Goal: Task Accomplishment & Management: Manage account settings

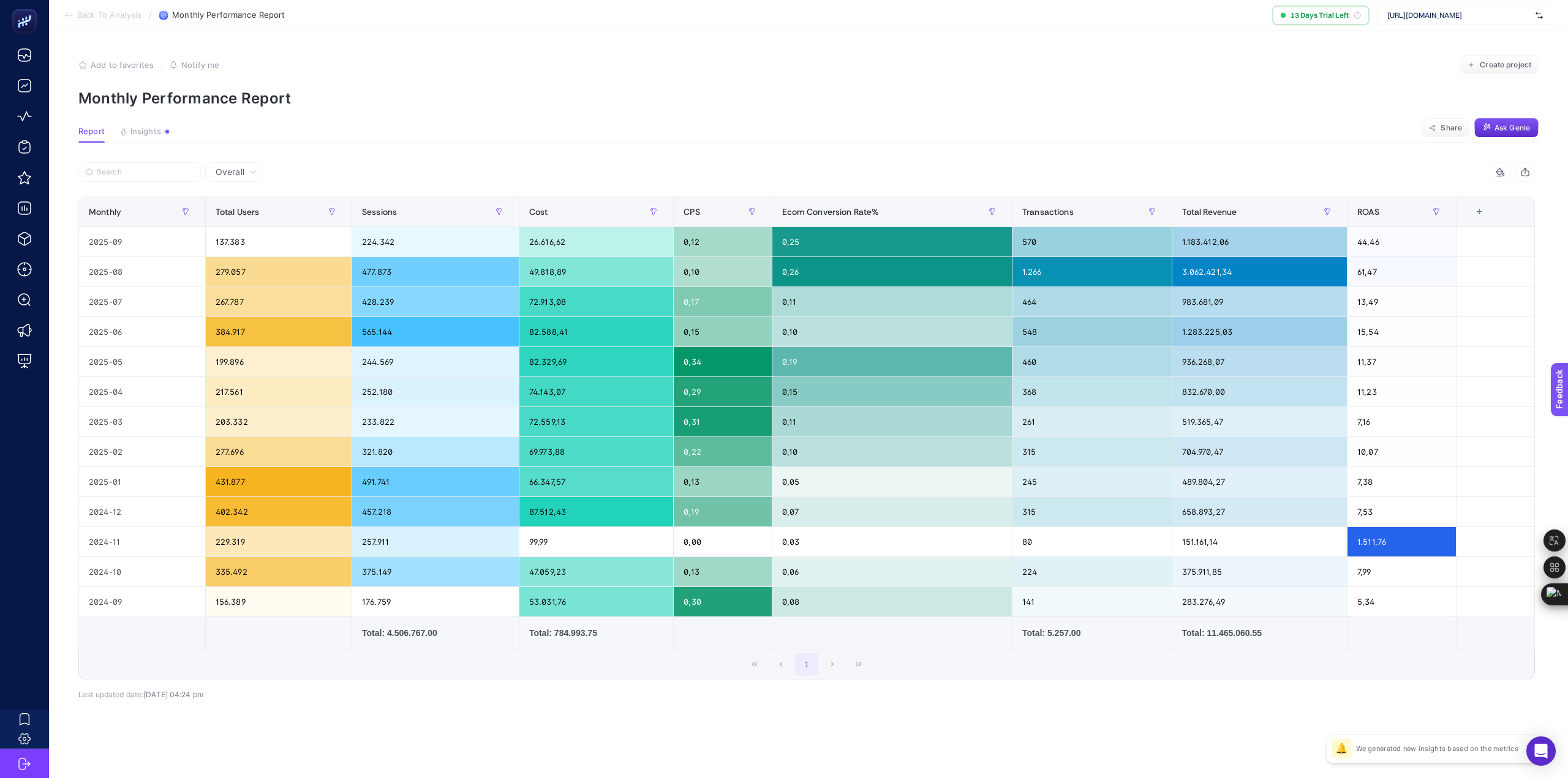
click at [1430, 16] on span "https://welcomebaby.com.tr" at bounding box center [1459, 15] width 144 height 10
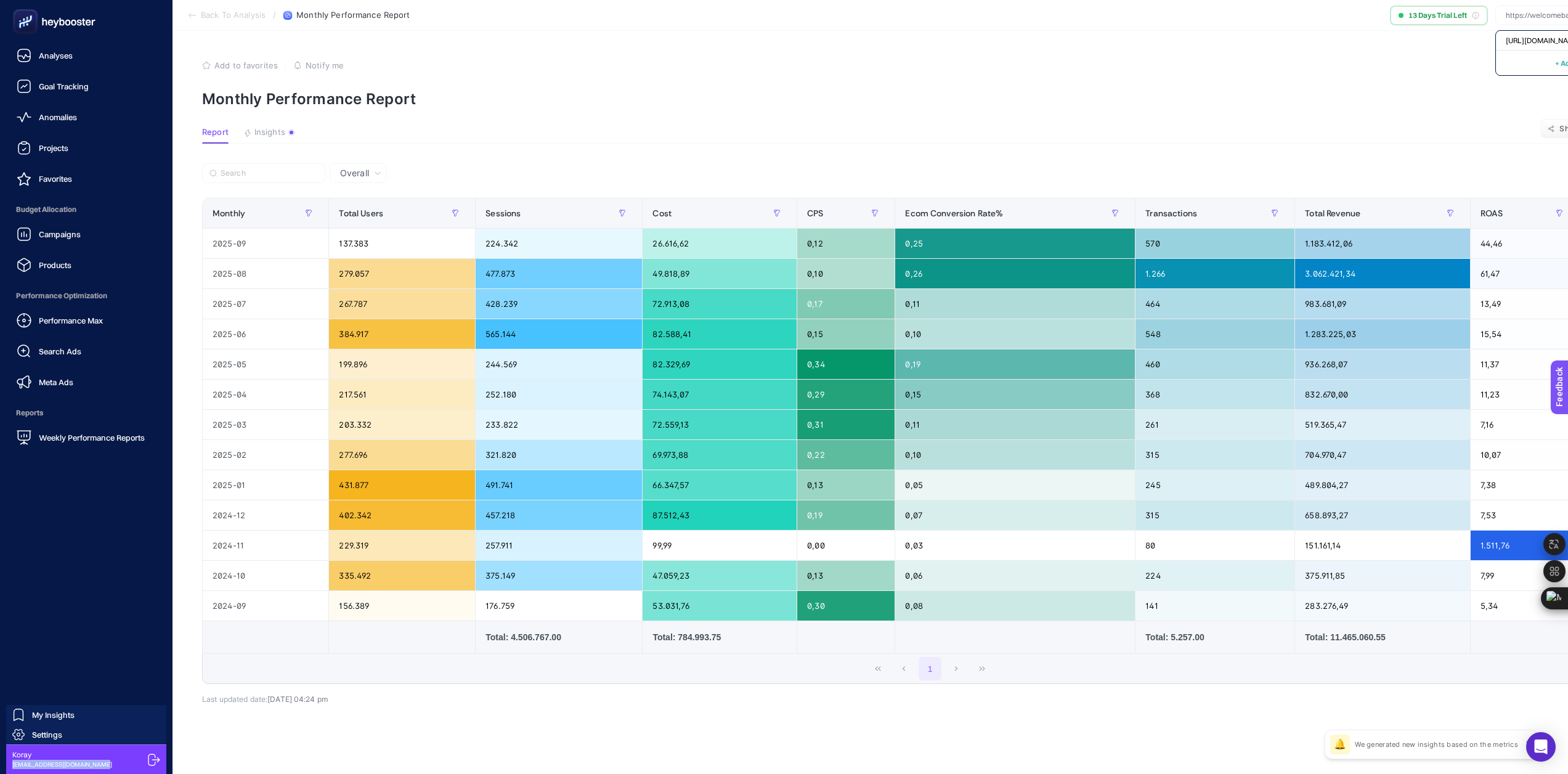
drag, startPoint x: 11, startPoint y: 766, endPoint x: 104, endPoint y: 762, distance: 93.1
click at [104, 762] on div "Koray koray.welcomebaby@gmail.com" at bounding box center [86, 759] width 160 height 30
copy span "koray.welcomebaby@gmail.com"
click at [68, 565] on nav "Analyses Goal Tracking Anomalies Projects Favorites Budget Allocation Campaigns…" at bounding box center [86, 409] width 160 height 731
click at [149, 758] on icon at bounding box center [154, 760] width 12 height 12
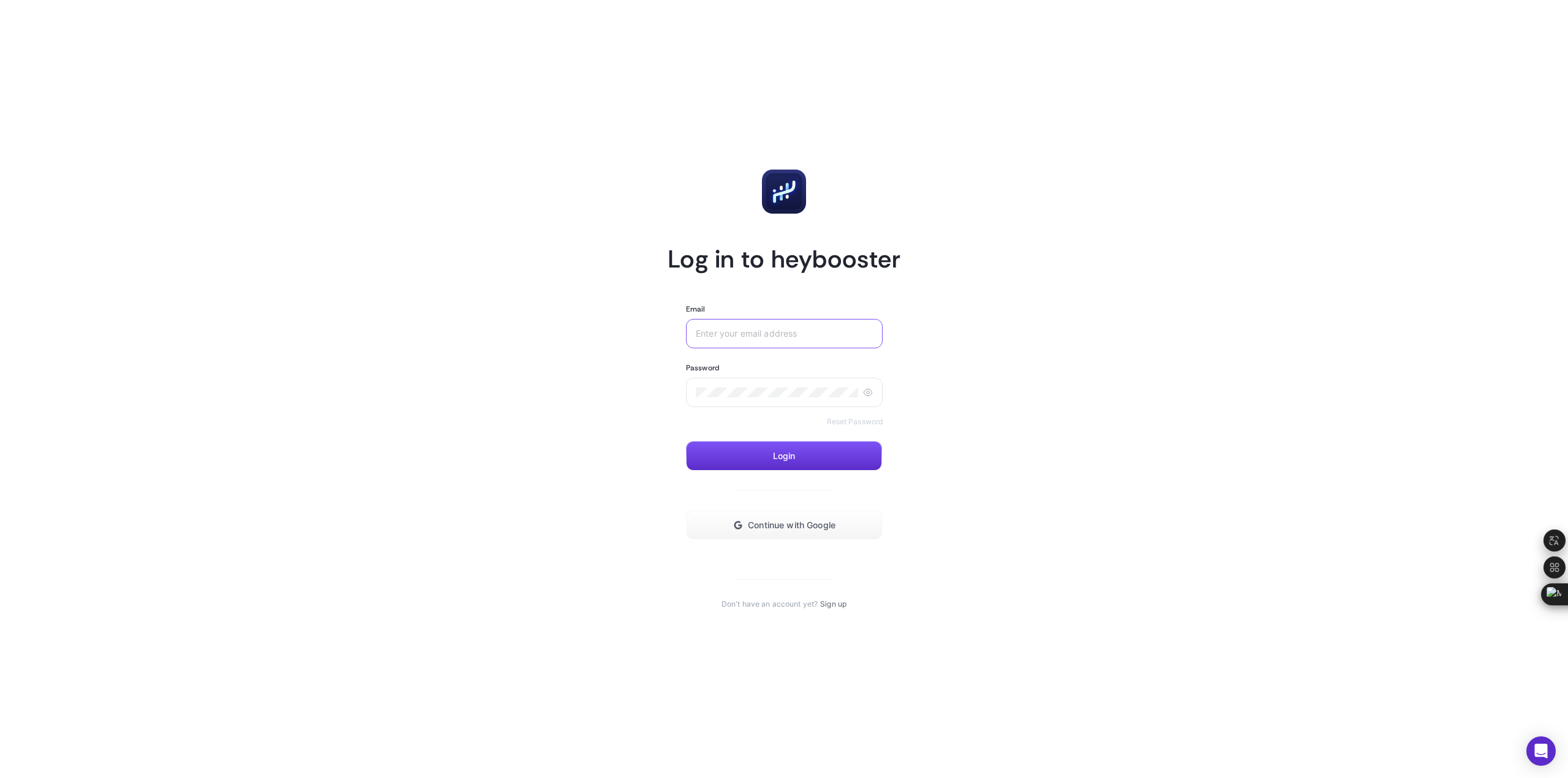
click at [766, 335] on input "Email" at bounding box center [784, 333] width 177 height 10
click at [790, 331] on input "Email" at bounding box center [784, 333] width 177 height 10
paste input "[EMAIL_ADDRESS][DOMAIN_NAME]"
type input "[EMAIL_ADDRESS][DOMAIN_NAME]"
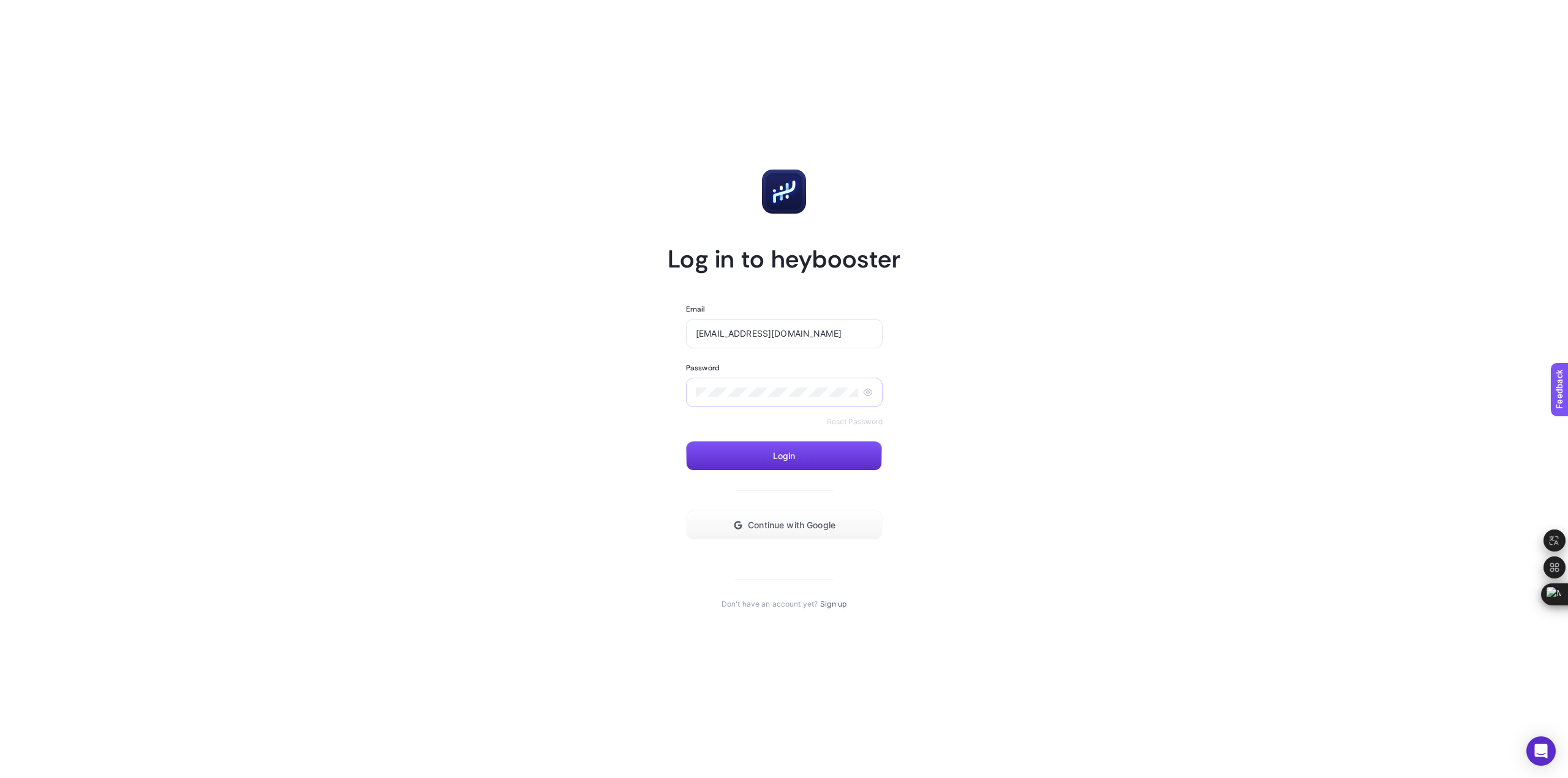
click at [772, 404] on div at bounding box center [784, 392] width 196 height 29
click at [748, 460] on button "Login" at bounding box center [784, 456] width 196 height 29
drag, startPoint x: 824, startPoint y: 332, endPoint x: 642, endPoint y: 332, distance: 182.0
click at [642, 332] on article "Log in to heybooster Email koray.welcomebaby@gmail.com Password Reset Password …" at bounding box center [784, 389] width 853 height 749
click at [619, 390] on article "Log in to heybooster Email Password Reset Password Login Continue with Google D…" at bounding box center [784, 389] width 853 height 749
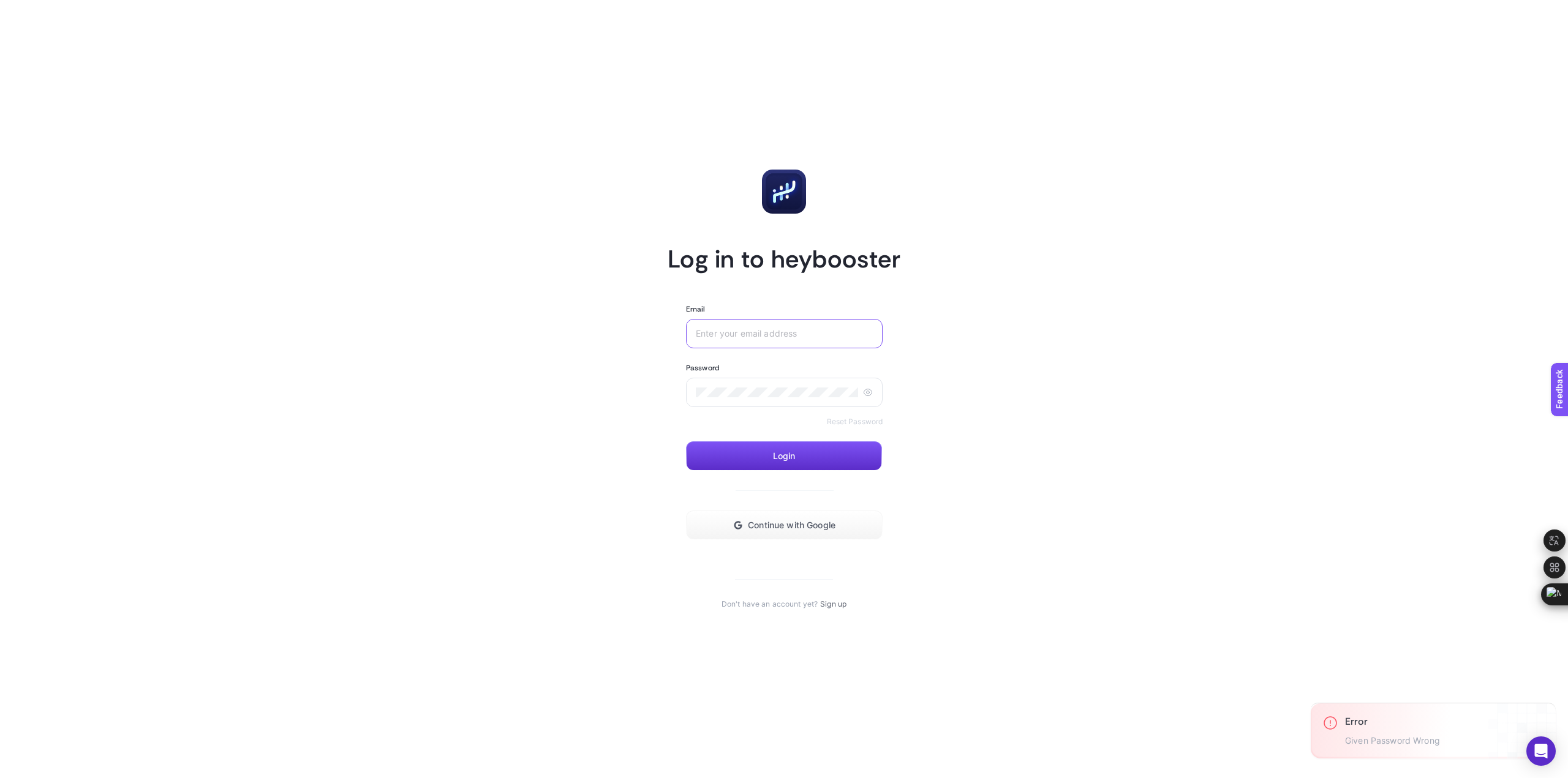
click at [708, 328] on input "Email" at bounding box center [784, 333] width 177 height 10
paste input "[EMAIL_ADDRESS][DOMAIN_NAME]"
click at [730, 333] on input "[EMAIL_ADDRESS][DOMAIN_NAME]" at bounding box center [784, 333] width 177 height 10
type input "[EMAIL_ADDRESS][DOMAIN_NAME]"
click at [738, 404] on div at bounding box center [784, 392] width 196 height 29
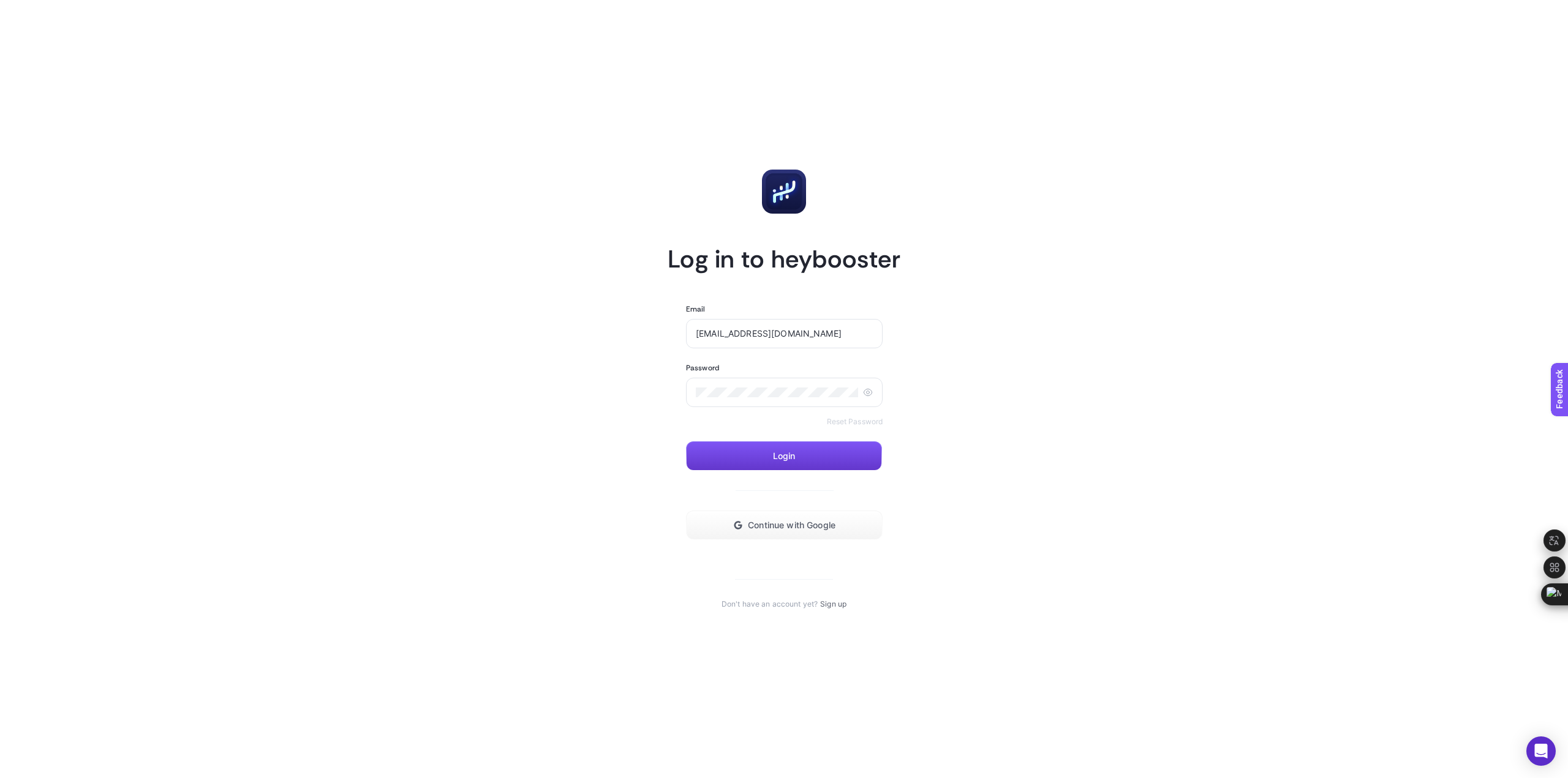
click at [756, 459] on button "Login" at bounding box center [784, 456] width 196 height 29
click at [746, 530] on button "Continue with Google" at bounding box center [784, 525] width 196 height 29
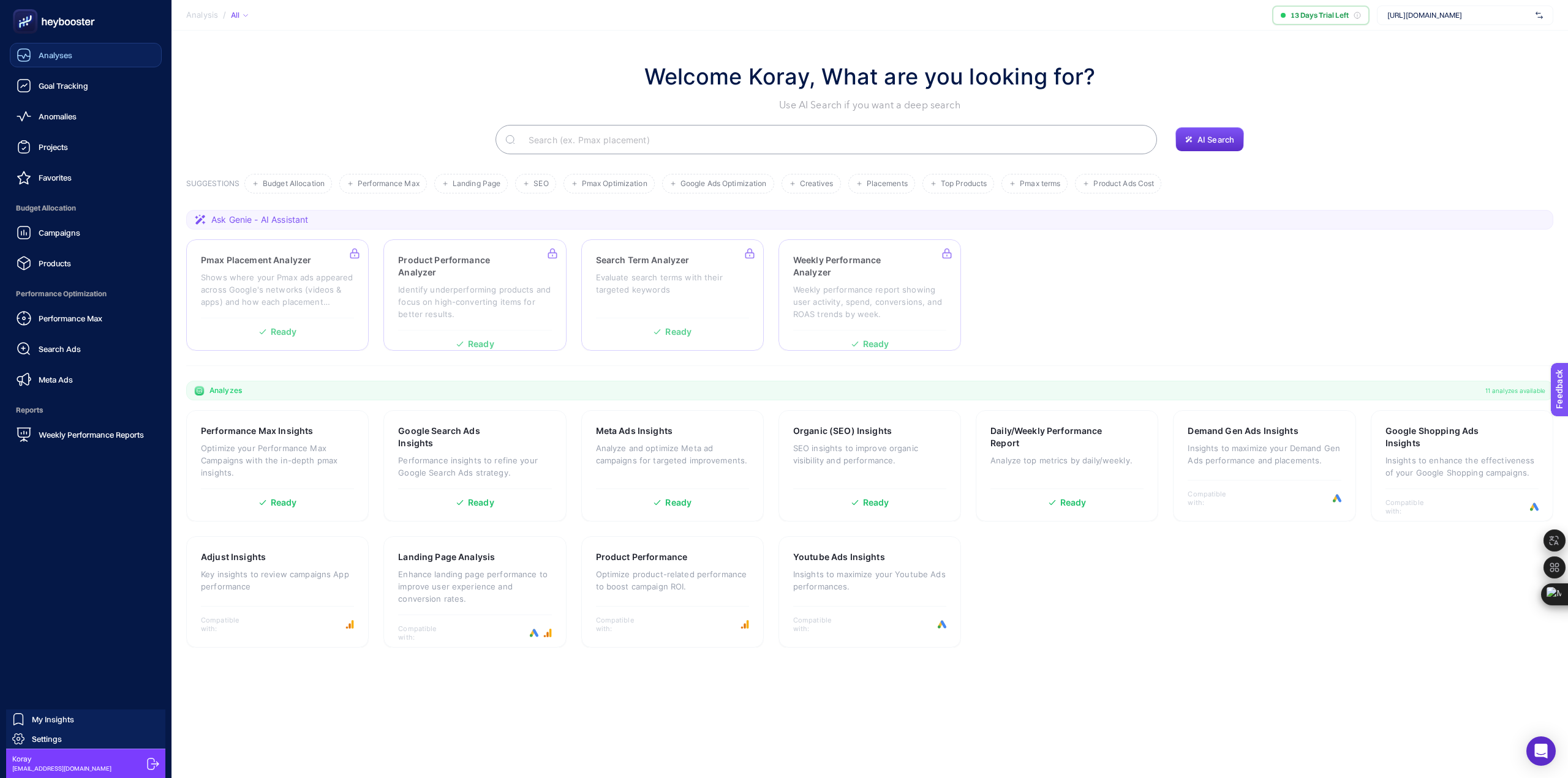
click at [65, 55] on span "Analyses" at bounding box center [55, 55] width 34 height 10
click at [60, 65] on link "Analyses" at bounding box center [86, 55] width 152 height 25
click at [65, 88] on span "Goal Tracking" at bounding box center [63, 86] width 50 height 10
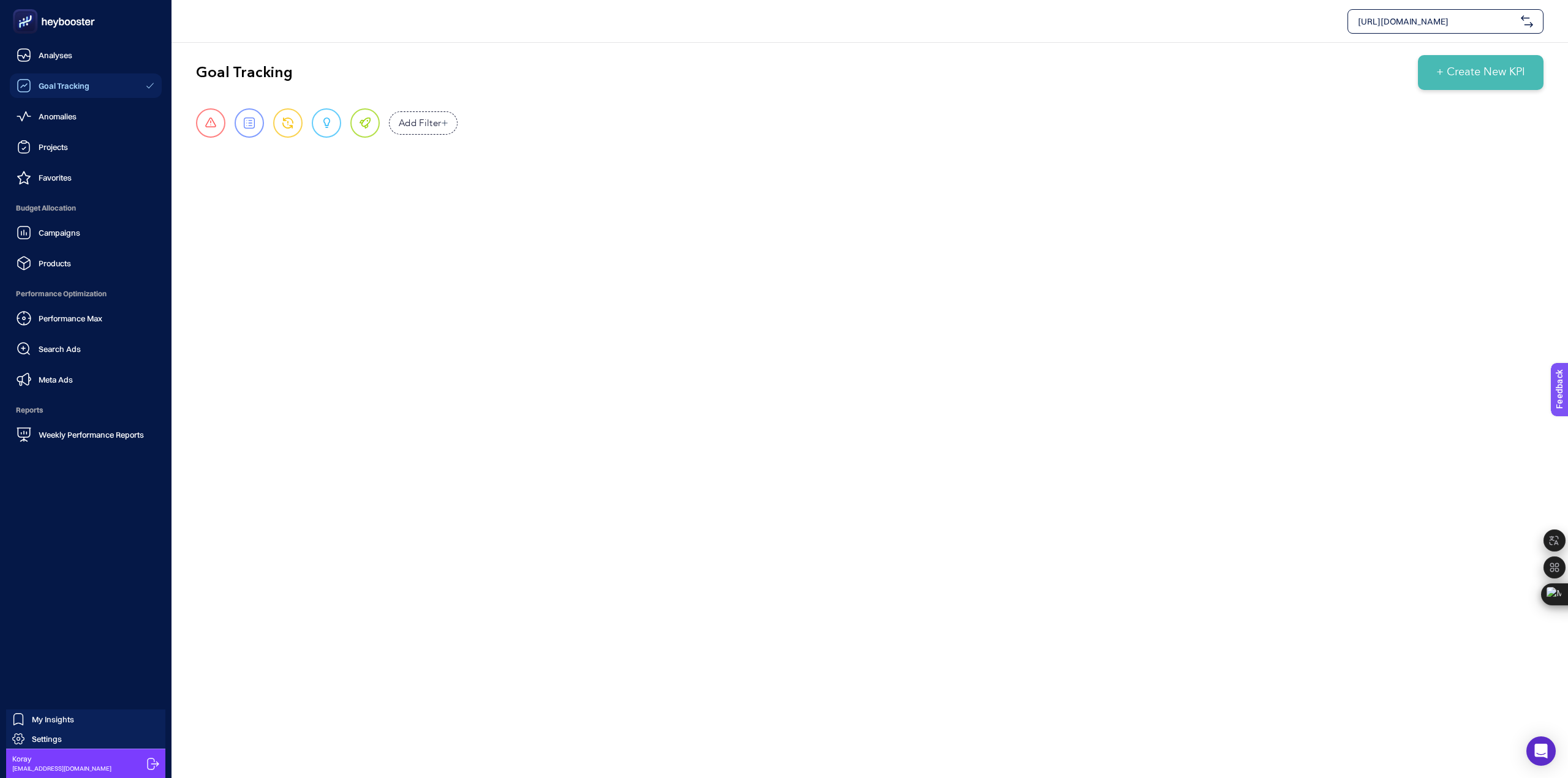
click at [33, 22] on rect at bounding box center [25, 21] width 20 height 20
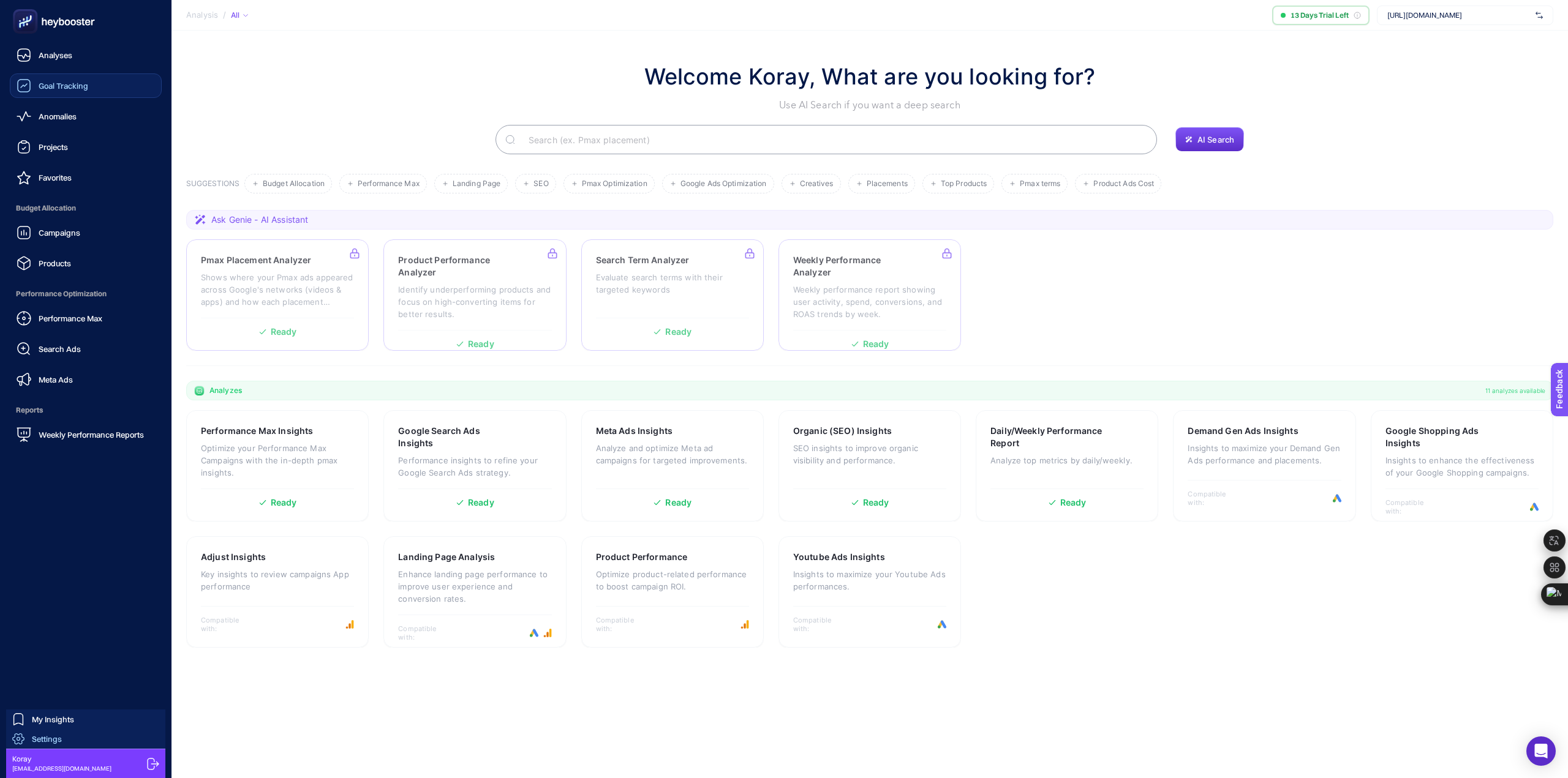
click at [65, 739] on link "Settings" at bounding box center [86, 739] width 159 height 20
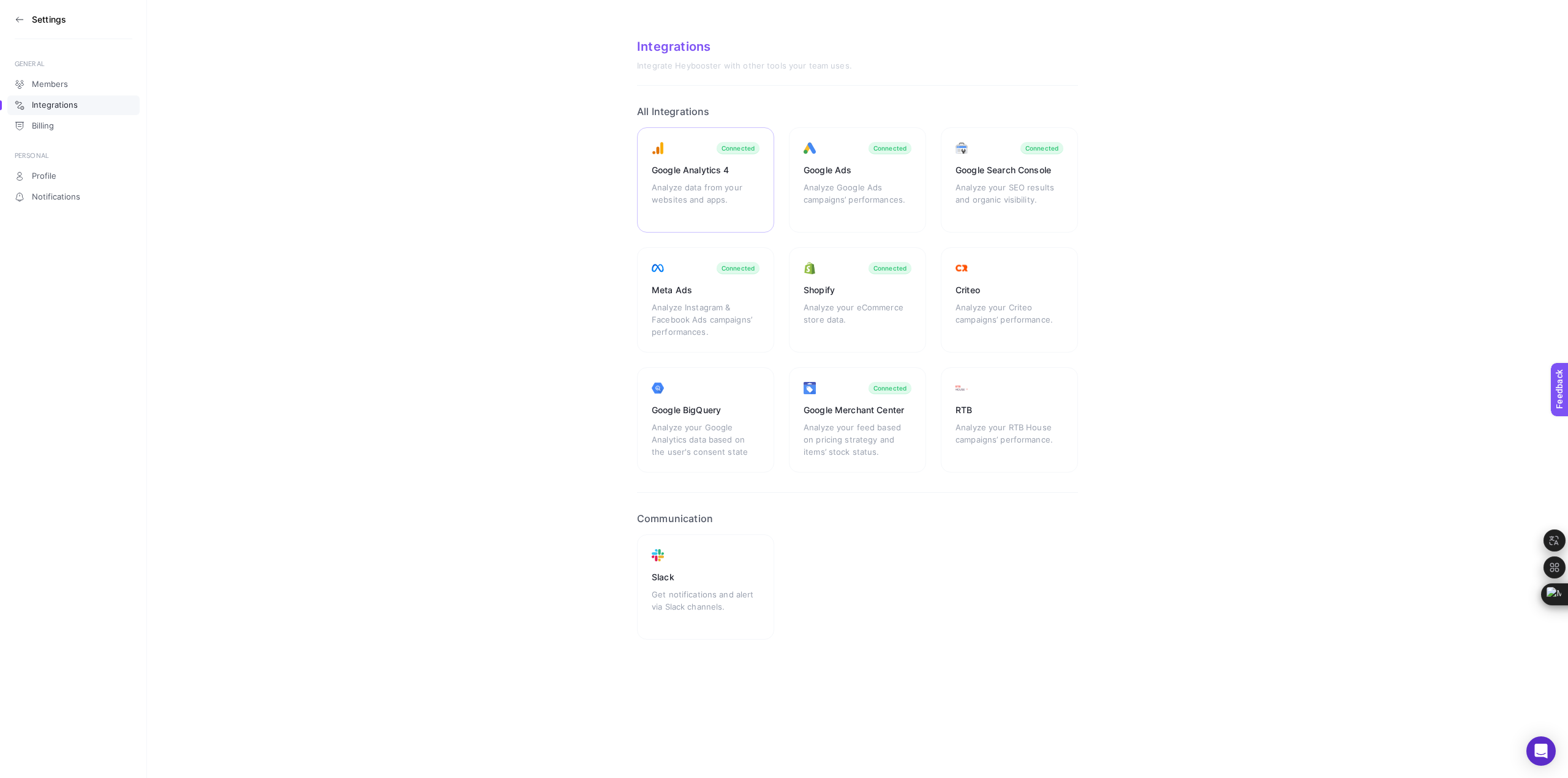
click at [714, 190] on div "Analyze data from your websites and apps." at bounding box center [705, 199] width 108 height 37
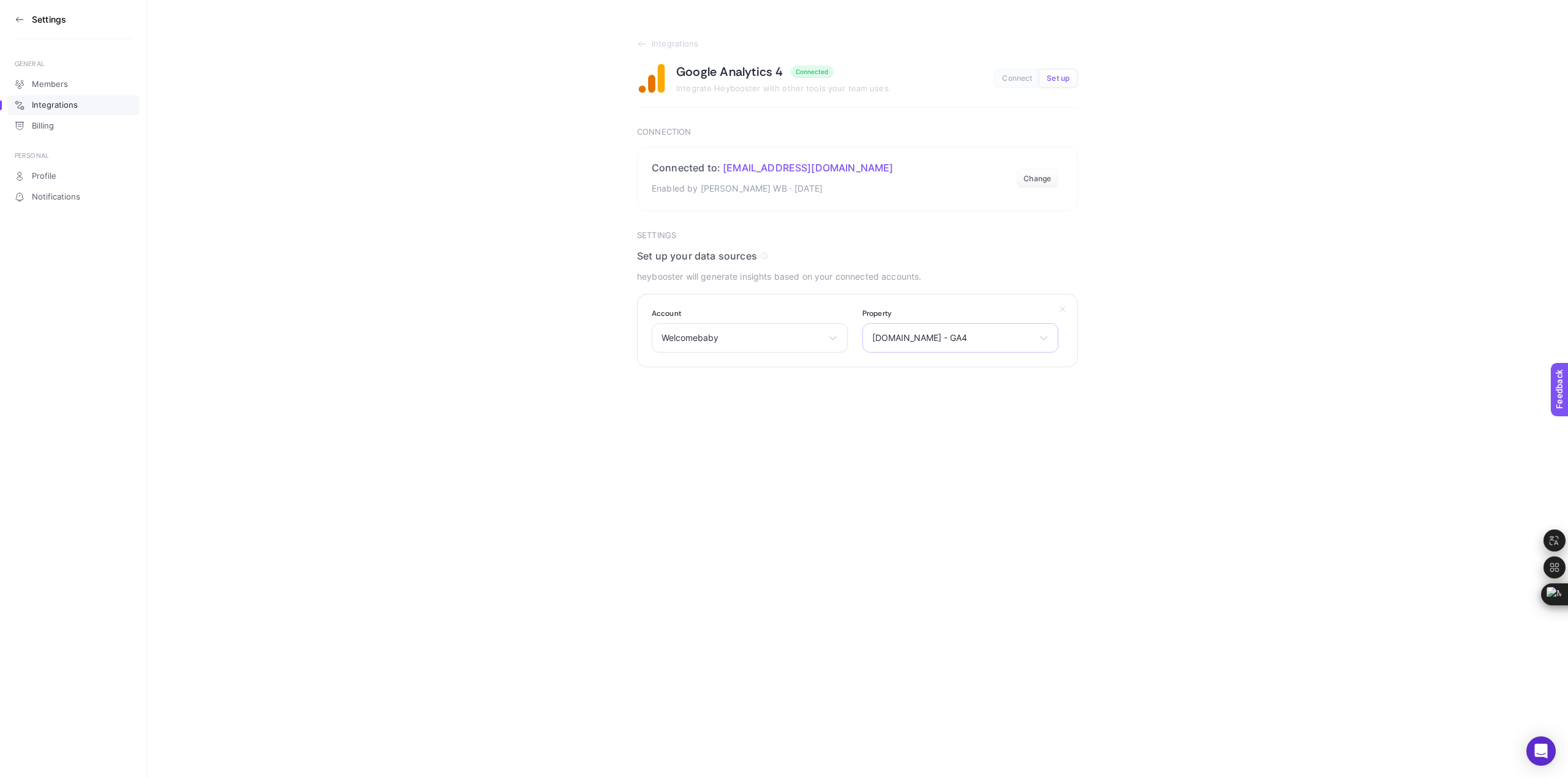
click at [978, 341] on span "Welcomebaby.com.tr - GA4" at bounding box center [953, 338] width 162 height 10
click at [770, 342] on span "Welcomebaby" at bounding box center [742, 338] width 162 height 10
click at [930, 457] on div "Settings GENERAL Members Integrations Billing PERSONAL Profile Notifications In…" at bounding box center [784, 389] width 1568 height 778
click at [1039, 177] on button "Change" at bounding box center [1037, 179] width 42 height 20
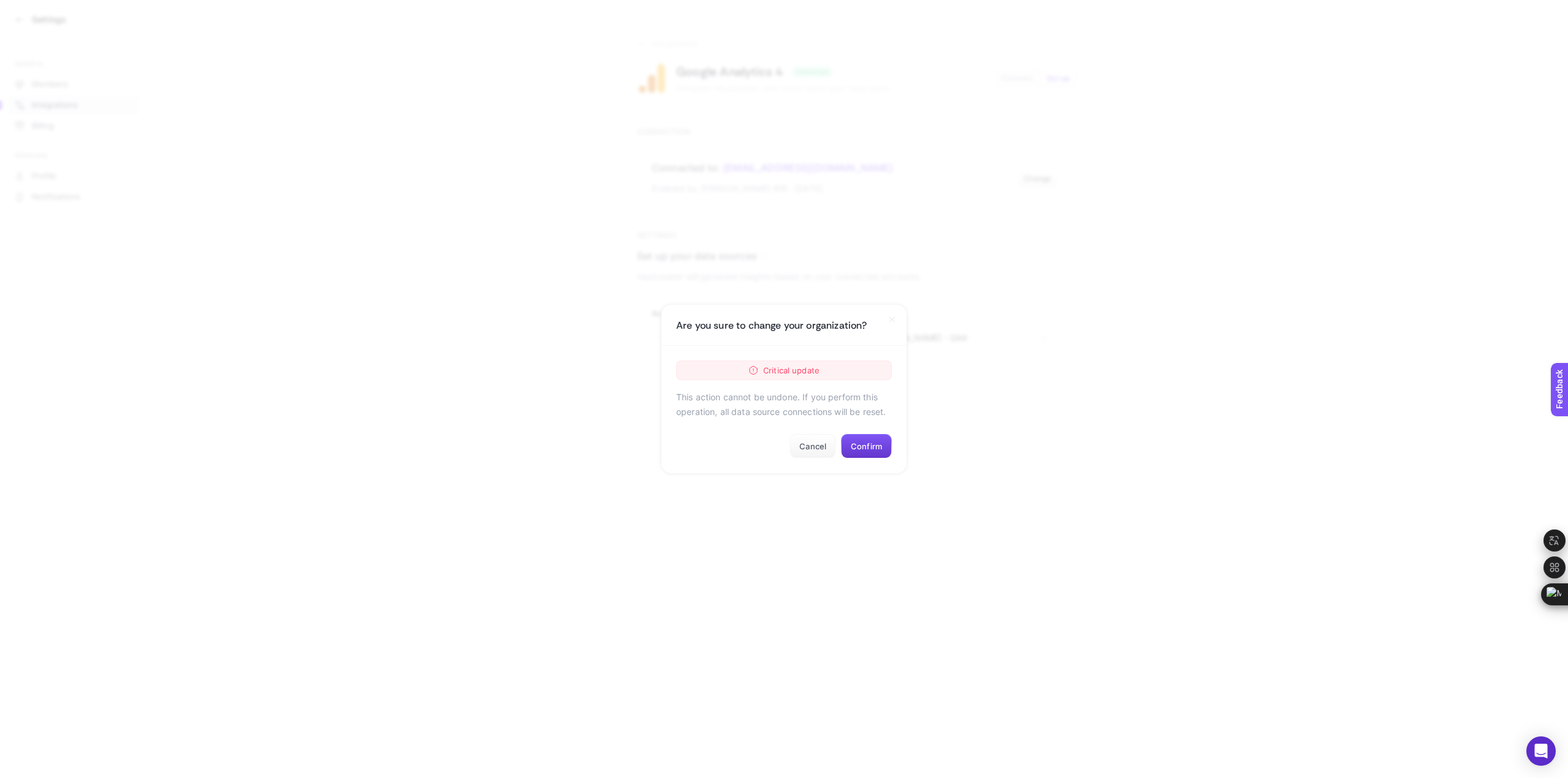
click at [868, 450] on button "Confirm" at bounding box center [866, 446] width 51 height 25
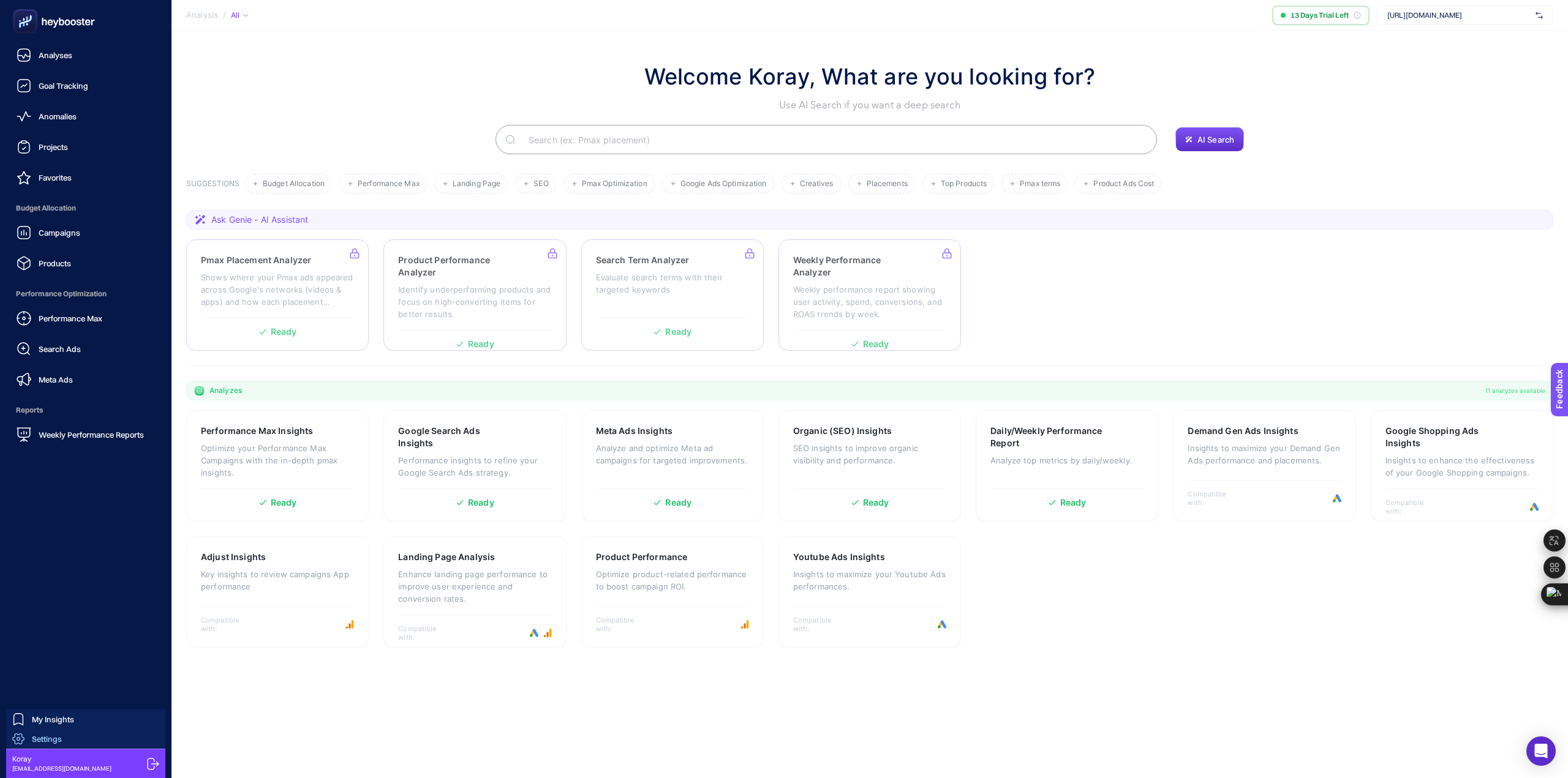
click at [47, 735] on span "Settings" at bounding box center [47, 739] width 30 height 10
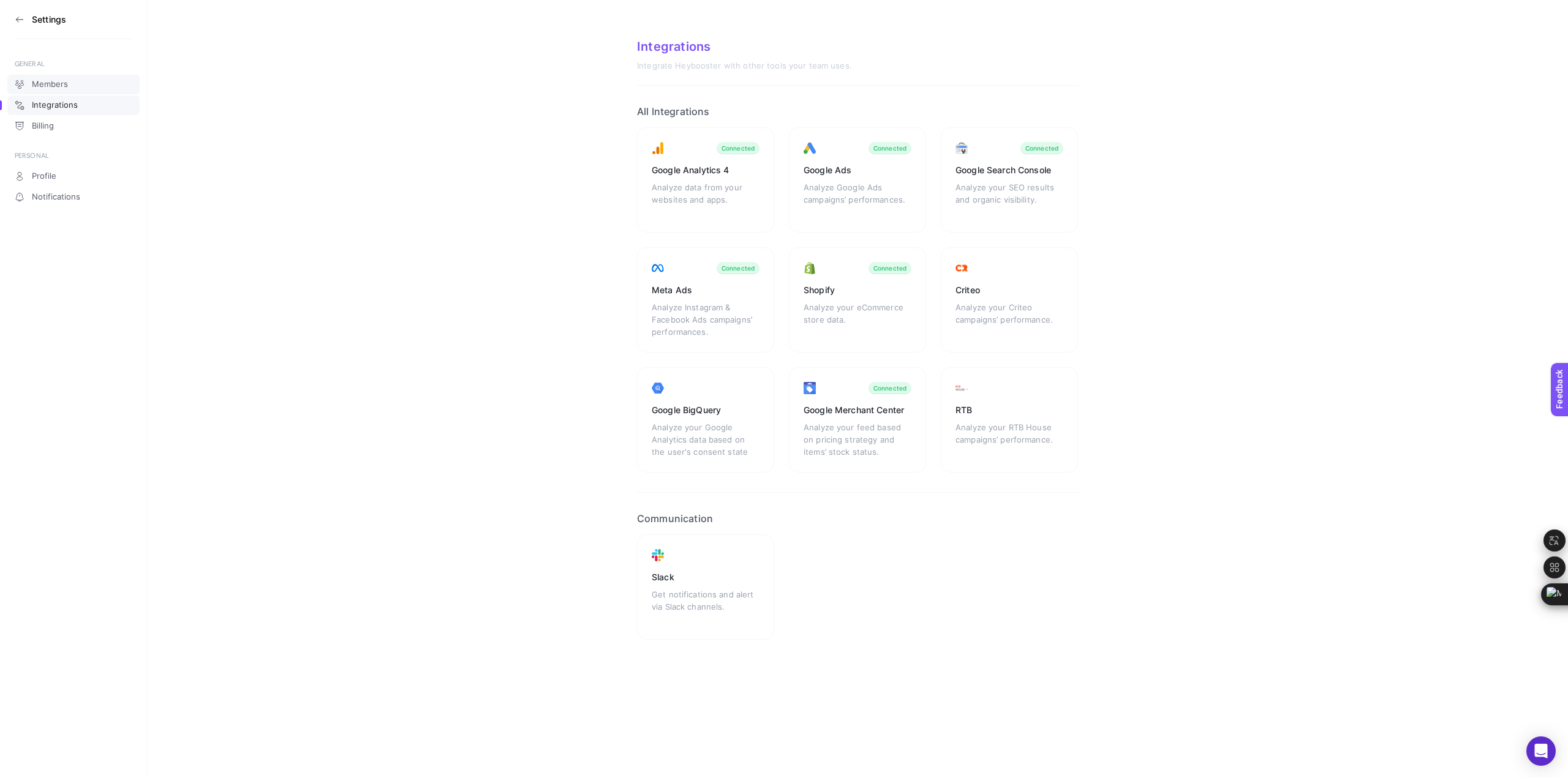
click at [63, 90] on link "Members" at bounding box center [74, 84] width 132 height 20
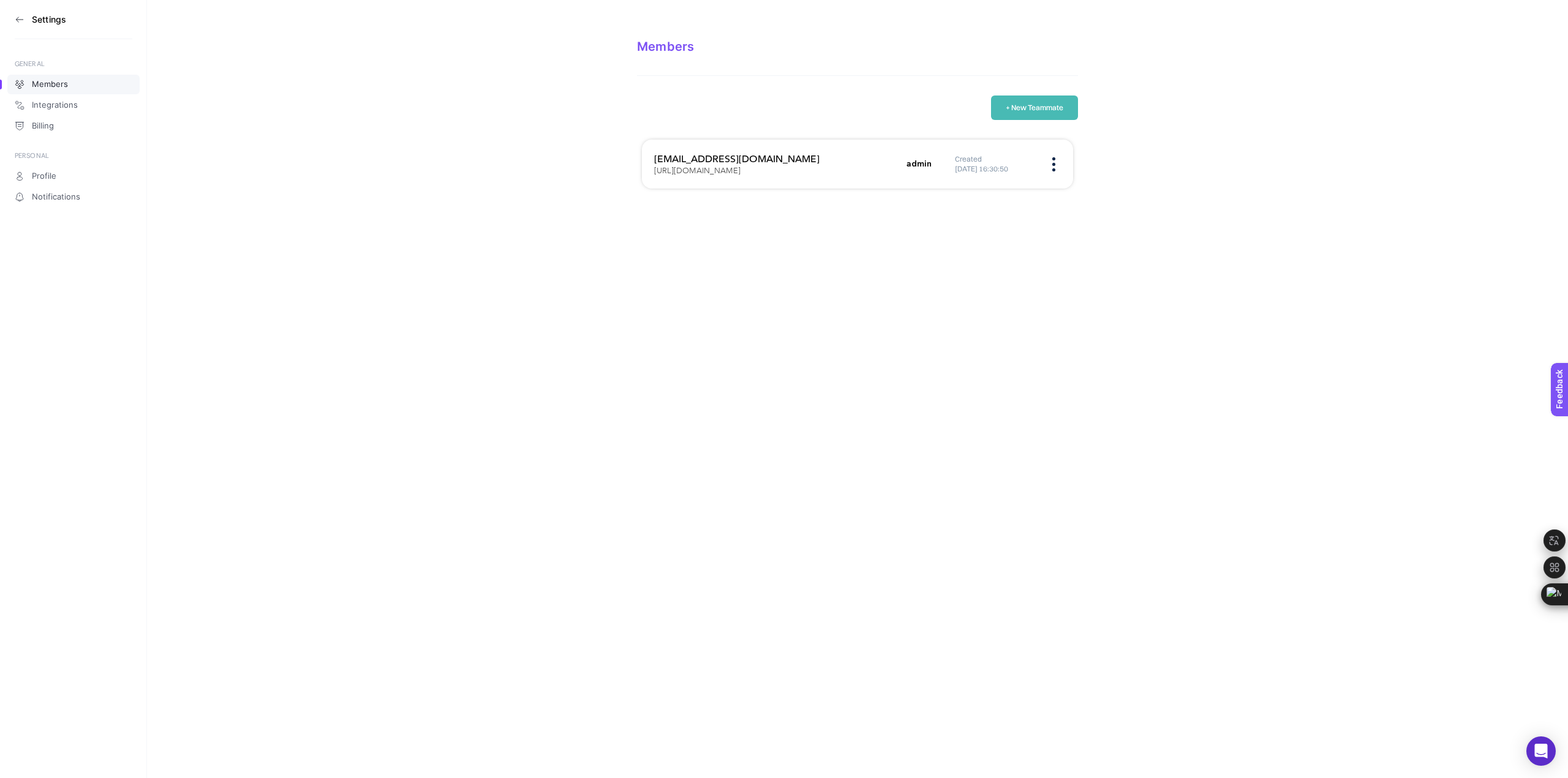
click at [1052, 162] on img at bounding box center [1054, 164] width 3 height 14
click at [991, 177] on span "Edit" at bounding box center [984, 177] width 98 height 27
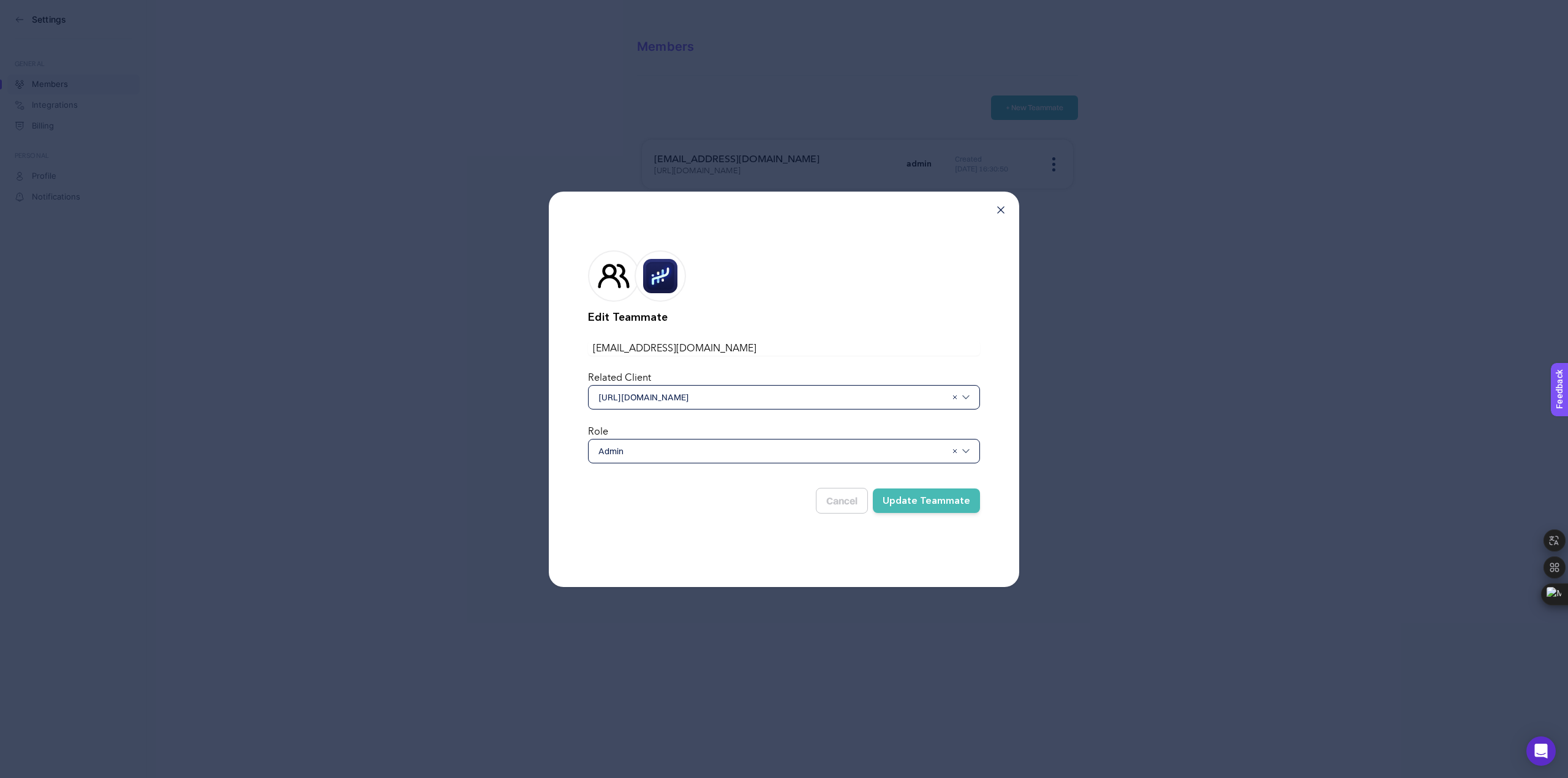
click at [708, 462] on div "Admin" at bounding box center [784, 451] width 392 height 25
drag, startPoint x: 823, startPoint y: 288, endPoint x: 877, endPoint y: 256, distance: 62.8
click at [823, 288] on div at bounding box center [784, 276] width 392 height 51
click at [999, 210] on icon at bounding box center [1001, 210] width 8 height 8
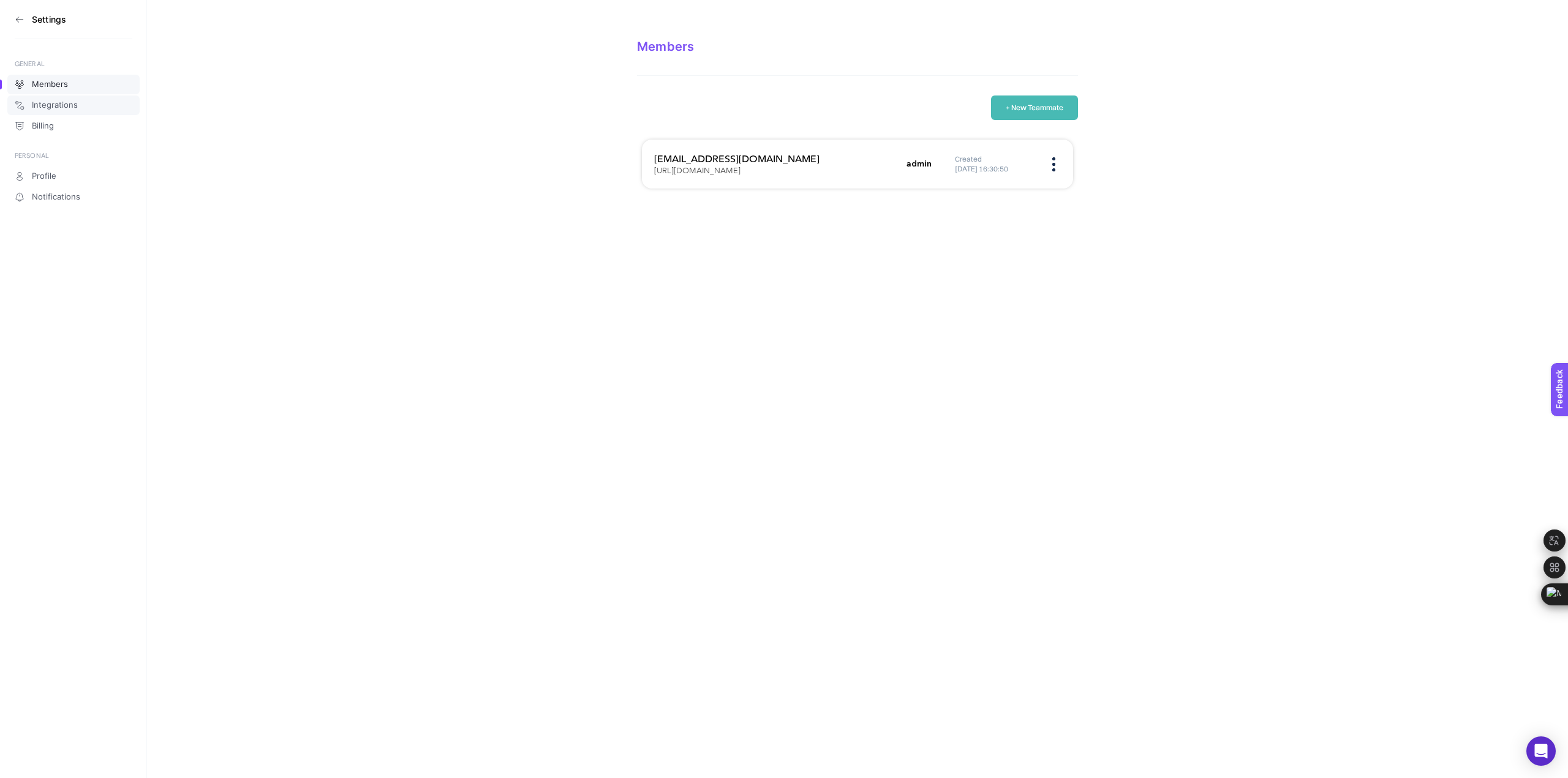
click at [86, 101] on link "Integrations" at bounding box center [74, 105] width 132 height 20
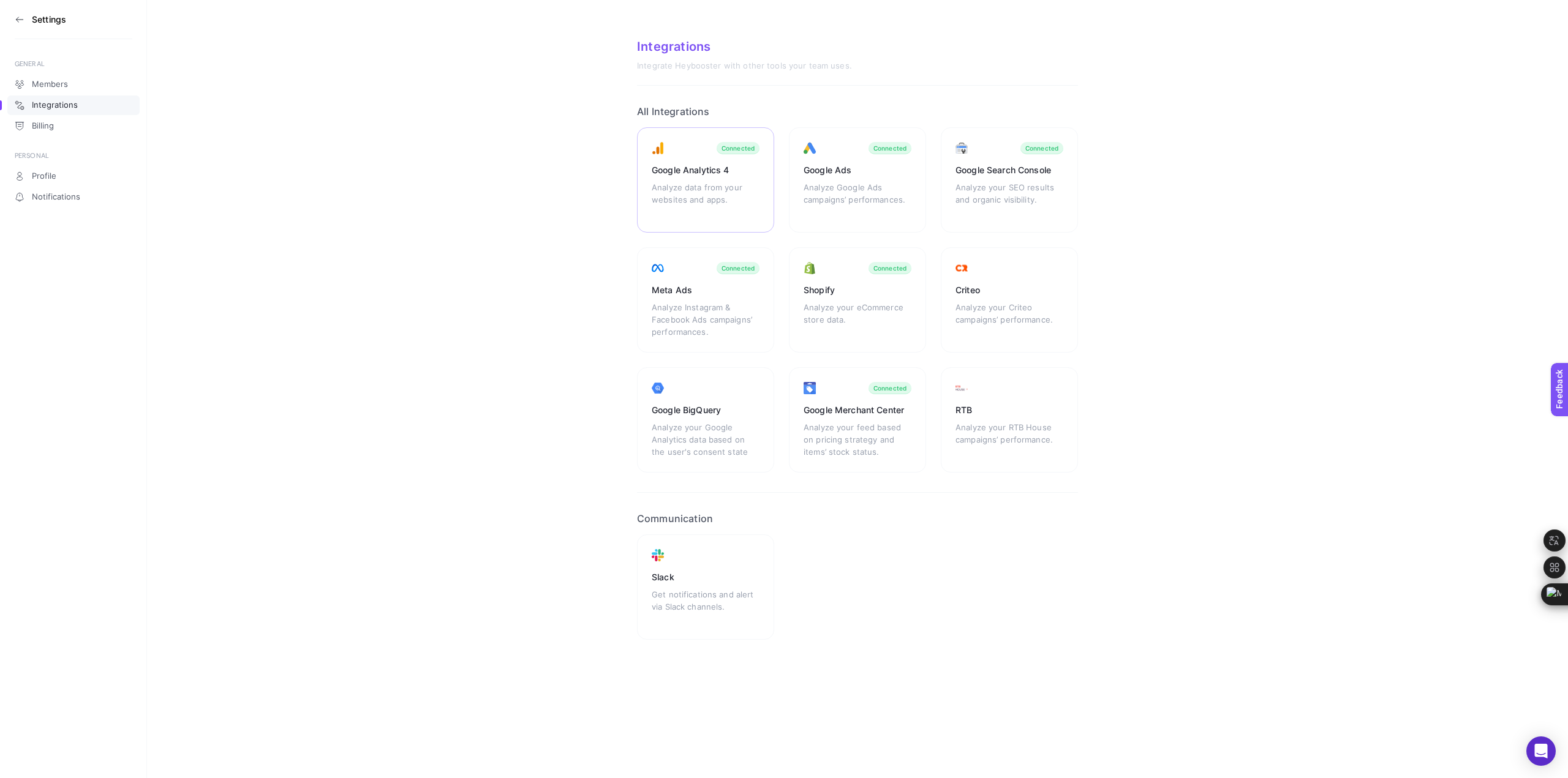
click at [712, 186] on div "Analyze data from your websites and apps." at bounding box center [705, 199] width 108 height 37
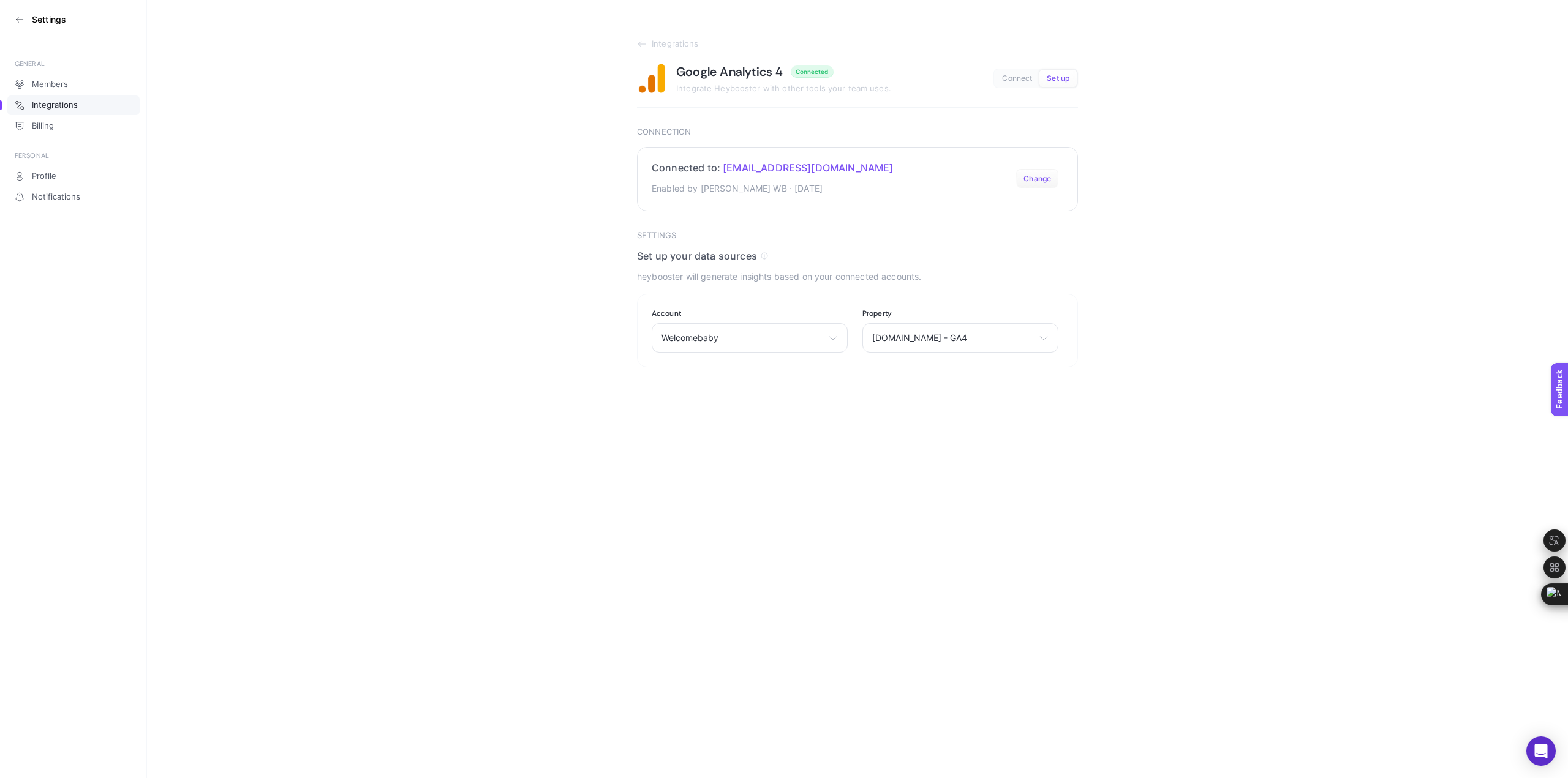
click at [1039, 177] on button "Change" at bounding box center [1037, 179] width 42 height 20
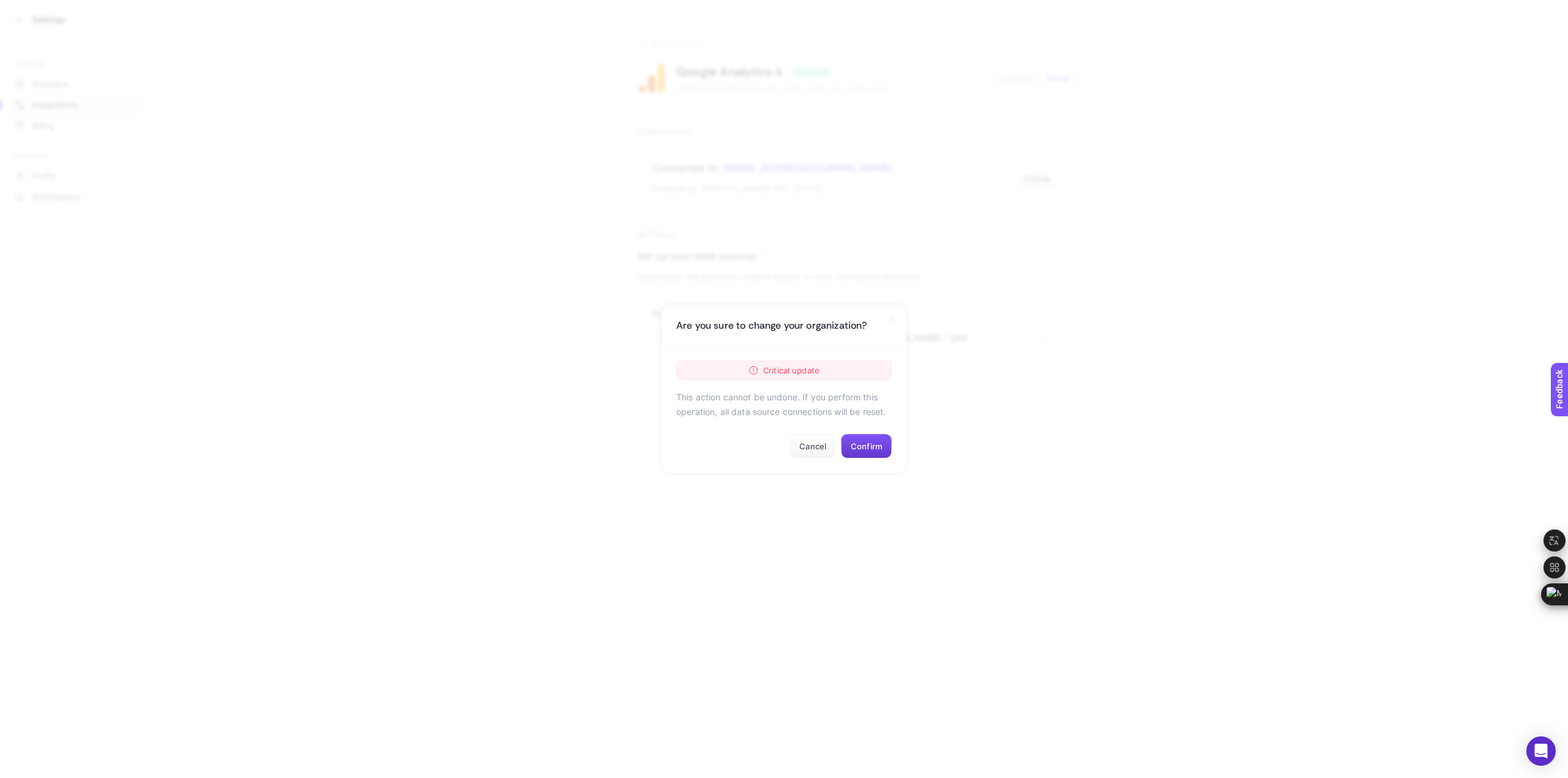
click at [869, 447] on button "Confirm" at bounding box center [866, 446] width 51 height 25
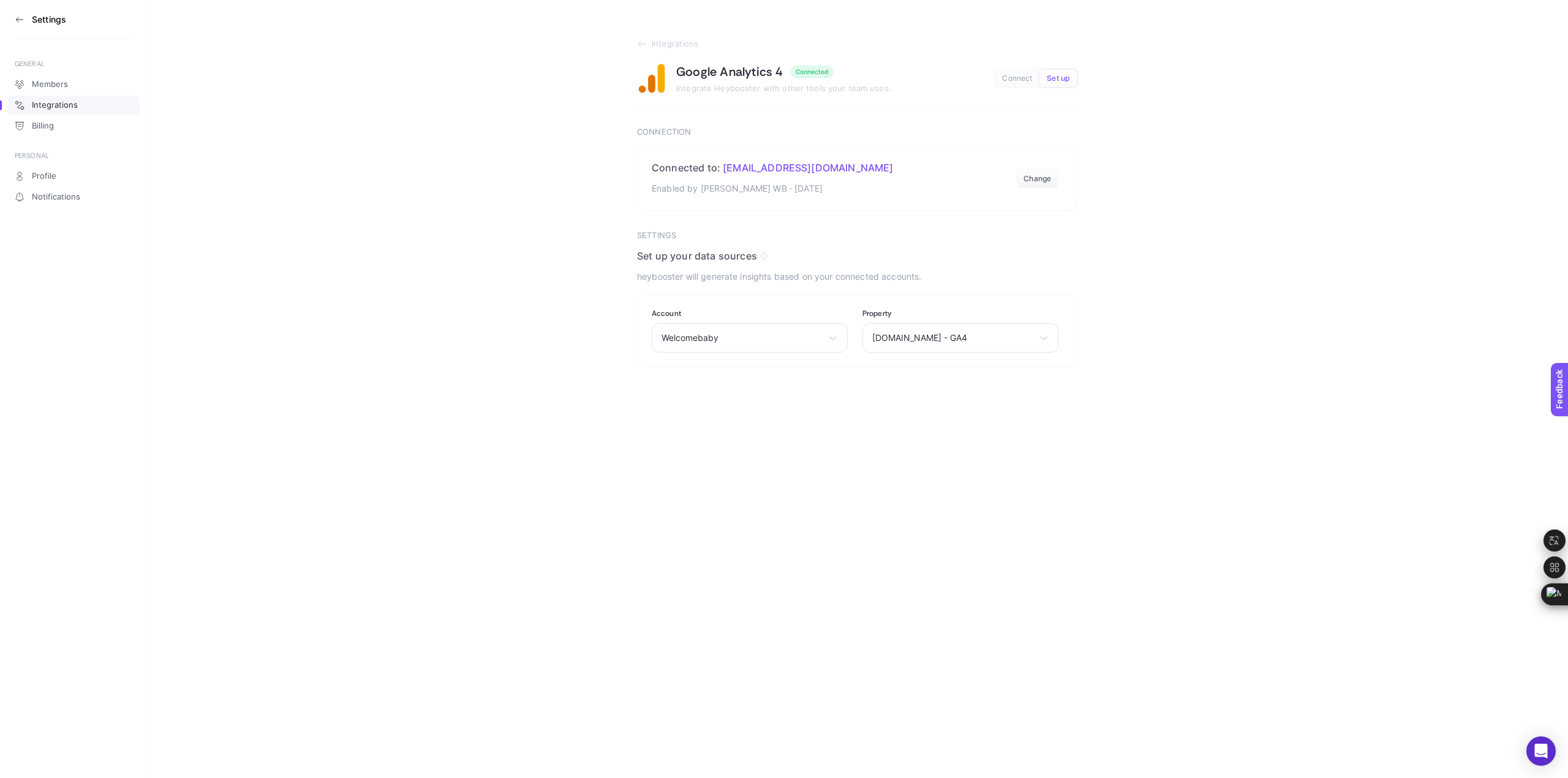
click at [11, 6] on aside "Settings GENERAL Members Integrations Billing PERSONAL Profile Notifications" at bounding box center [73, 389] width 147 height 778
click at [17, 15] on icon at bounding box center [20, 20] width 10 height 10
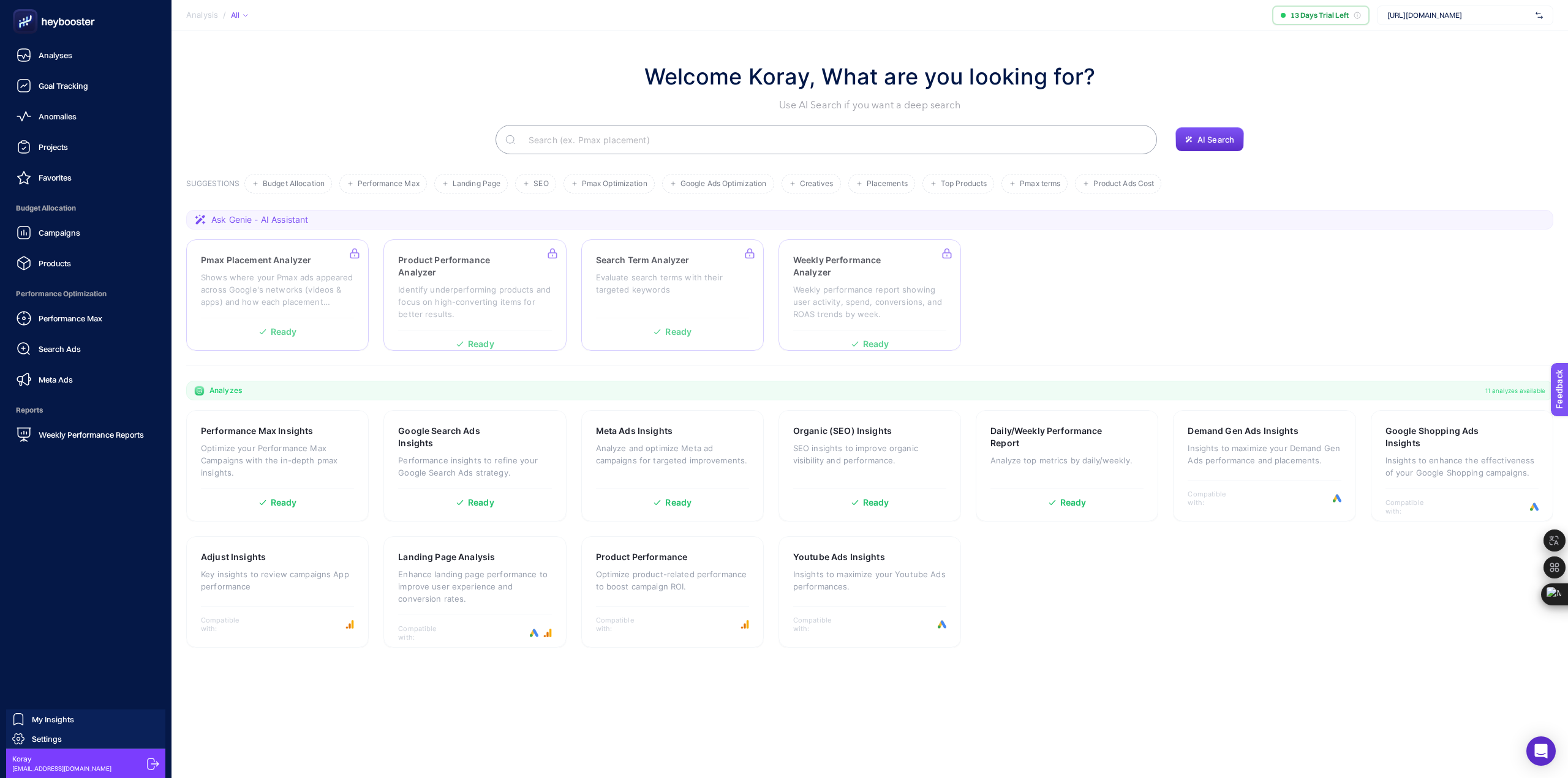
click at [78, 26] on icon at bounding box center [53, 21] width 88 height 25
click at [42, 59] on span "Analyses" at bounding box center [55, 55] width 34 height 10
click at [59, 740] on span "Settings" at bounding box center [47, 739] width 30 height 10
click at [40, 735] on span "Settings" at bounding box center [47, 739] width 30 height 10
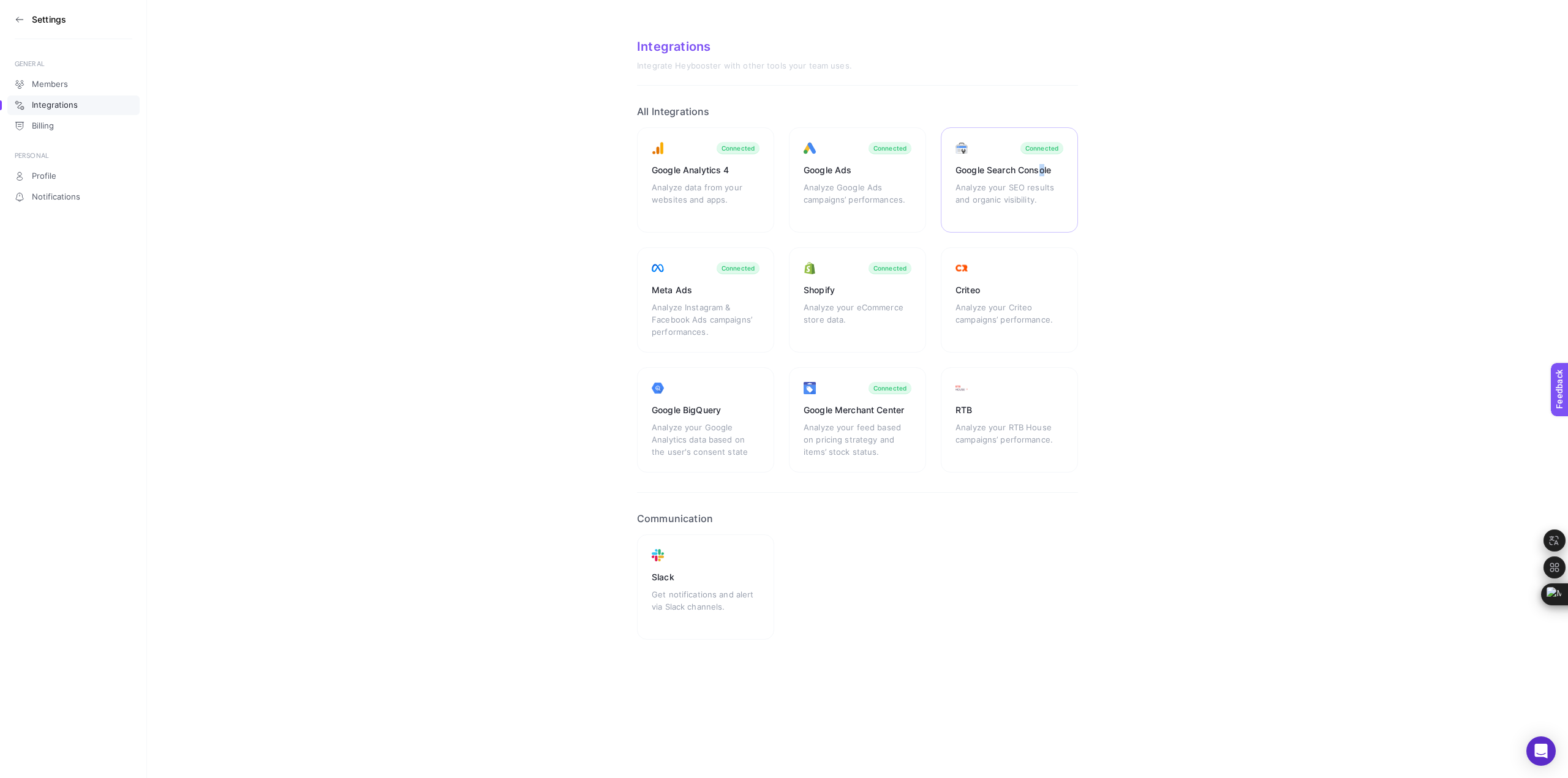
click at [1043, 155] on div "Google Search Console Analyze your SEO results and organic visibility. Connected" at bounding box center [1009, 180] width 137 height 105
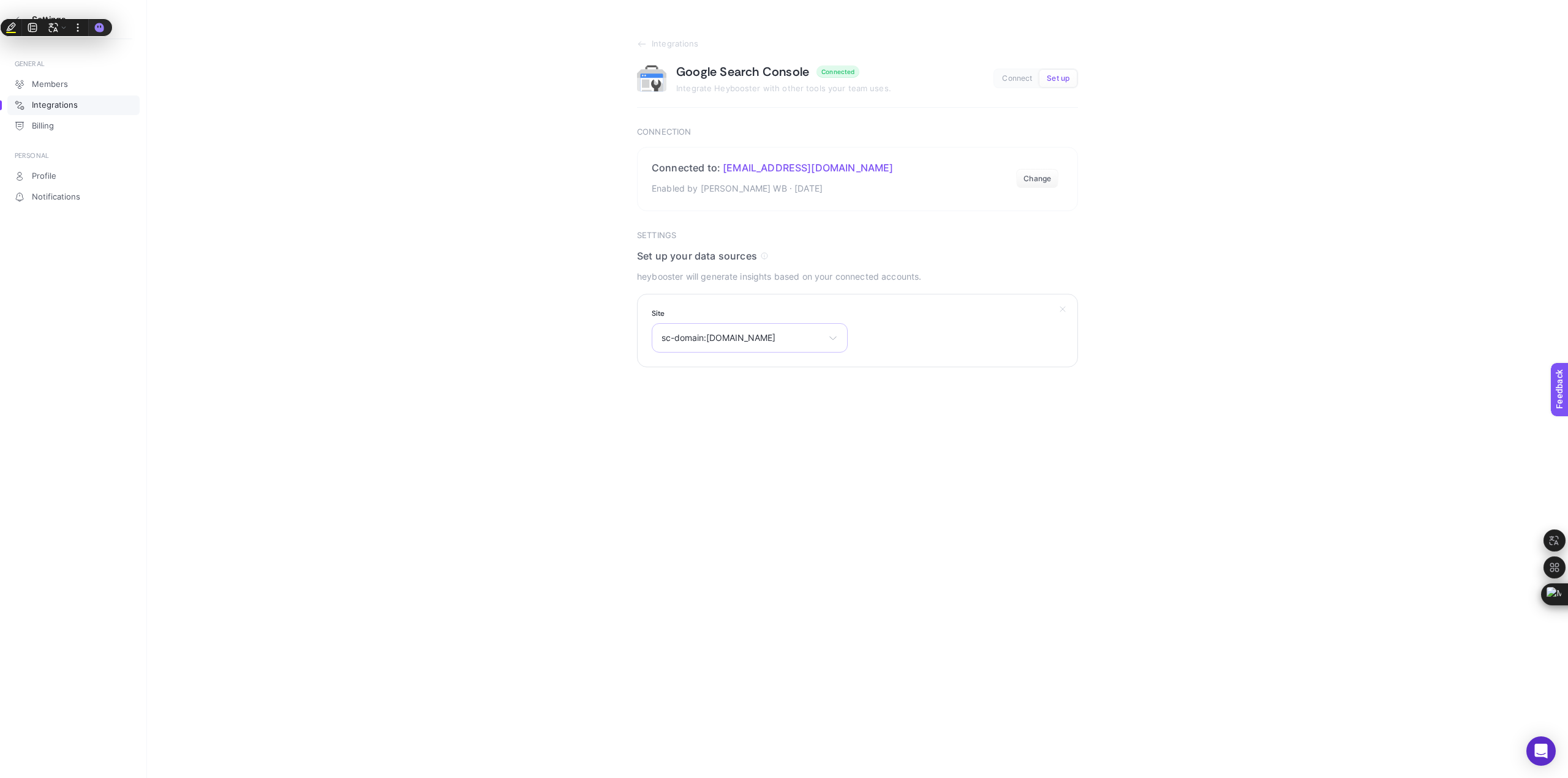
click at [772, 345] on div "sc-domain:welcomebaby.com.tr sc-domain:welcomebaby.com.tr https://www.renoluxtu…" at bounding box center [750, 338] width 196 height 29
click at [1216, 171] on section "Integrations Google Search Console Connected Integrate Heybooster with other to…" at bounding box center [857, 183] width 1421 height 368
click at [1047, 180] on button "Change" at bounding box center [1037, 179] width 42 height 20
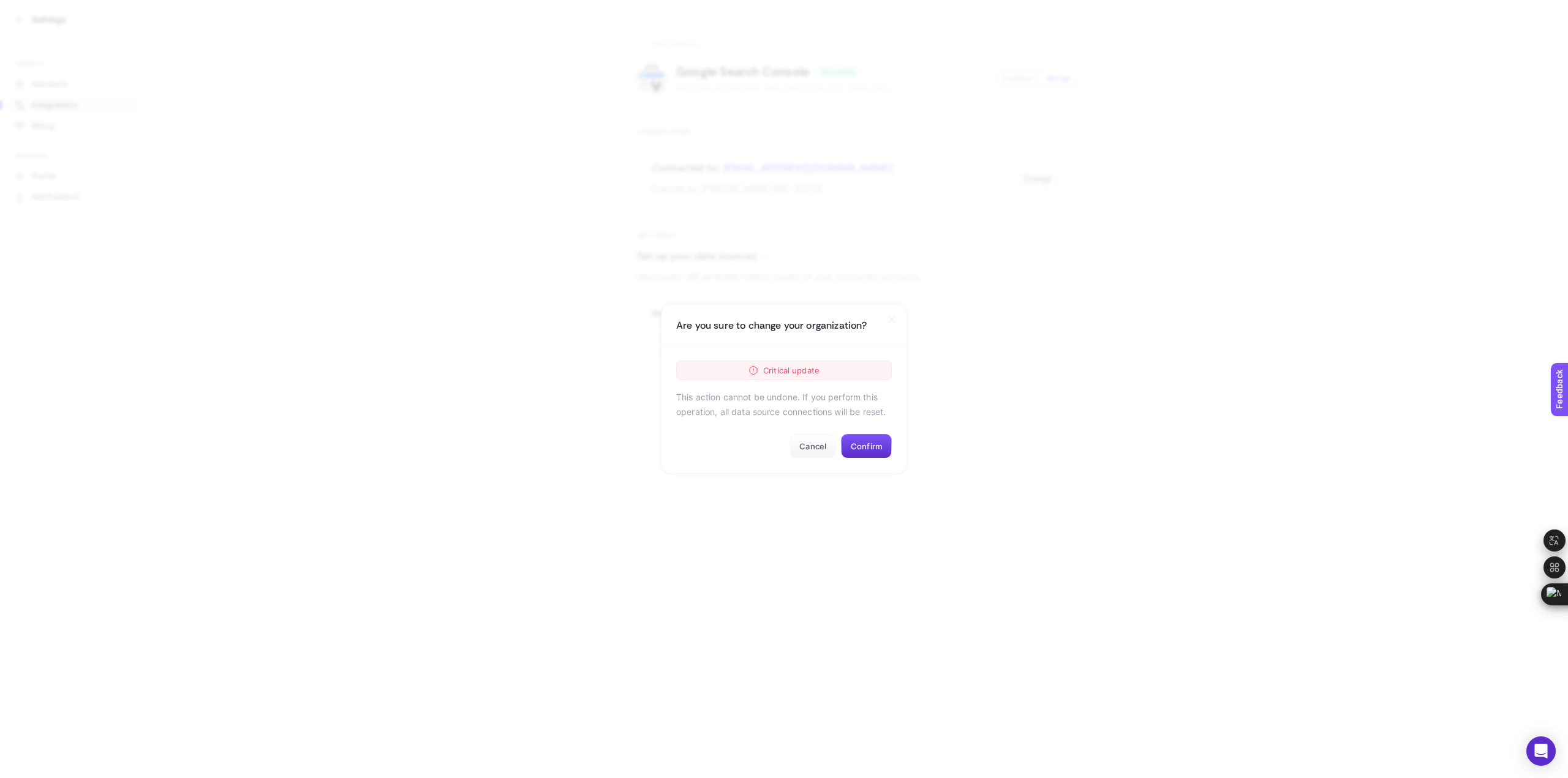
click at [806, 375] on span "Critical update" at bounding box center [791, 371] width 56 height 15
click at [806, 367] on span "Critical update" at bounding box center [791, 371] width 56 height 15
click at [778, 398] on p "This action cannot be undone. If you perform this operation, all data source co…" at bounding box center [784, 404] width 216 height 29
click at [863, 448] on button "Confirm" at bounding box center [866, 446] width 51 height 25
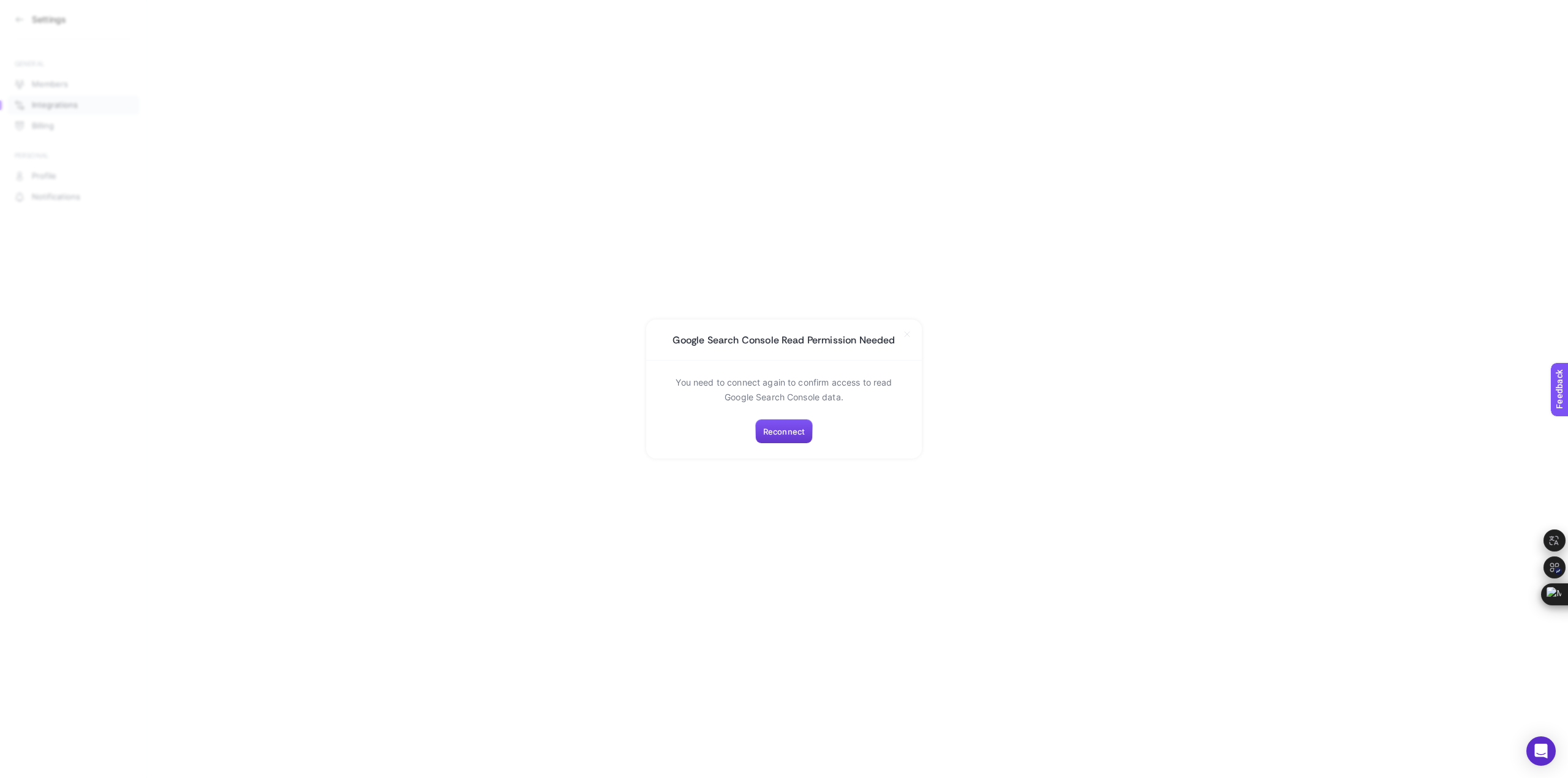
click at [788, 434] on span "Reconnect" at bounding box center [784, 431] width 41 height 10
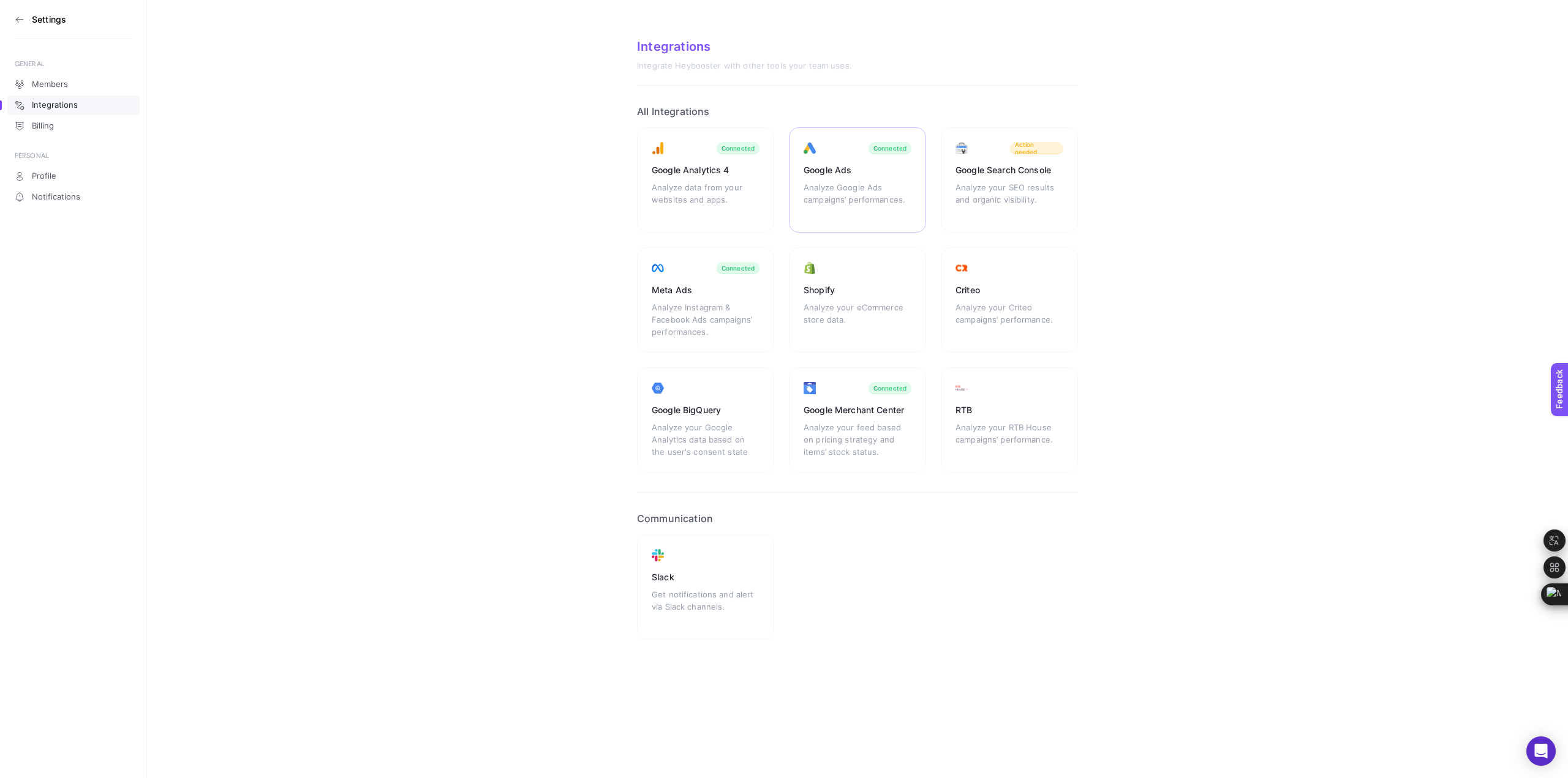
click at [850, 189] on div "Analyze Google Ads campaigns’ performances." at bounding box center [857, 199] width 108 height 37
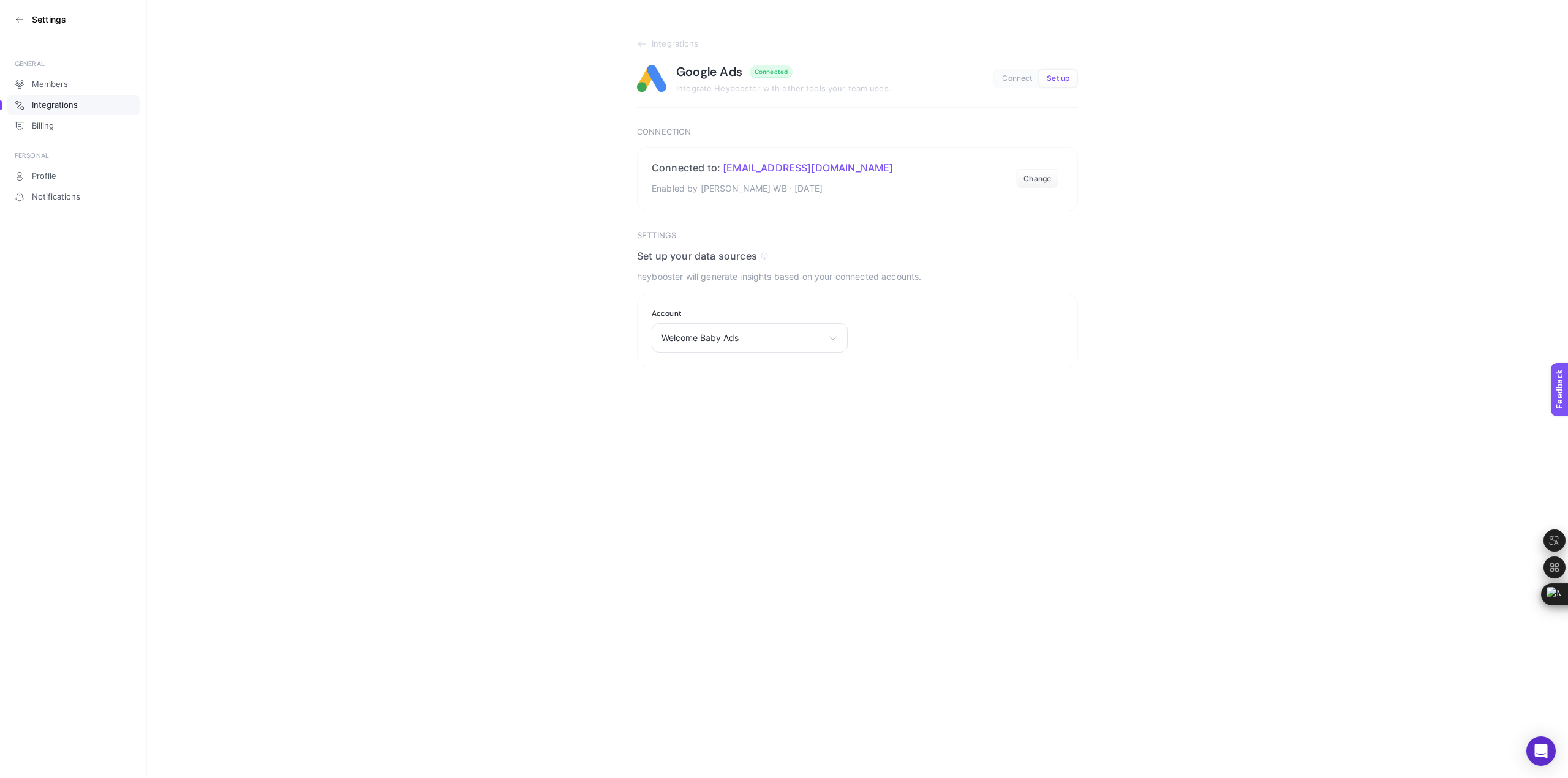
click at [1036, 182] on button "Change" at bounding box center [1037, 179] width 42 height 20
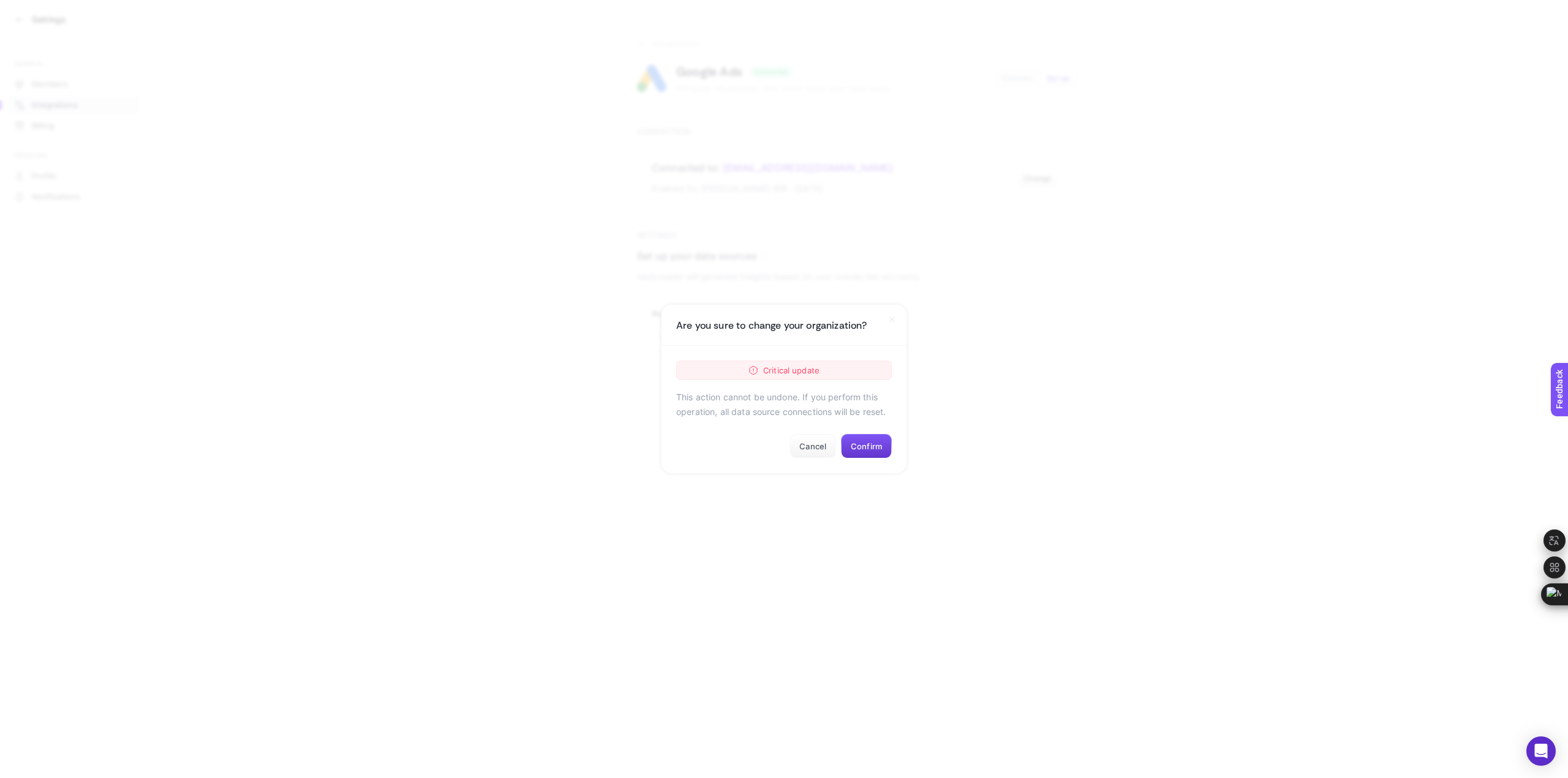
click at [860, 444] on button "Confirm" at bounding box center [866, 446] width 51 height 25
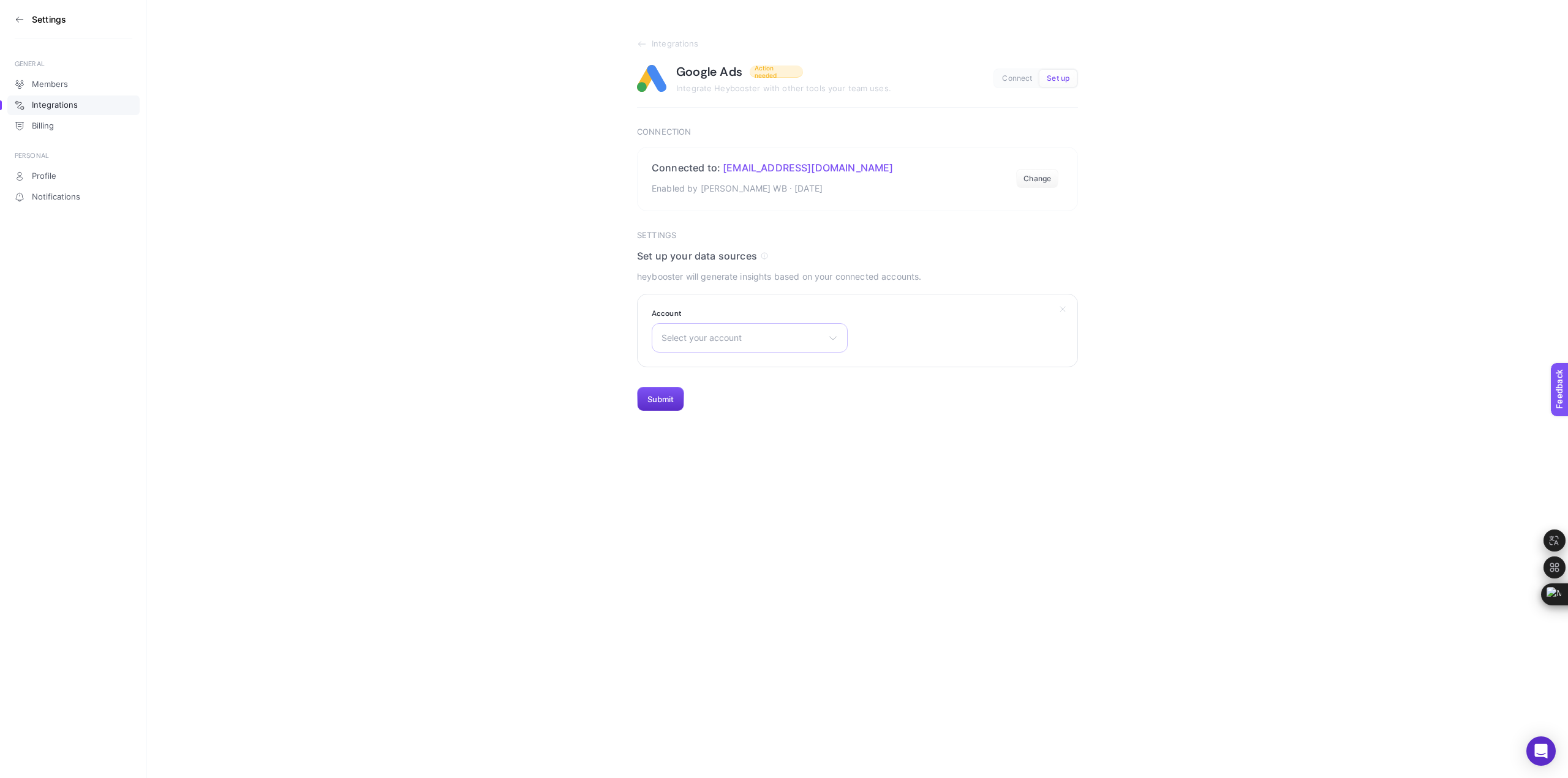
click at [790, 338] on span "Select your account" at bounding box center [742, 338] width 162 height 10
drag, startPoint x: 565, startPoint y: 467, endPoint x: 562, endPoint y: 450, distance: 17.3
click at [565, 411] on html "Settings GENERAL Members Integrations Billing PERSONAL Profile Notifications In…" at bounding box center [784, 205] width 1568 height 411
click at [467, 284] on section "Integrations Google Ads Action needed Integrate Heybooster with other tools you…" at bounding box center [857, 205] width 1421 height 411
click at [638, 43] on icon at bounding box center [641, 44] width 10 height 10
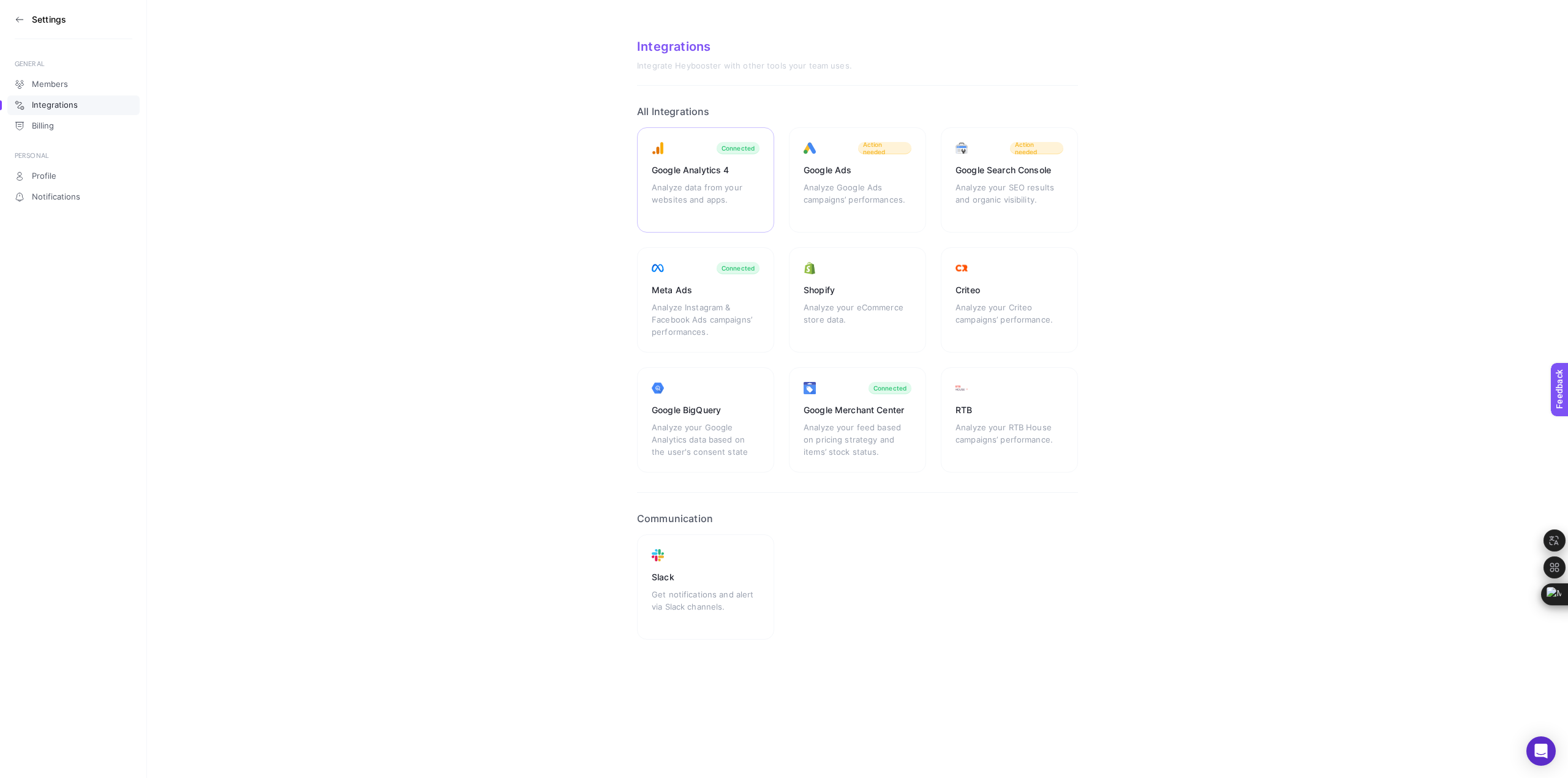
click at [688, 182] on div "Analyze data from your websites and apps." at bounding box center [705, 199] width 108 height 37
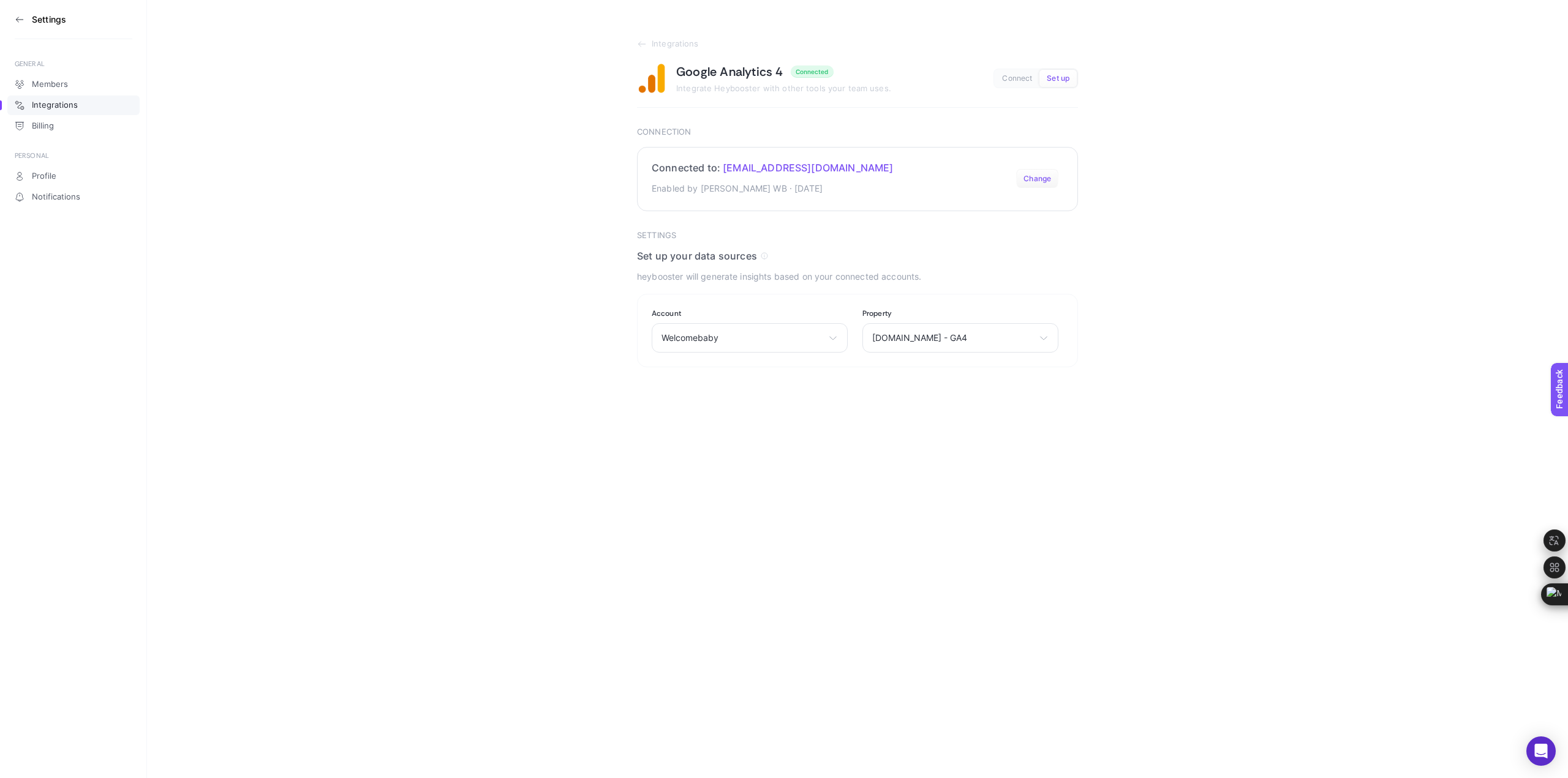
click at [1040, 181] on button "Change" at bounding box center [1037, 179] width 42 height 20
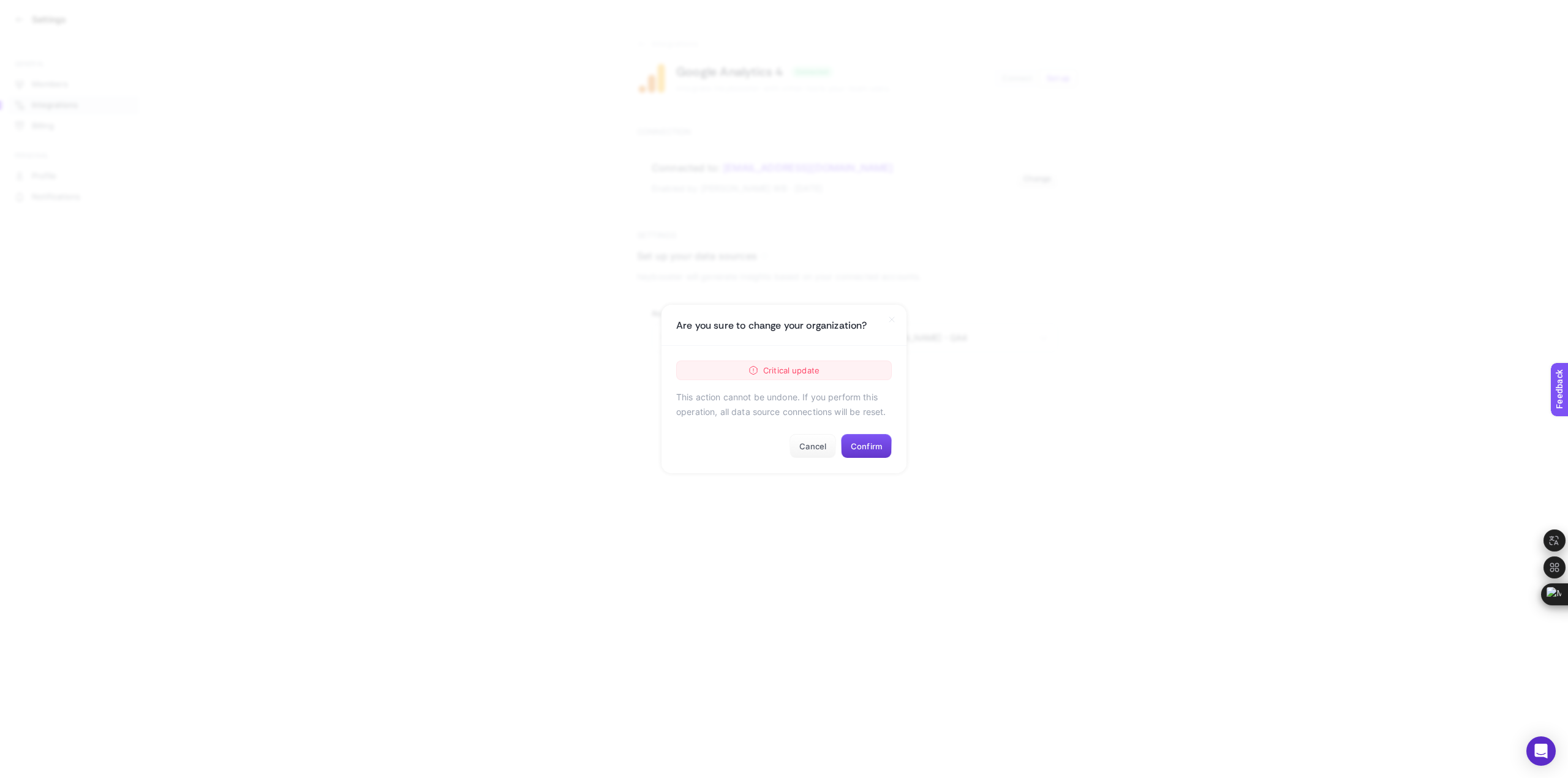
click at [875, 443] on button "Confirm" at bounding box center [866, 446] width 51 height 25
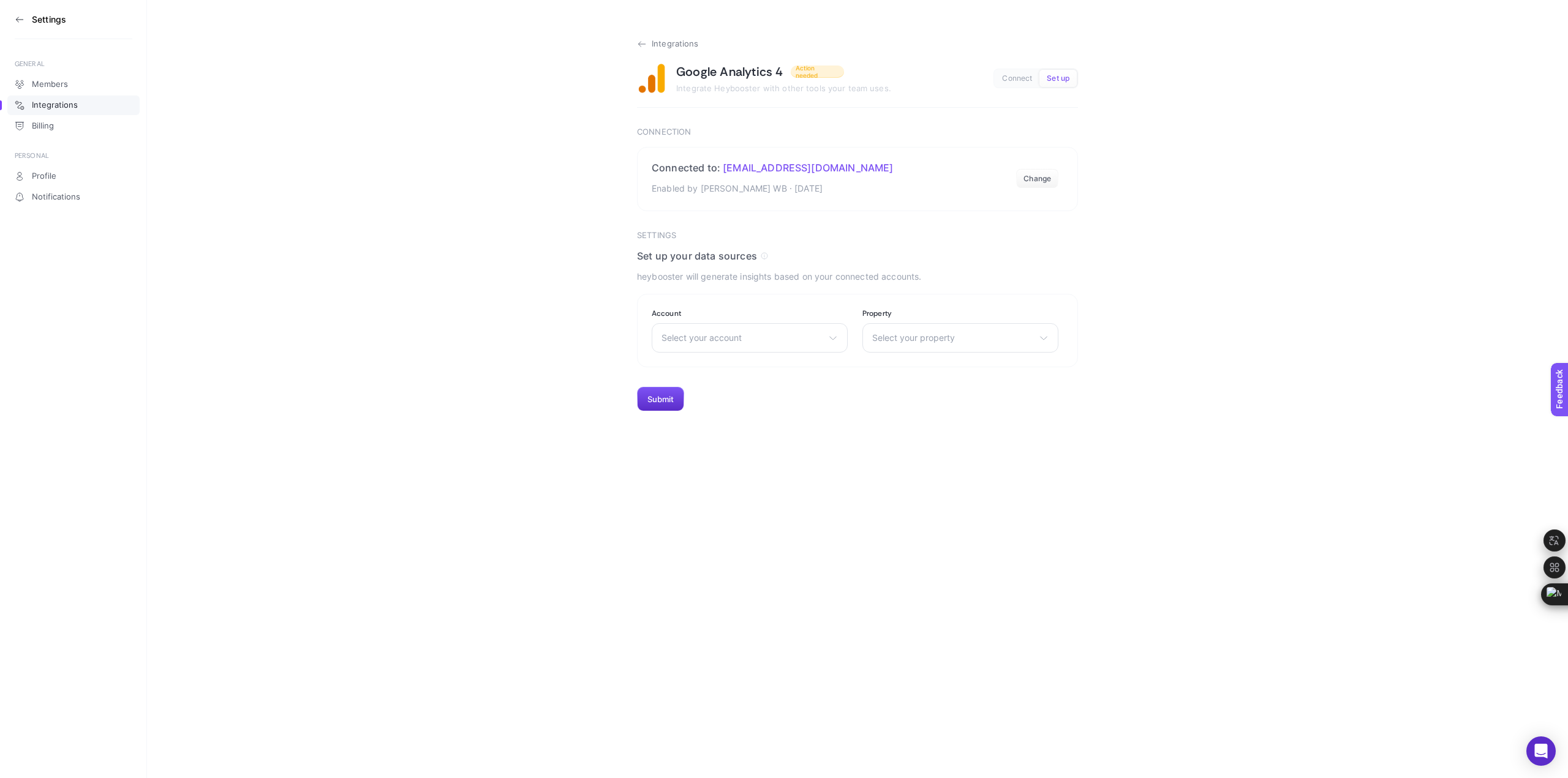
click at [638, 45] on icon at bounding box center [641, 44] width 10 height 10
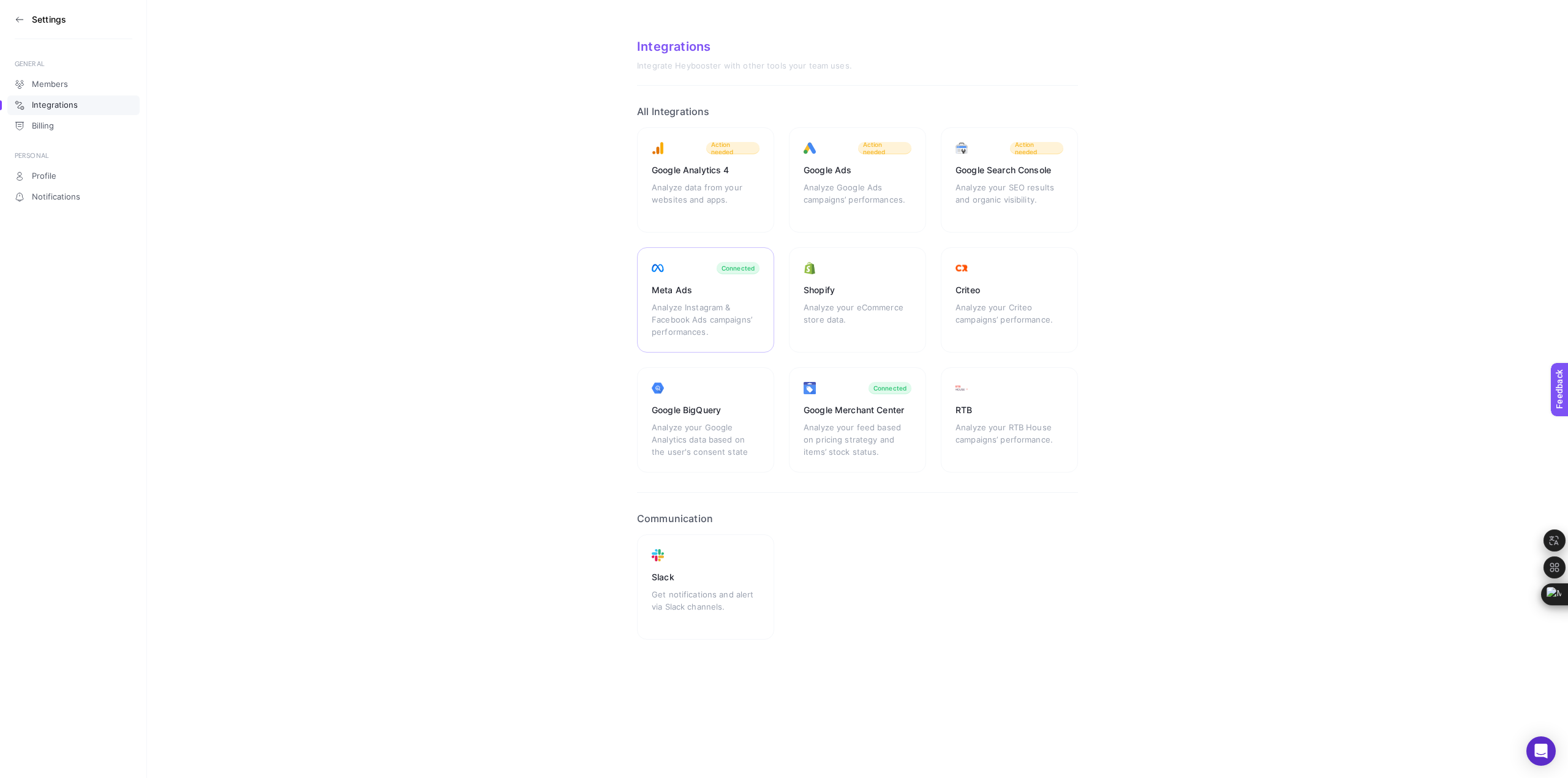
click at [708, 323] on div "Analyze Instagram & Facebook Ads campaigns’ performances." at bounding box center [705, 319] width 108 height 37
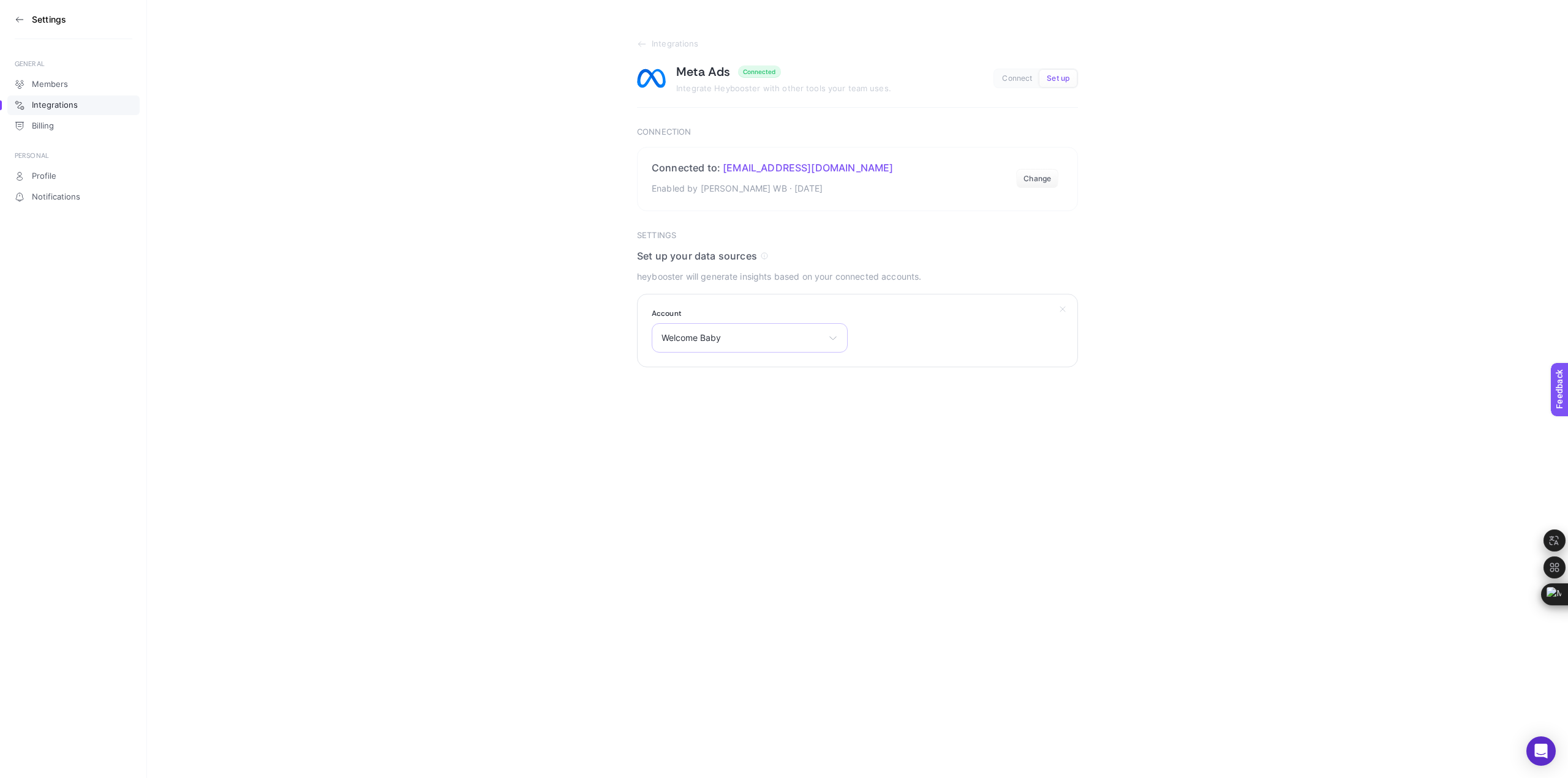
click at [824, 333] on div "Welcome Baby Koray Yildiz Welcome Baby Trendyol CPAS Welcome Baby dogalsiparis …" at bounding box center [750, 338] width 196 height 29
click at [1042, 180] on button "Change" at bounding box center [1037, 179] width 42 height 20
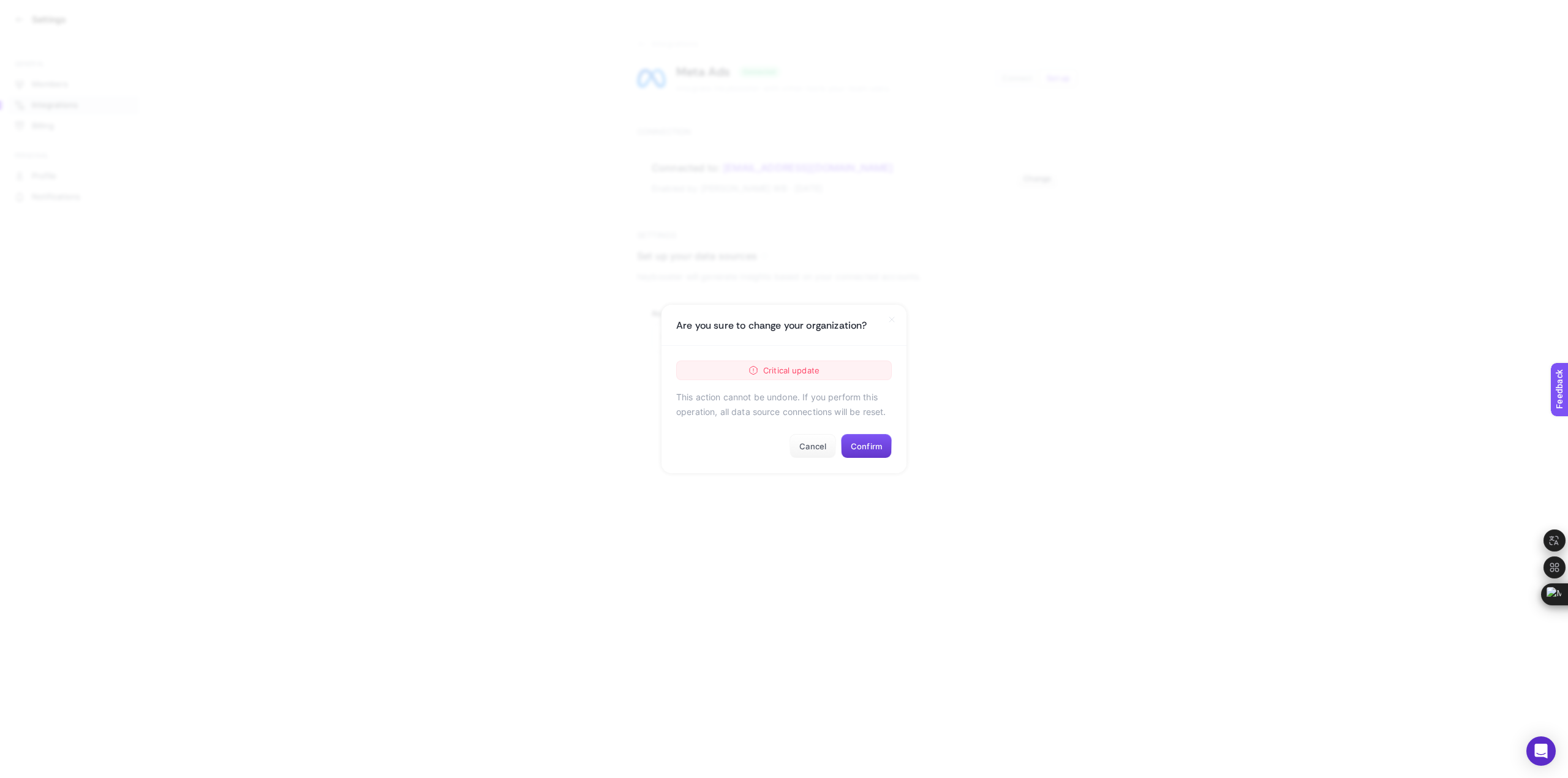
click at [869, 438] on button "Confirm" at bounding box center [866, 446] width 51 height 25
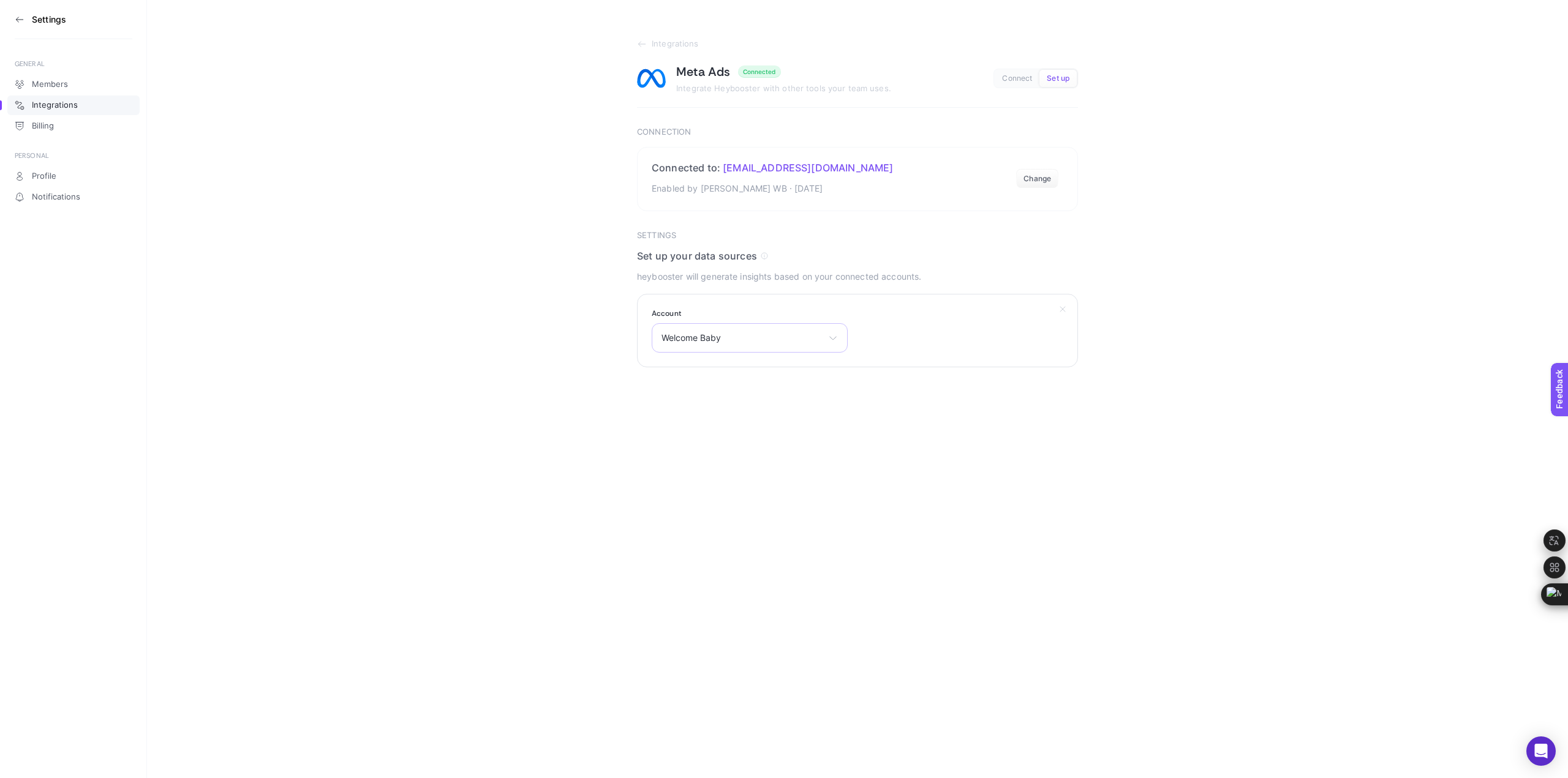
click at [787, 331] on div "Welcome Baby [PERSON_NAME] Welcome Baby Trendyol CPAS Welcome Baby dogalsiparis…" at bounding box center [750, 338] width 196 height 29
click at [1050, 174] on button "Change" at bounding box center [1037, 179] width 42 height 20
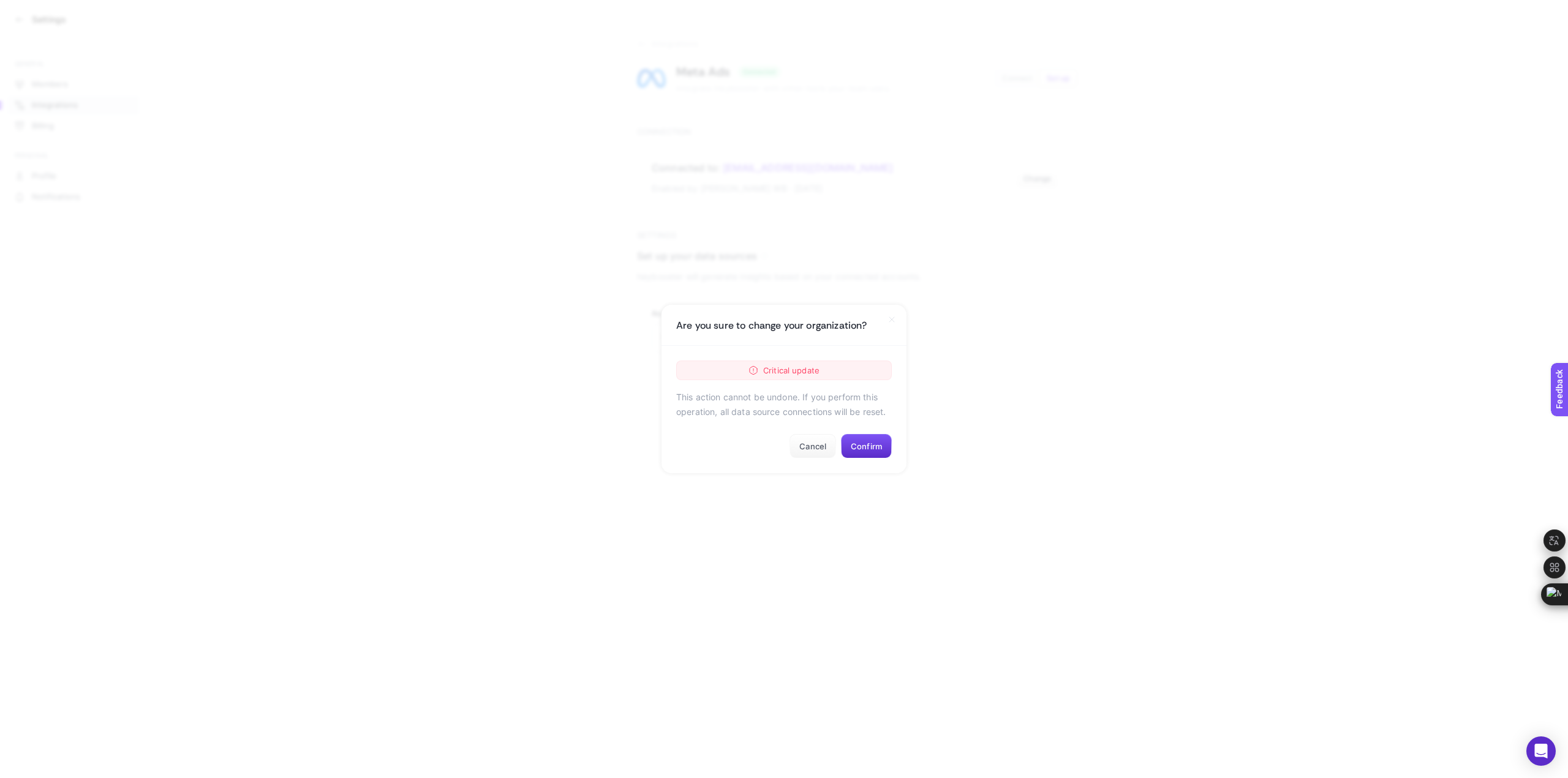
click at [784, 450] on div "Critical update This action cannot be undone. If you perform this operation, al…" at bounding box center [784, 409] width 245 height 127
click at [822, 443] on button "Cancel" at bounding box center [813, 446] width 47 height 25
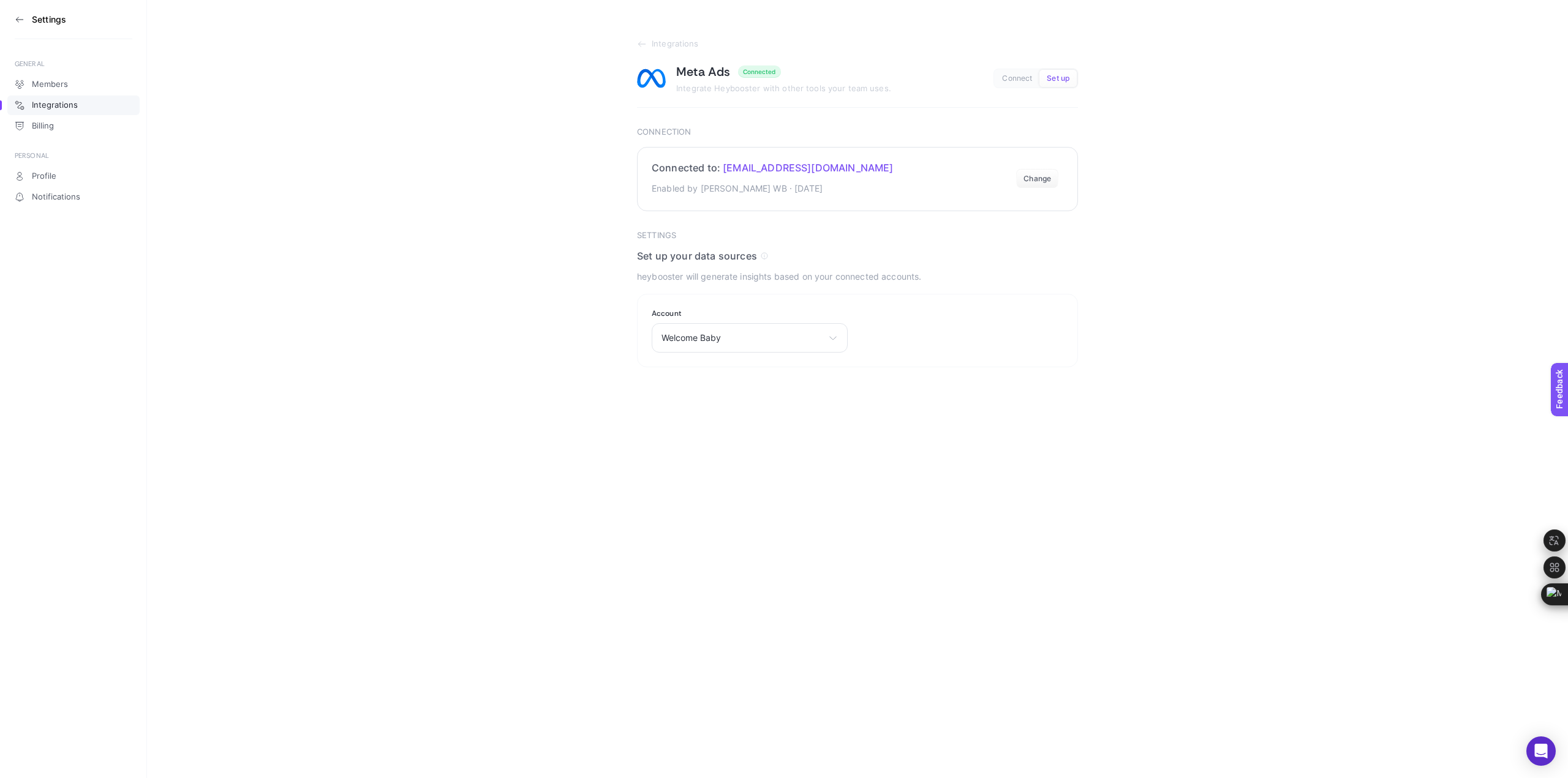
click at [1036, 189] on section "Connected to: koray@korayyildiz.com.tr Enabled by Koray WB · Sep 18, 2025 Change" at bounding box center [857, 179] width 441 height 65
click at [1033, 180] on button "Change" at bounding box center [1037, 179] width 42 height 20
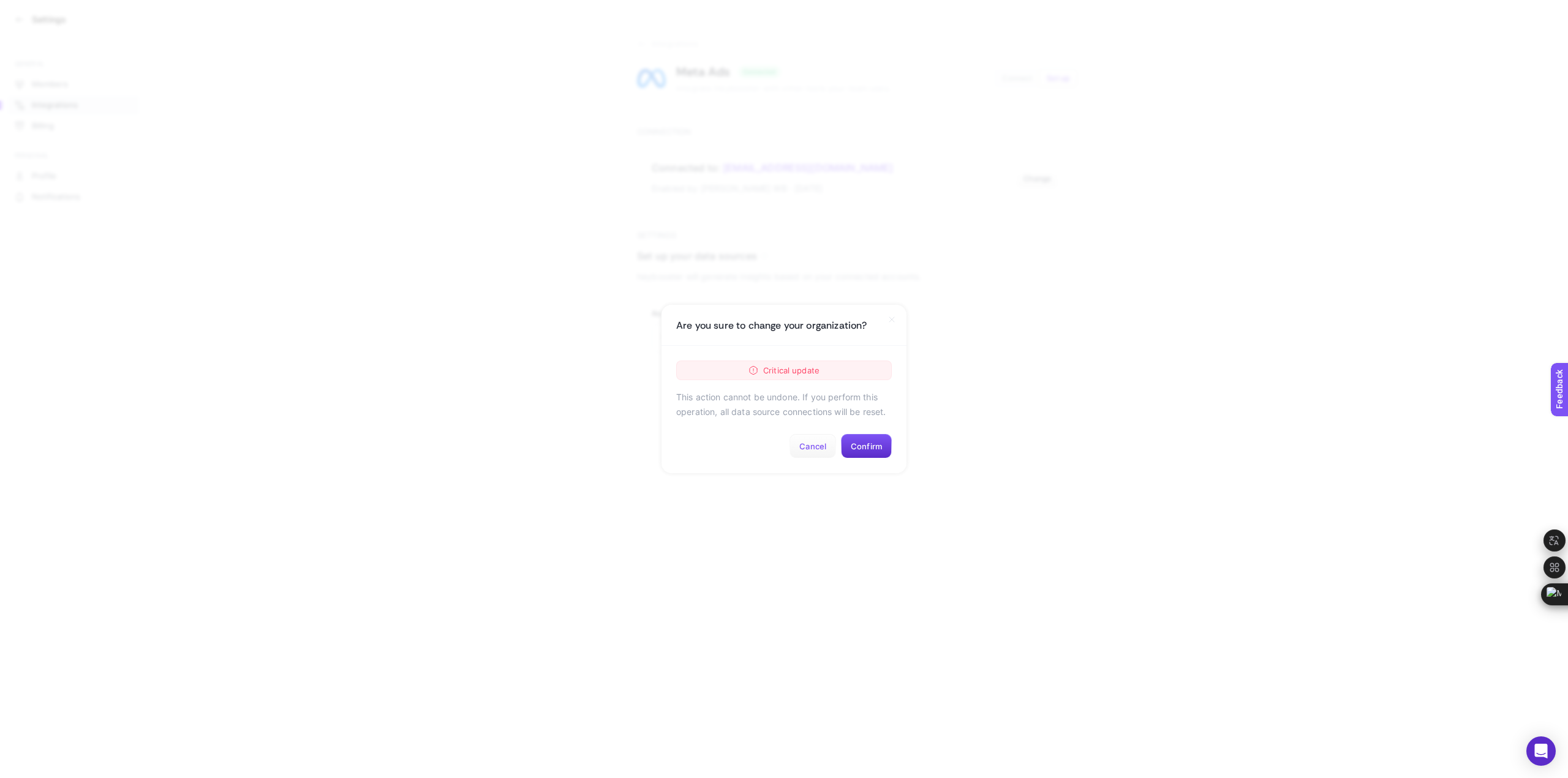
click at [817, 450] on button "Cancel" at bounding box center [813, 446] width 47 height 25
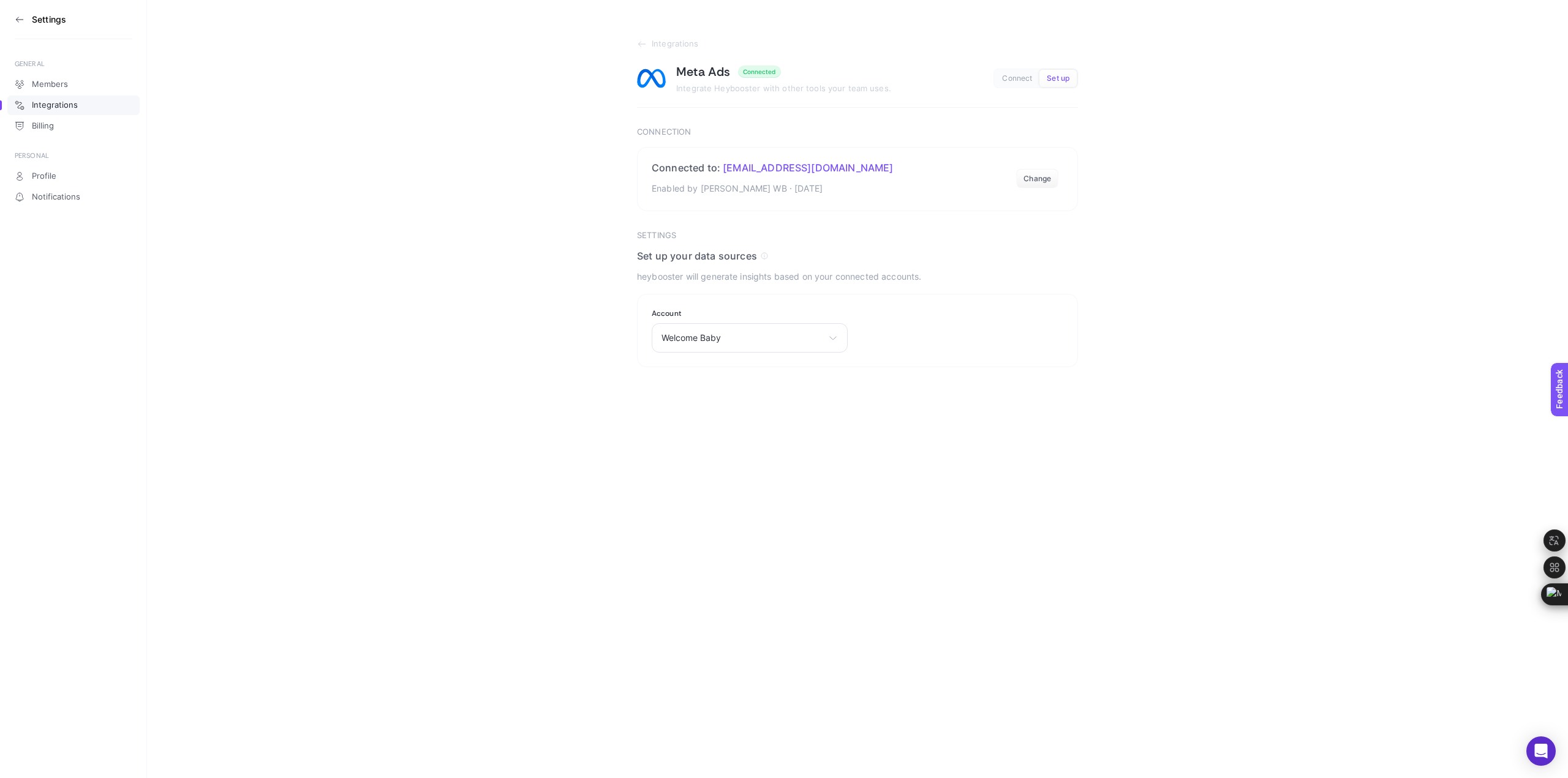
click at [767, 368] on html "Settings GENERAL Members Integrations Billing PERSONAL Profile Notifications In…" at bounding box center [784, 183] width 1568 height 368
click at [758, 336] on span "Welcome Baby" at bounding box center [742, 338] width 162 height 10
click at [745, 444] on li "dogalsiparis" at bounding box center [750, 450] width 190 height 20
click at [666, 406] on button "Submit" at bounding box center [660, 399] width 47 height 25
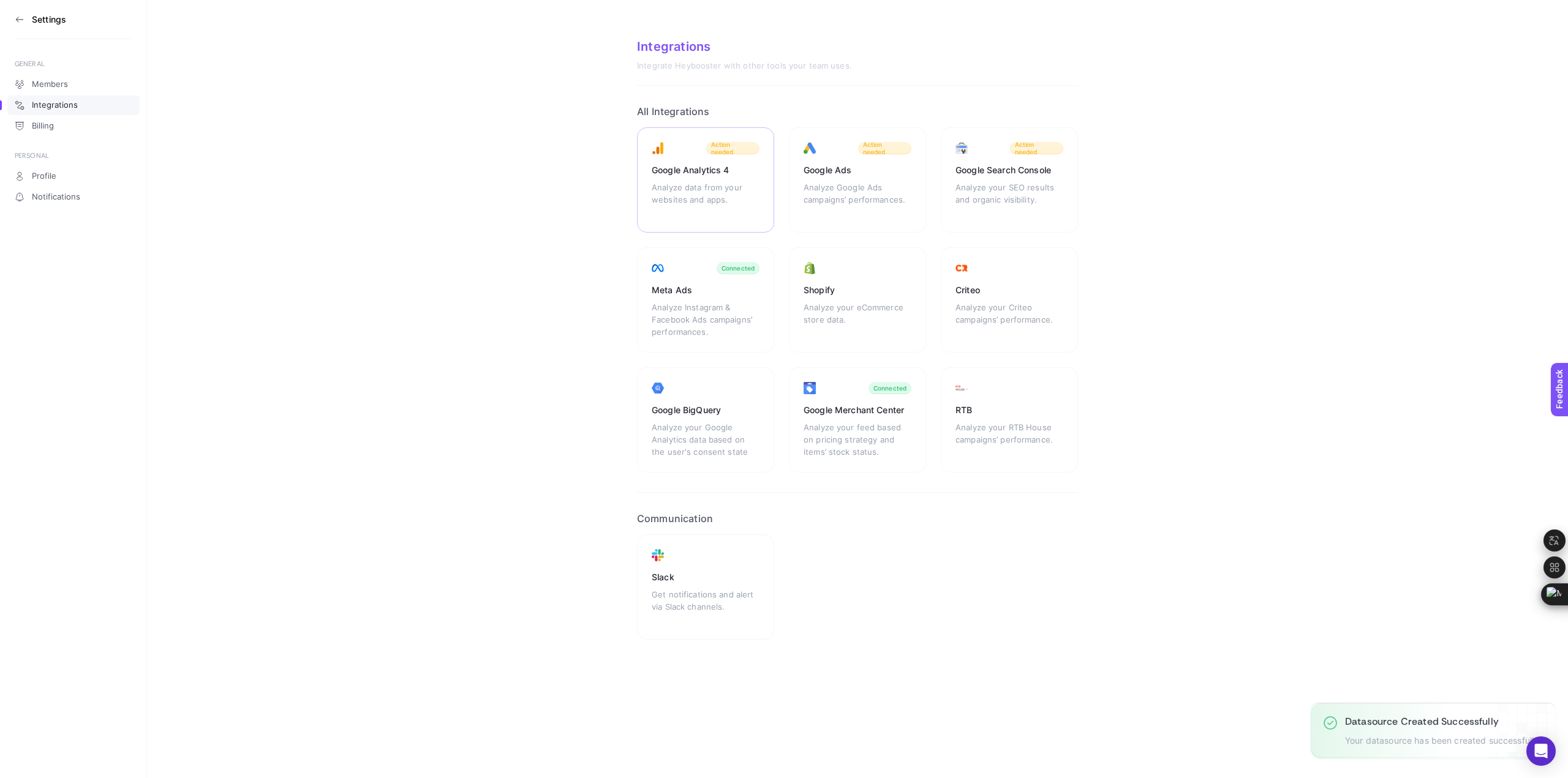
click at [741, 177] on div "Google Analytics 4 Analyze data from your websites and apps. Action needed" at bounding box center [705, 180] width 137 height 105
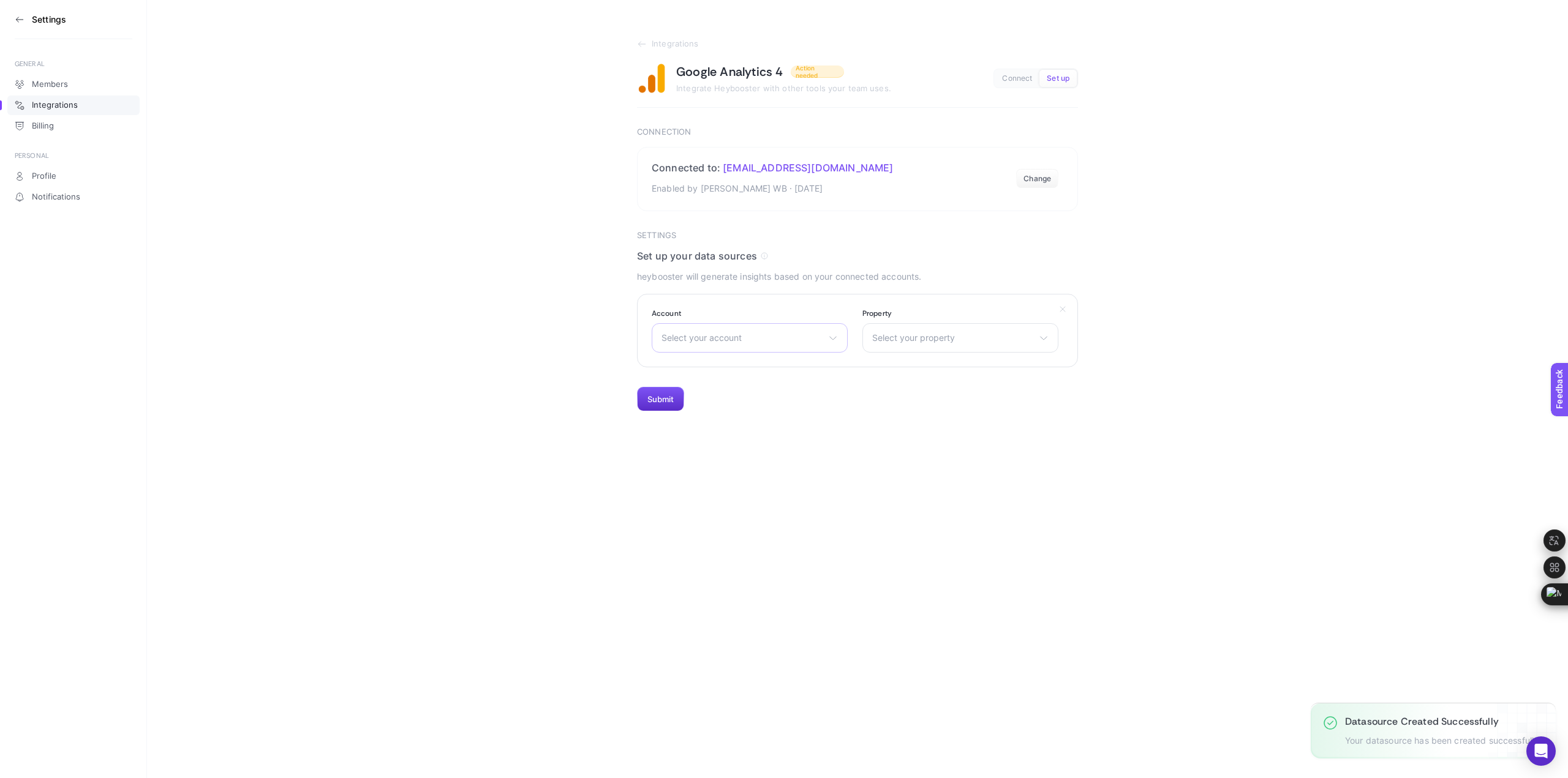
click at [774, 337] on span "Select your account" at bounding box center [742, 338] width 162 height 10
click at [1025, 411] on html "Settings GENERAL Members Integrations Billing PERSONAL Profile Notifications In…" at bounding box center [784, 205] width 1568 height 411
click at [648, 43] on link "Integrations" at bounding box center [857, 44] width 441 height 10
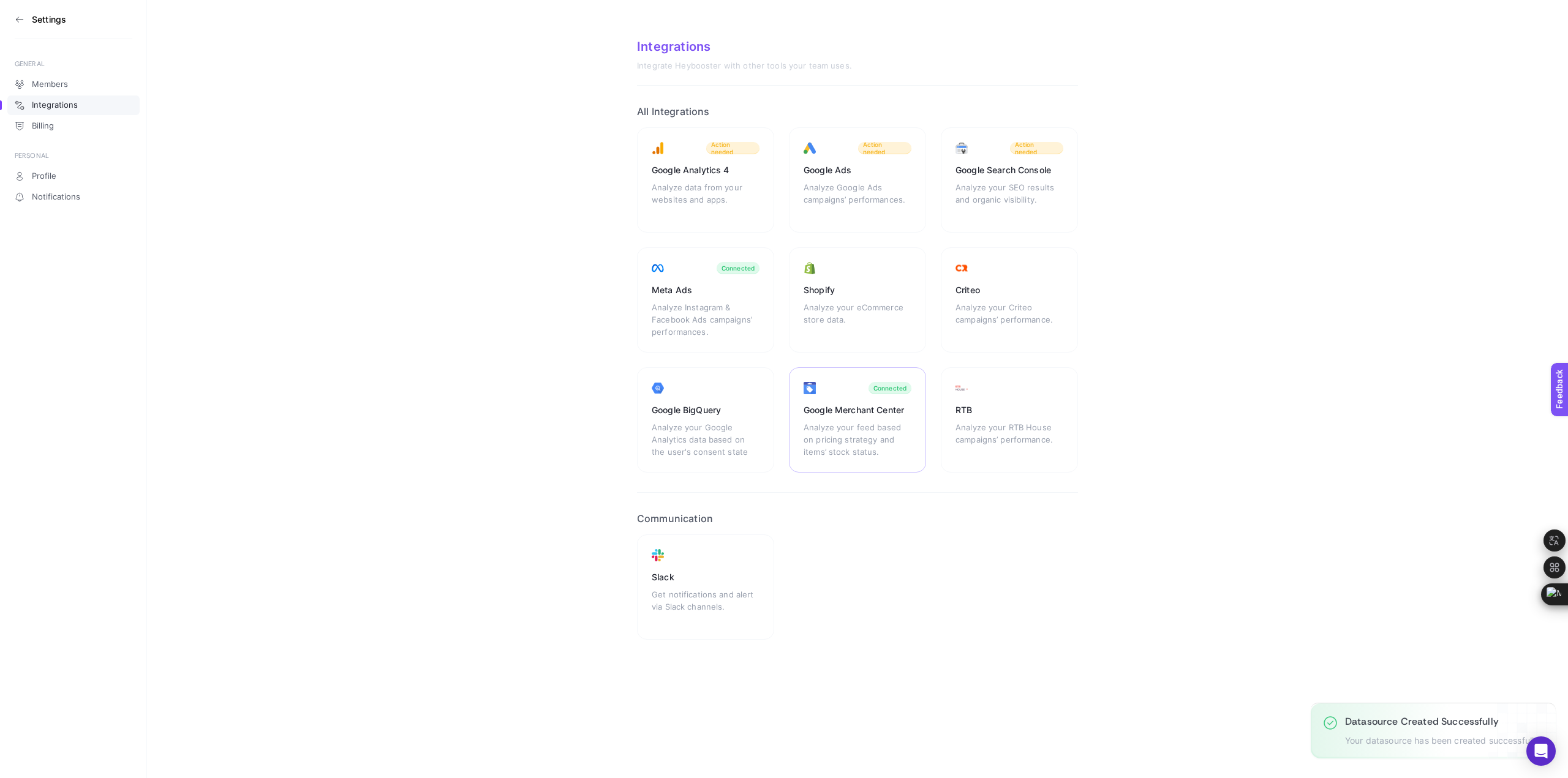
click at [853, 410] on div "Google Merchant Center" at bounding box center [857, 410] width 108 height 12
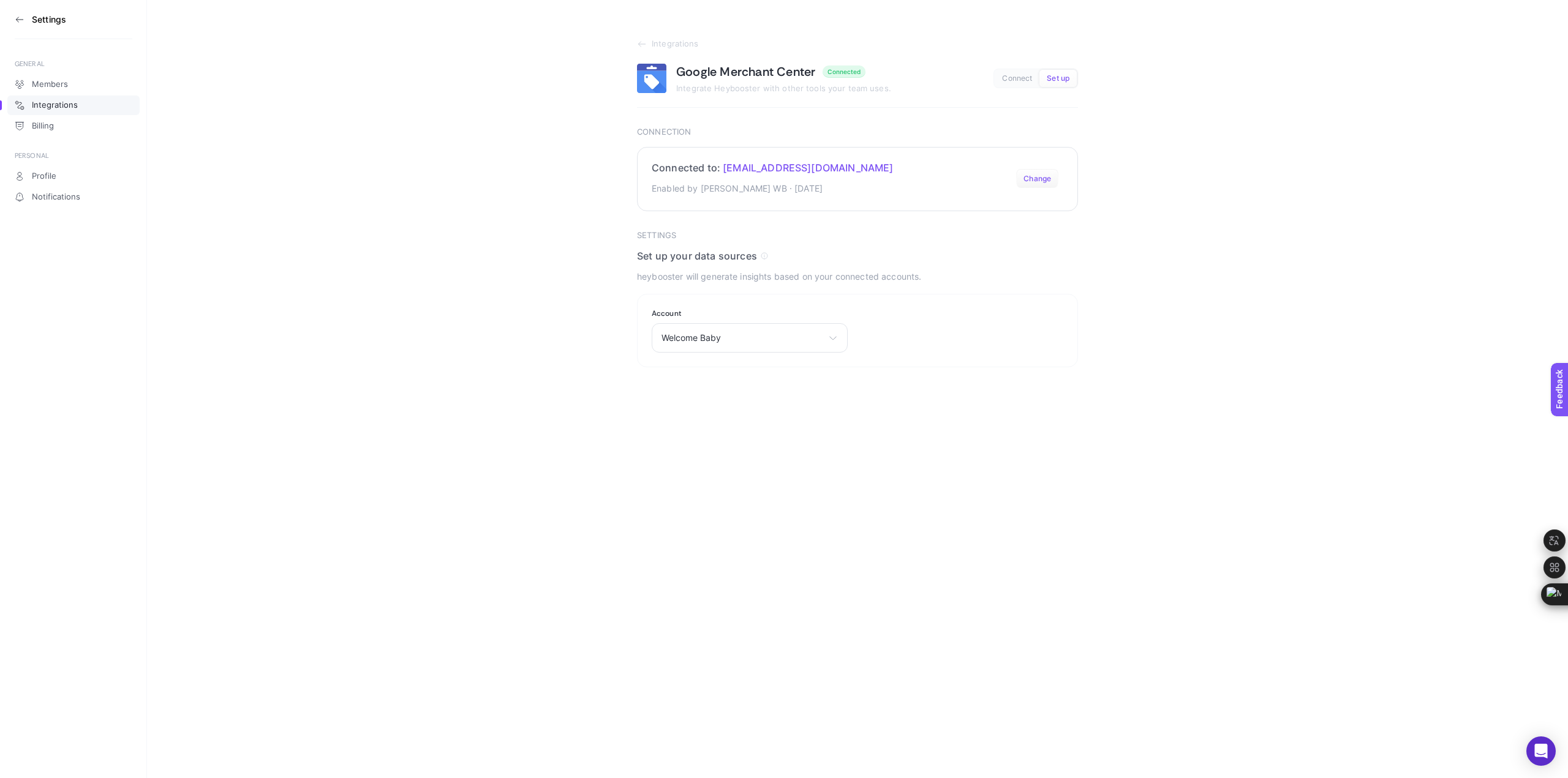
click at [1039, 182] on button "Change" at bounding box center [1037, 179] width 42 height 20
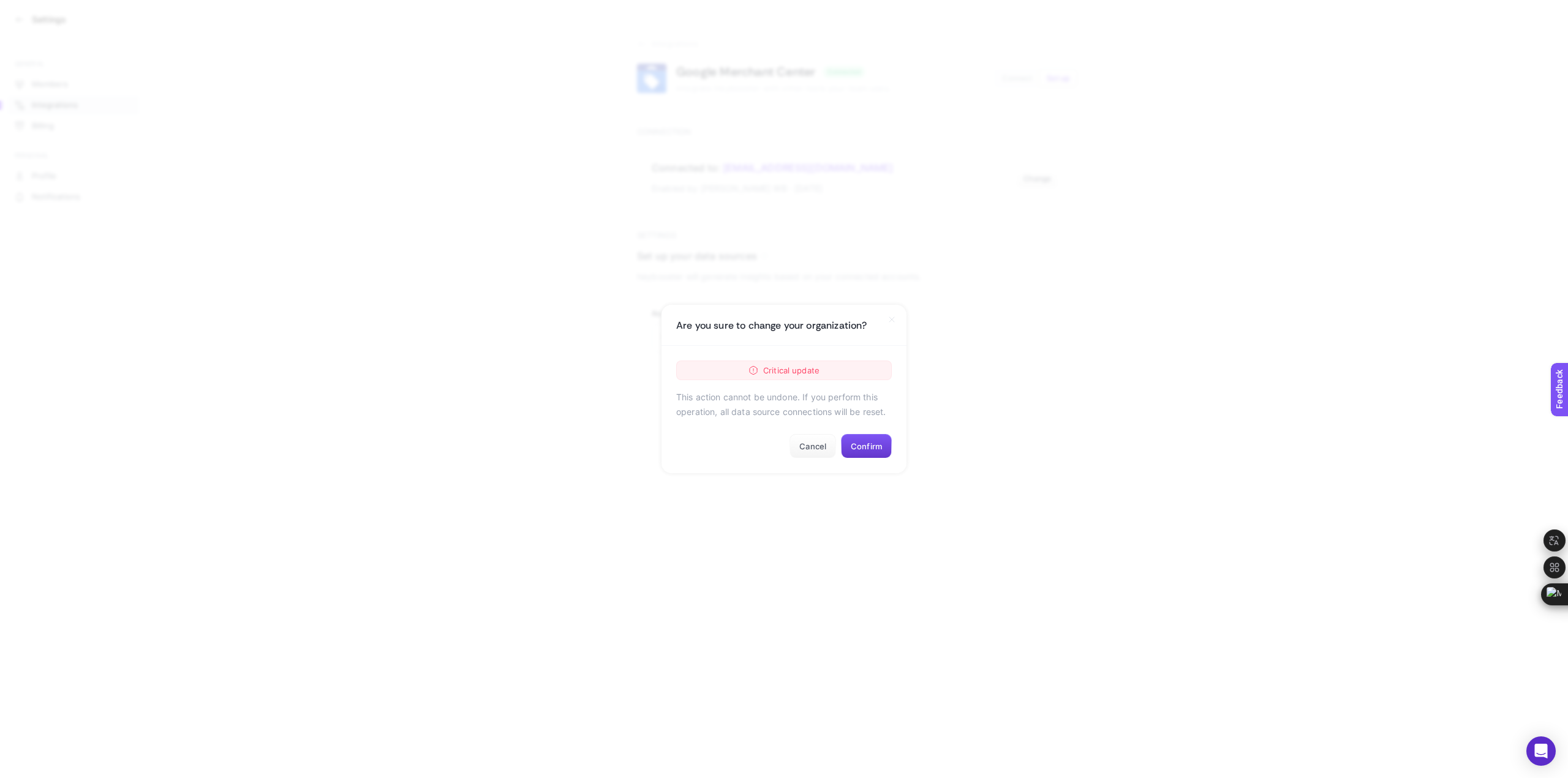
click at [876, 446] on button "Confirm" at bounding box center [866, 446] width 51 height 25
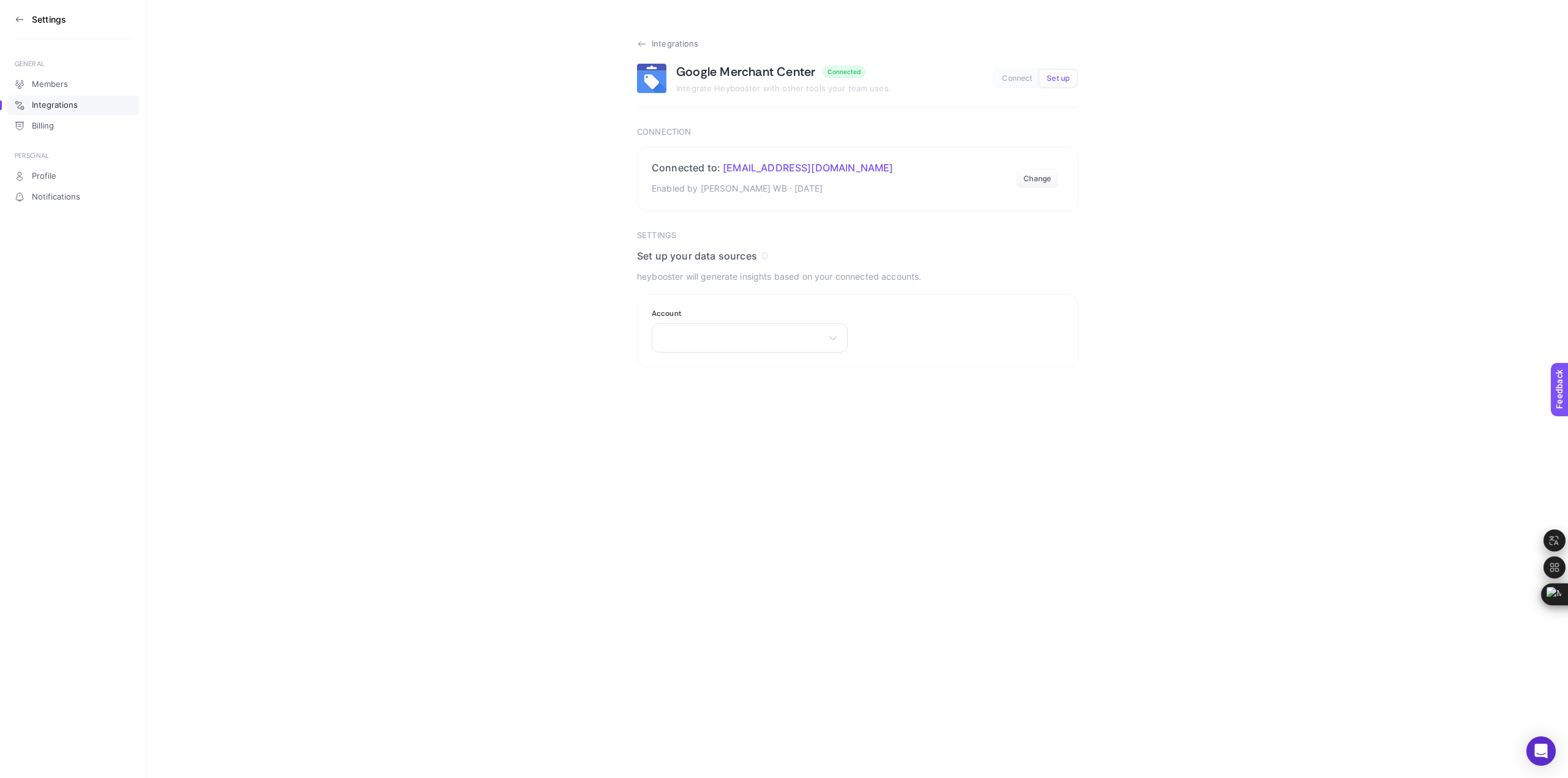
click at [641, 40] on icon at bounding box center [641, 44] width 10 height 10
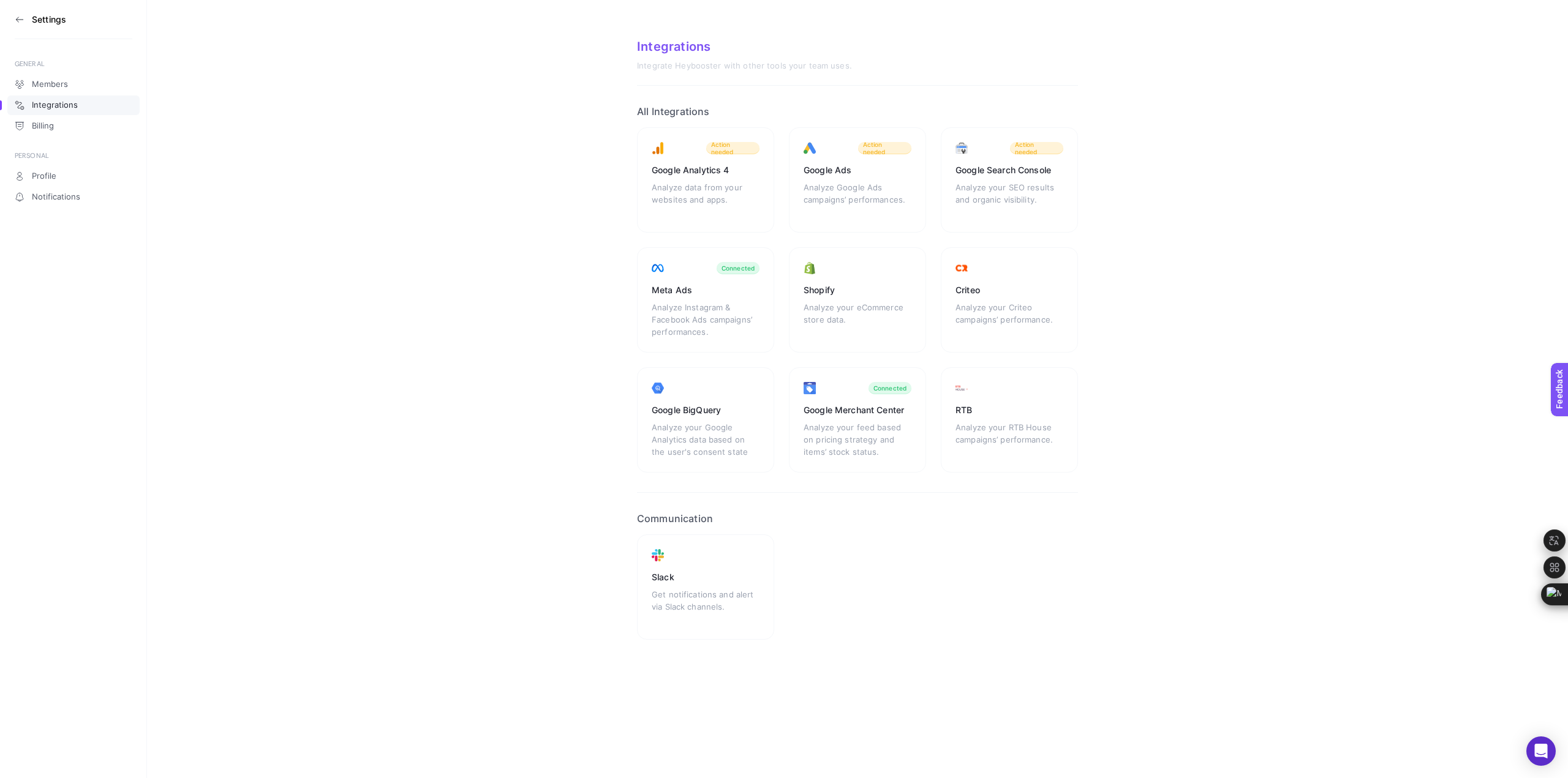
click at [876, 437] on div "Analyze your feed based on pricing strategy and items’ stock status." at bounding box center [857, 439] width 108 height 37
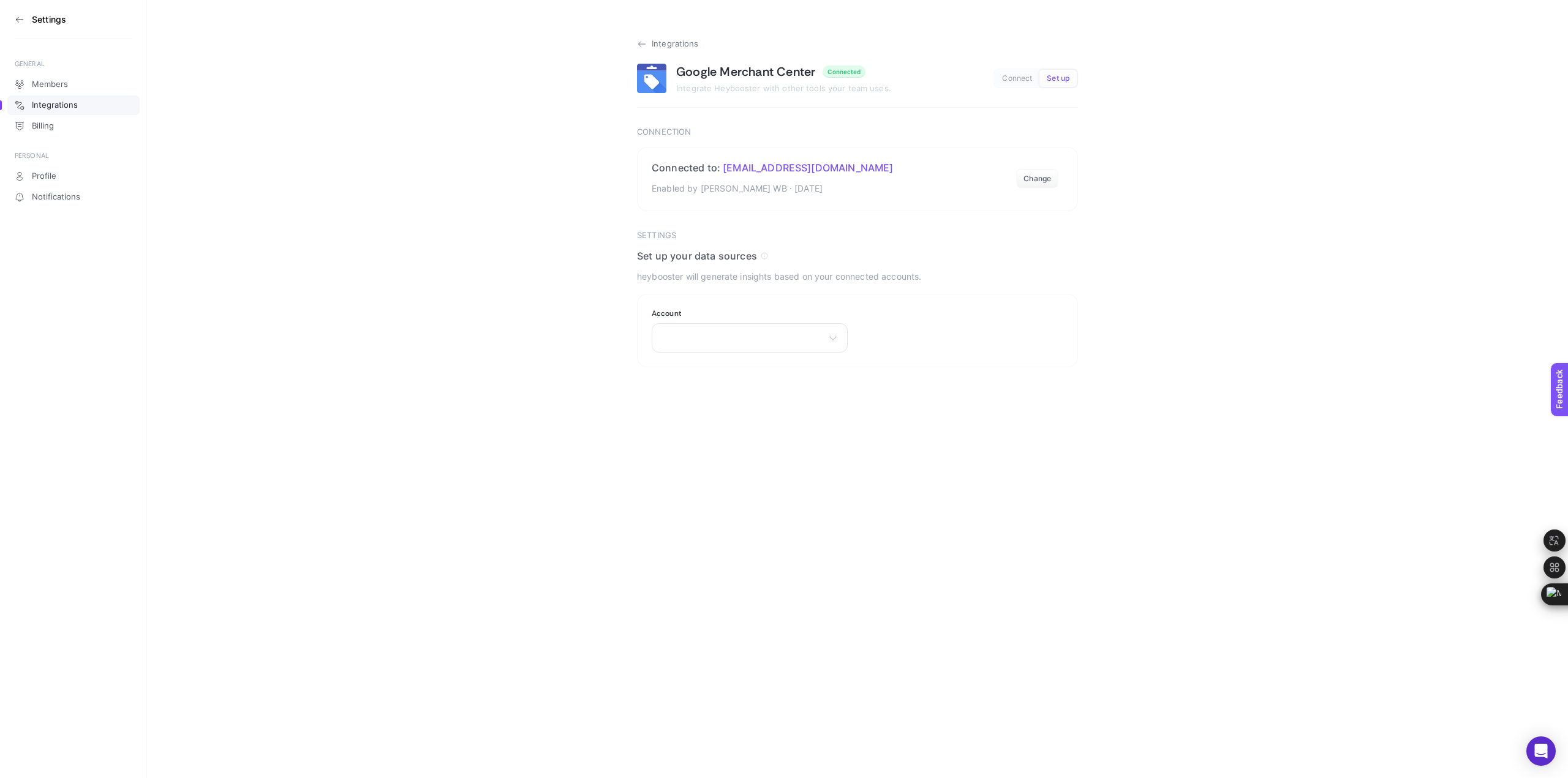
click at [644, 42] on icon at bounding box center [641, 44] width 10 height 10
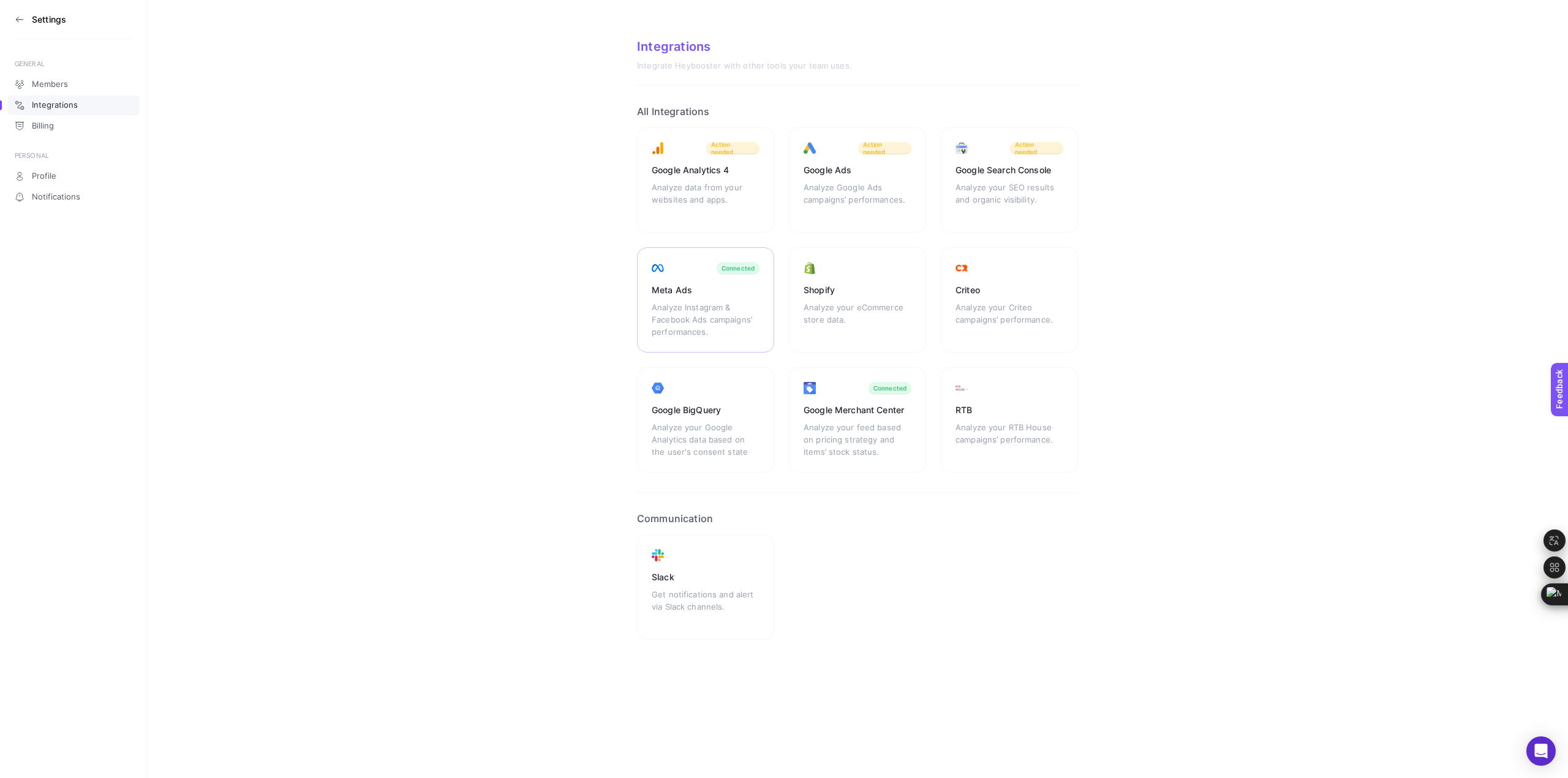
click at [731, 314] on div "Analyze Instagram & Facebook Ads campaigns’ performances." at bounding box center [705, 319] width 108 height 37
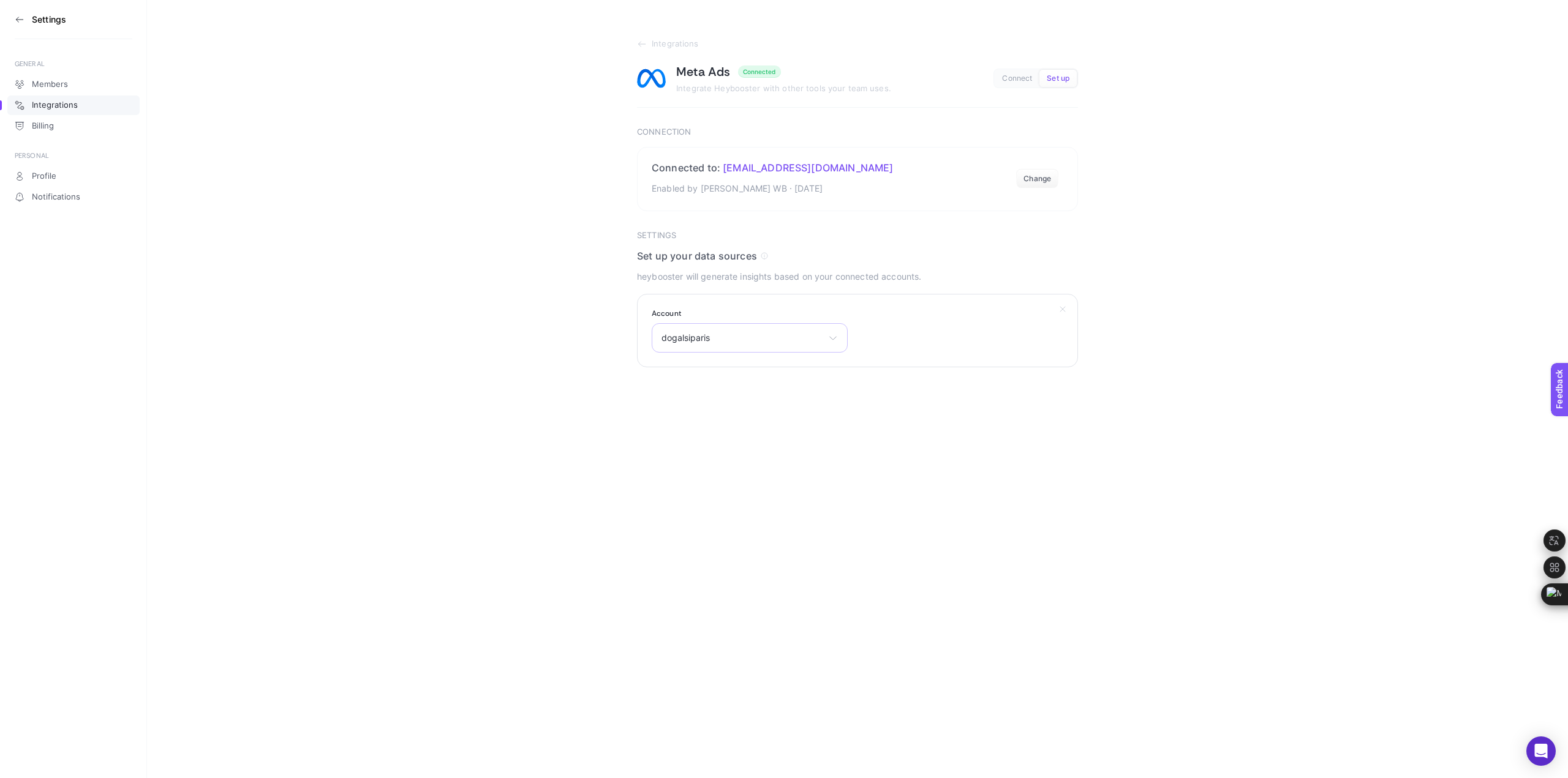
click at [781, 334] on span "dogalsiparis" at bounding box center [742, 338] width 162 height 10
click at [1045, 177] on button "Change" at bounding box center [1037, 179] width 42 height 20
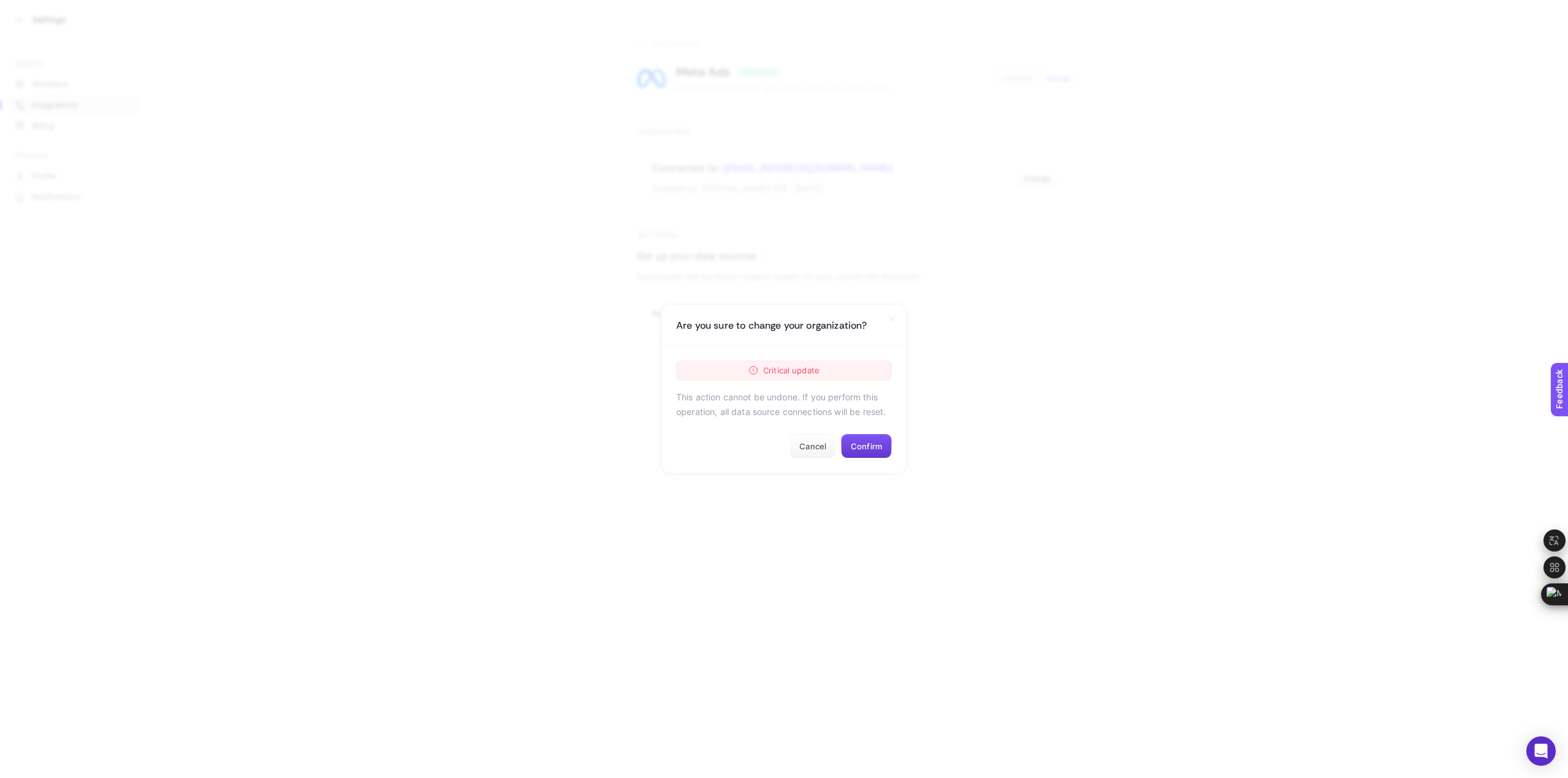
click at [876, 450] on button "Confirm" at bounding box center [866, 446] width 51 height 25
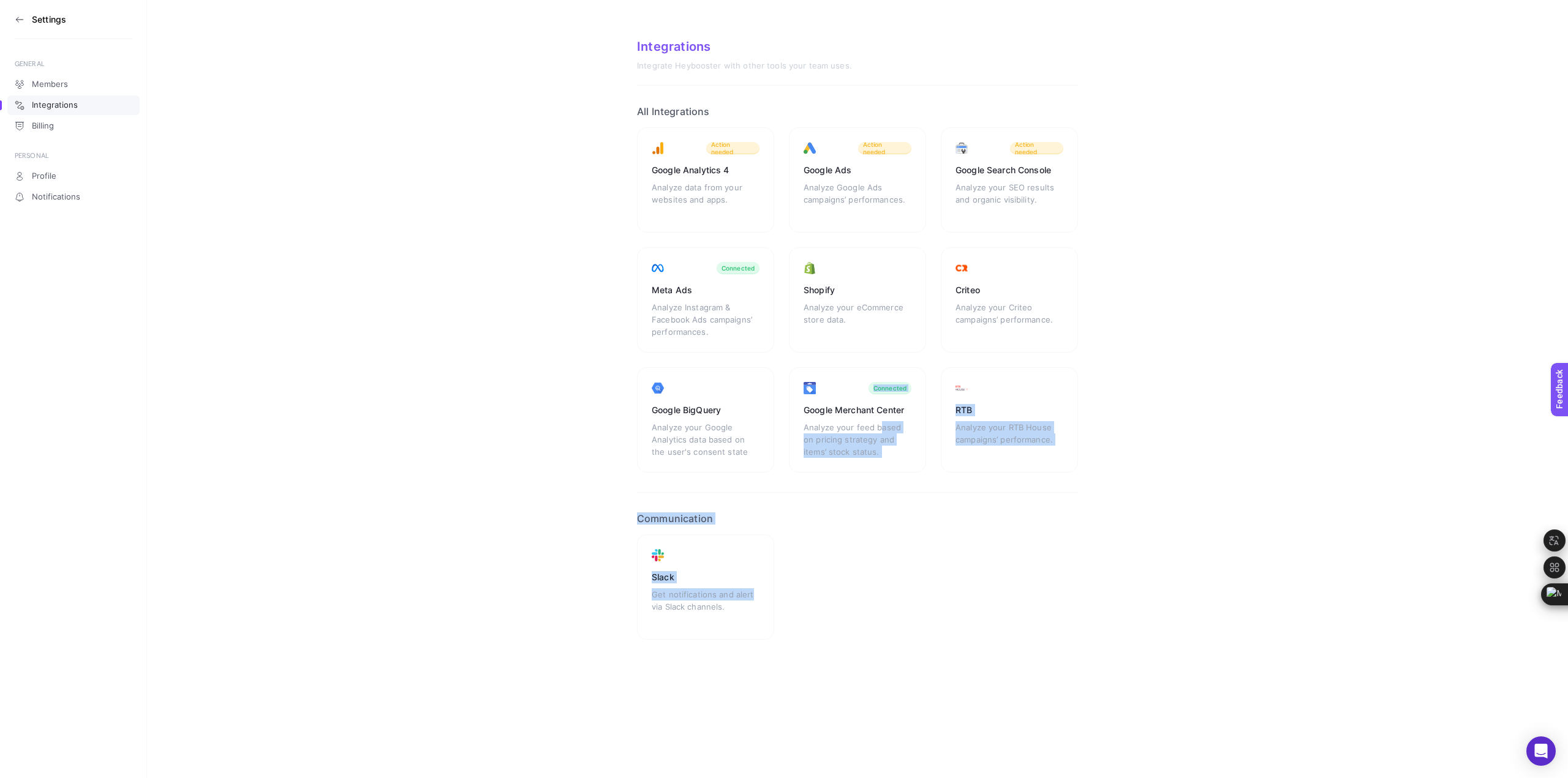
drag, startPoint x: 881, startPoint y: 428, endPoint x: 906, endPoint y: 595, distance: 168.9
click at [906, 595] on article "Integrations Integrate Heybooster with other tools your team uses. All Integrat…" at bounding box center [857, 339] width 441 height 601
click at [711, 279] on div "Meta Ads Analyze Instagram & Facebook Ads campaigns’ performances. Connected" at bounding box center [705, 300] width 137 height 105
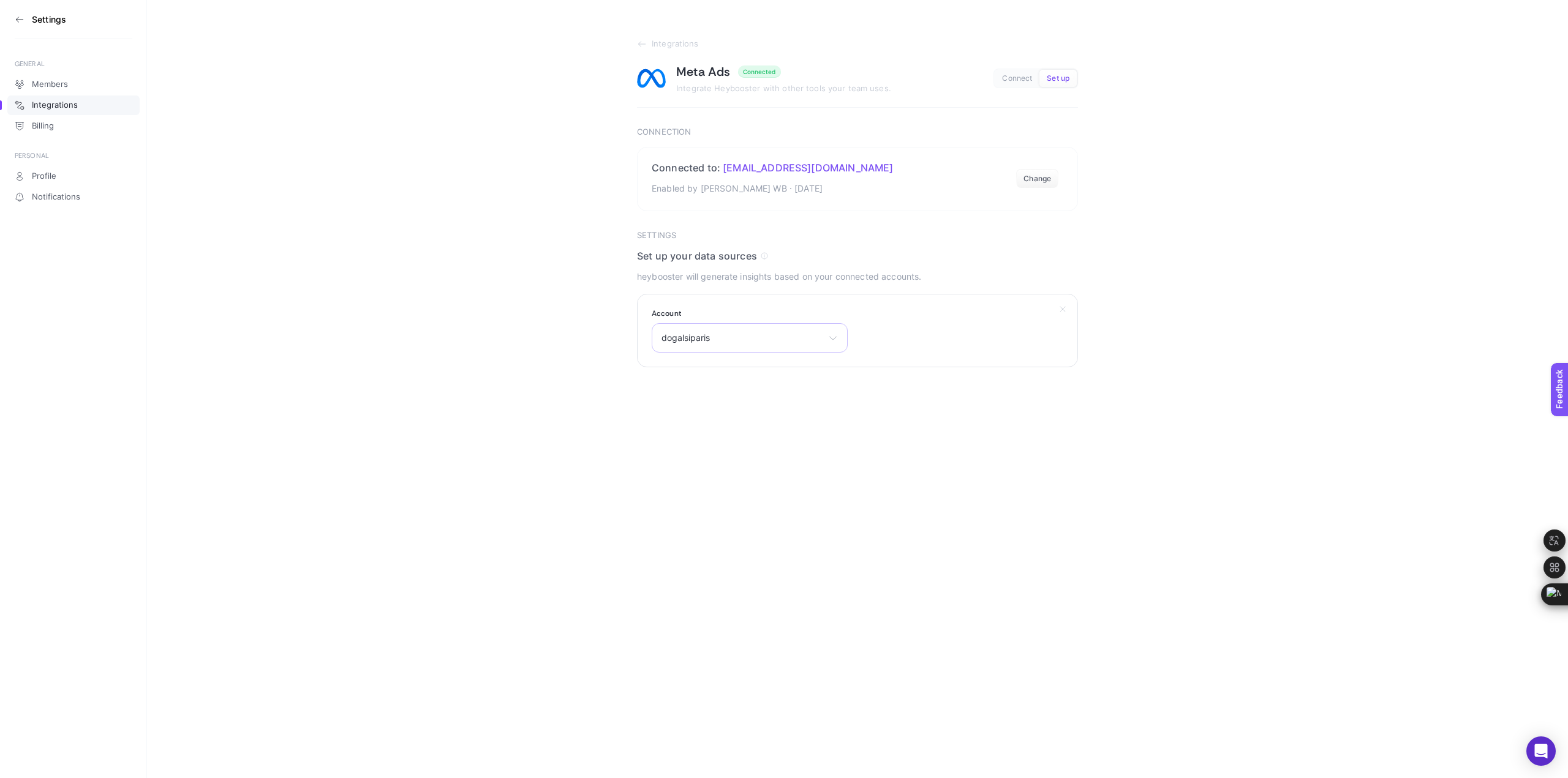
click at [729, 335] on span "dogalsiparis" at bounding box center [742, 338] width 162 height 10
click at [1143, 368] on html "Settings GENERAL Members Integrations Billing PERSONAL Profile Notifications In…" at bounding box center [784, 183] width 1568 height 368
click at [365, 153] on section "Integrations Meta Ads Connected Integrate Heybooster with other tools your team…" at bounding box center [857, 183] width 1421 height 368
click at [41, 175] on span "Profile" at bounding box center [44, 176] width 25 height 10
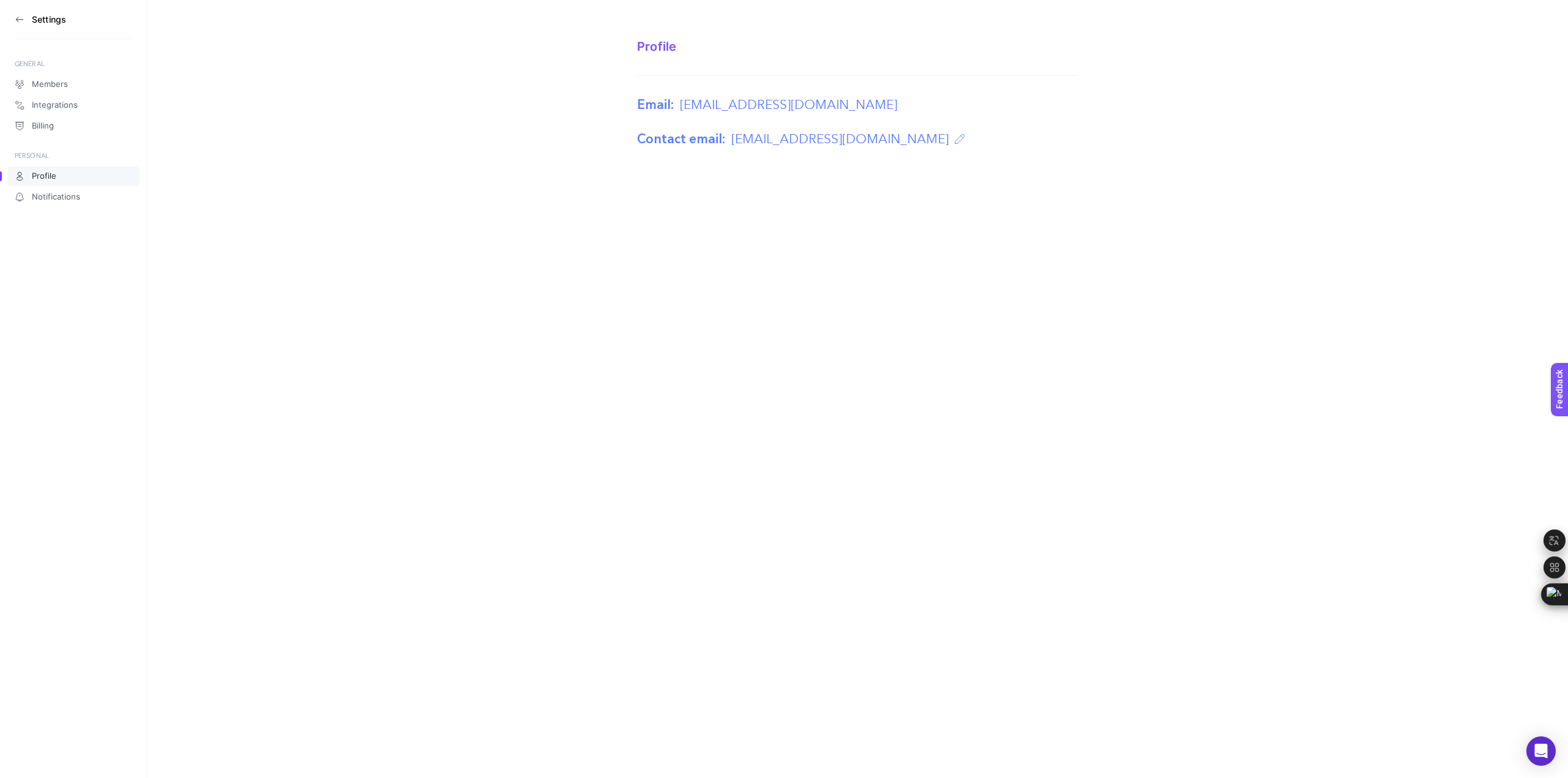
click at [22, 15] on icon at bounding box center [20, 20] width 10 height 10
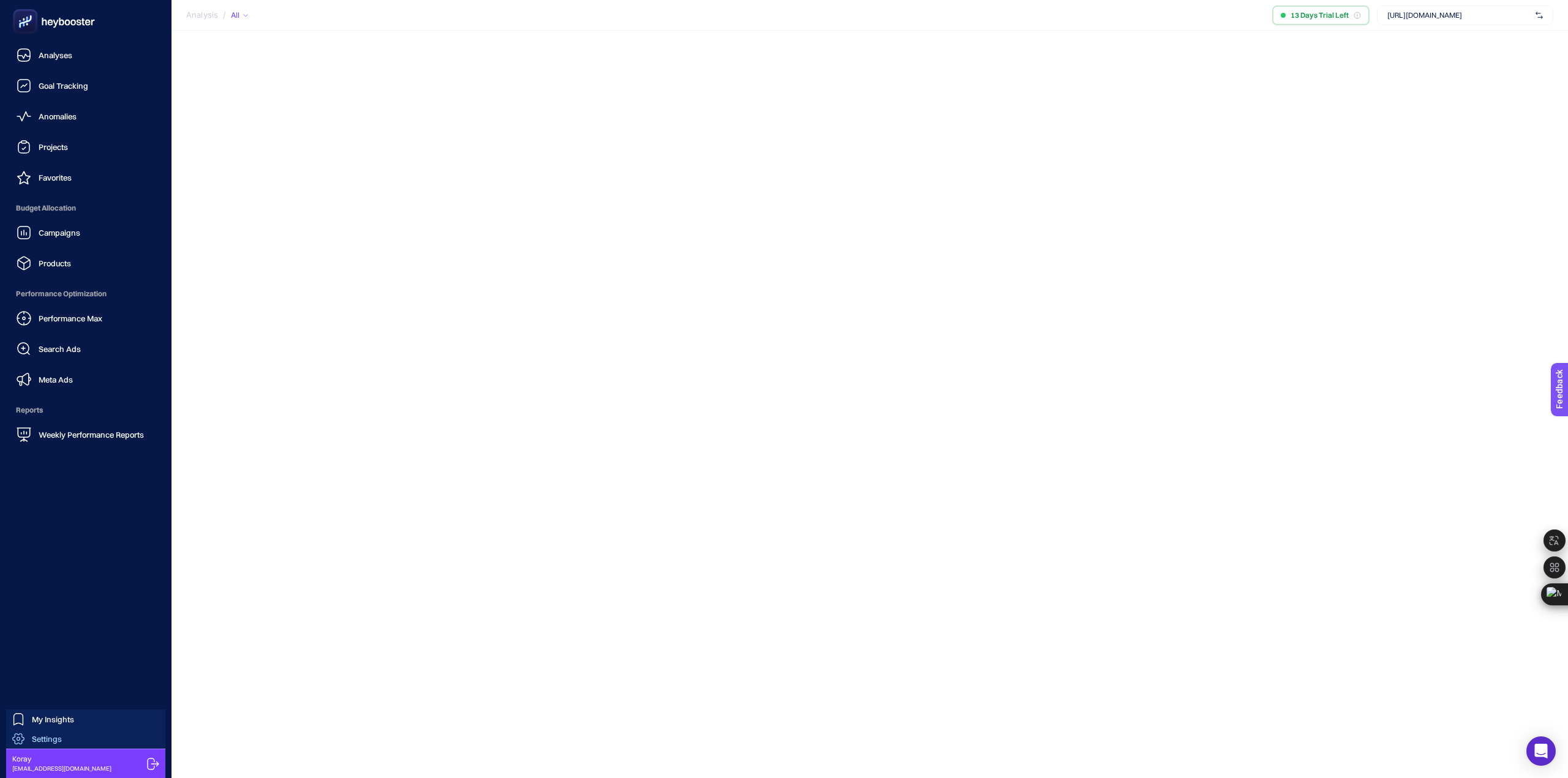
click at [68, 737] on link "Settings" at bounding box center [86, 739] width 159 height 20
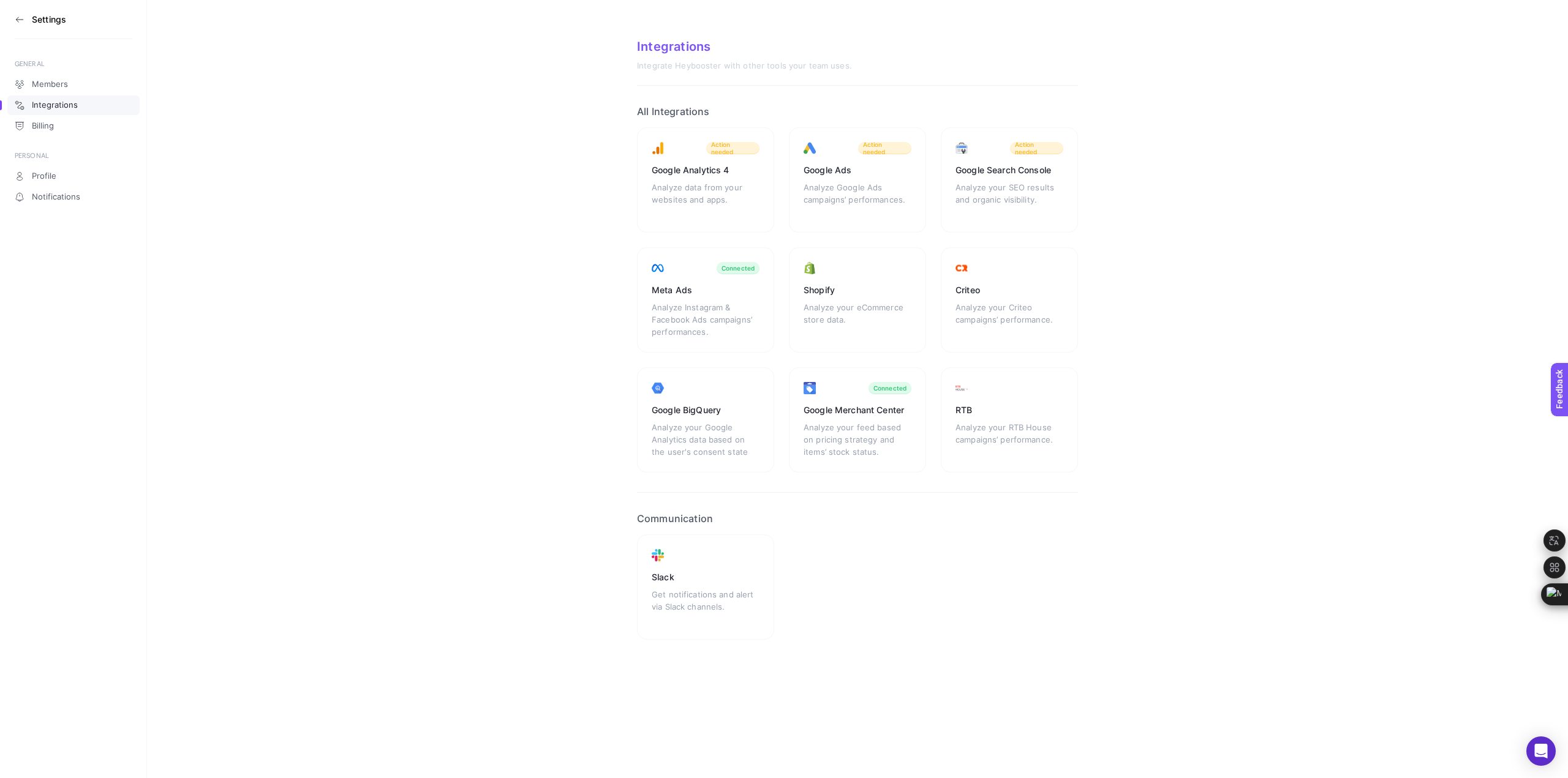
click at [26, 17] on section "Settings" at bounding box center [74, 20] width 117 height 39
click at [23, 23] on icon at bounding box center [20, 20] width 10 height 10
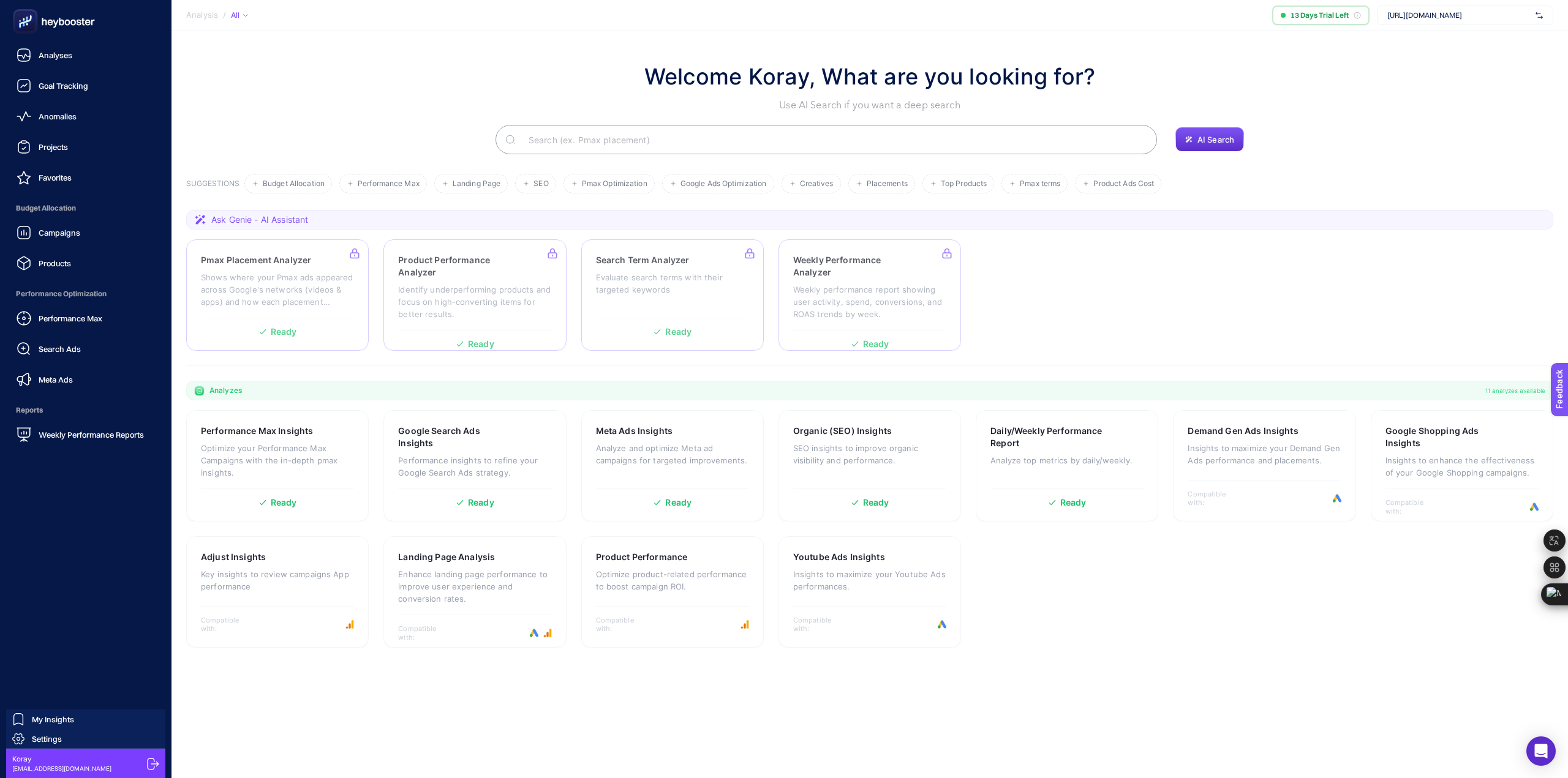
click at [54, 762] on span "Koray" at bounding box center [62, 758] width 99 height 10
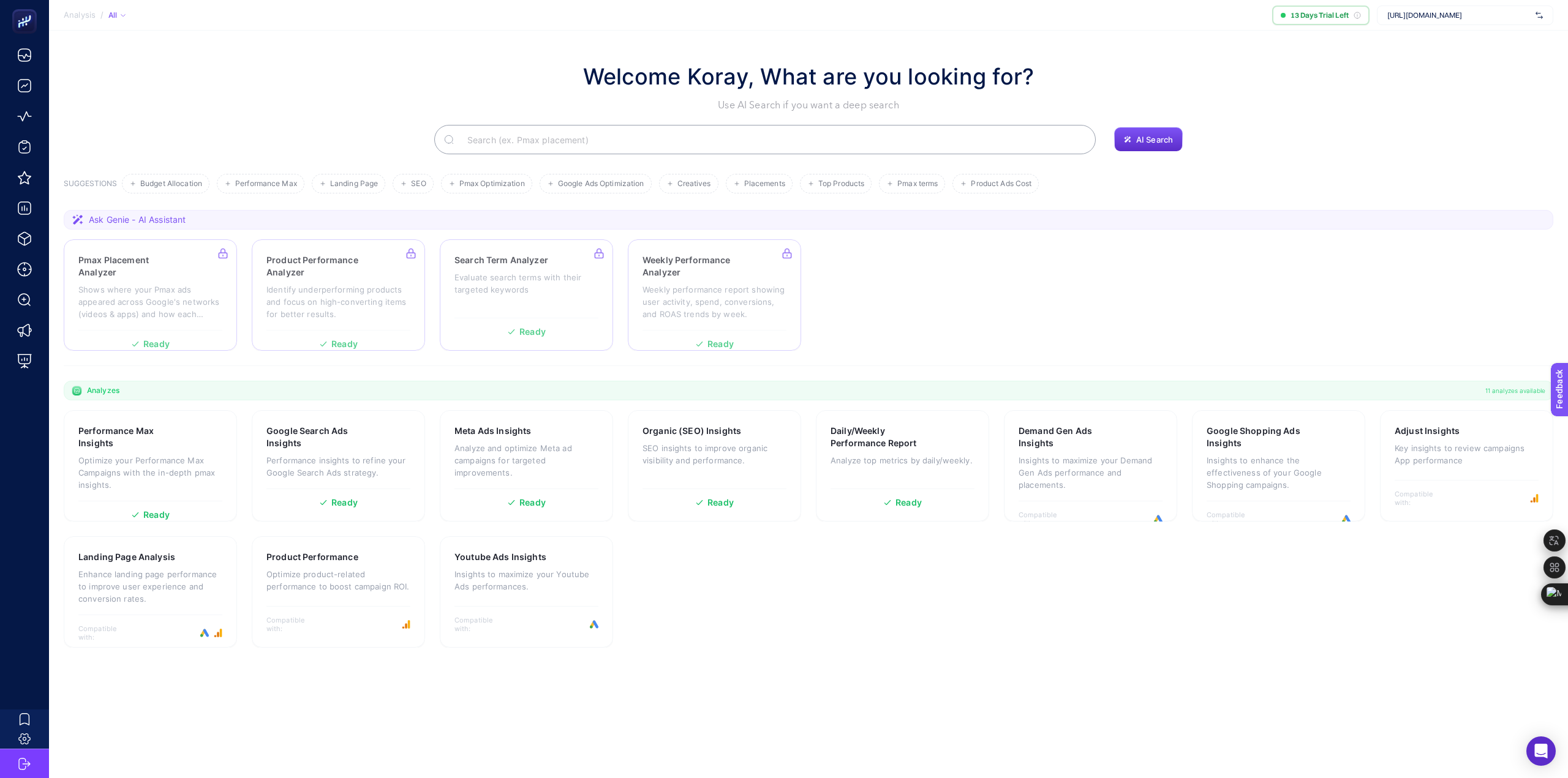
click at [1438, 5] on section "Analysis / All 13 Days Trial Left https://welcomebaby.com.tr" at bounding box center [808, 15] width 1519 height 31
click at [1439, 11] on span "https://welcomebaby.com.tr" at bounding box center [1459, 15] width 144 height 10
click at [1453, 38] on span "[URL][DOMAIN_NAME]" at bounding box center [1424, 40] width 74 height 10
click at [1545, 17] on div "[URL][DOMAIN_NAME]" at bounding box center [1465, 15] width 177 height 20
click at [1539, 15] on img at bounding box center [1539, 15] width 8 height 12
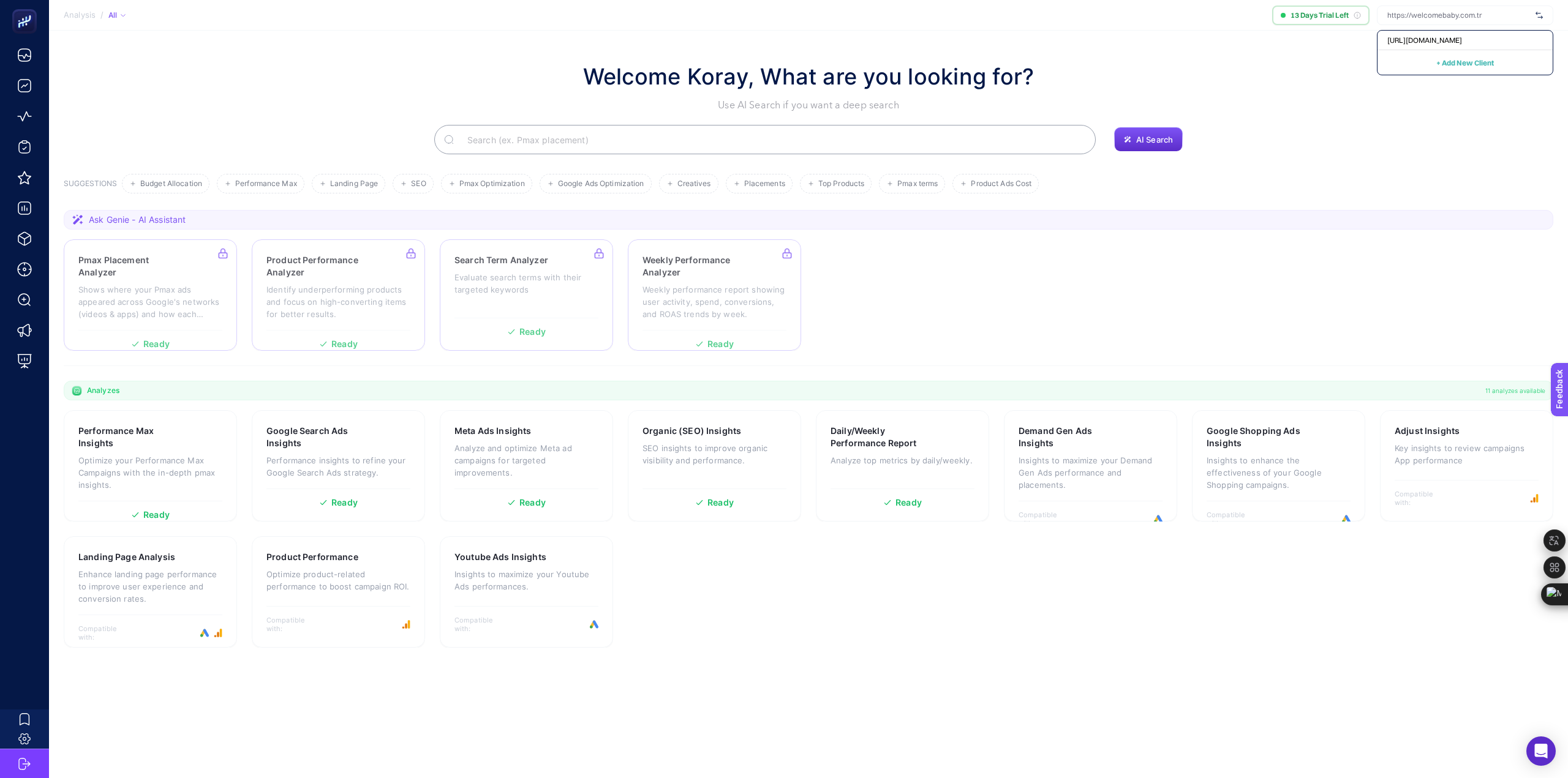
click at [1456, 41] on span "[URL][DOMAIN_NAME]" at bounding box center [1424, 40] width 74 height 10
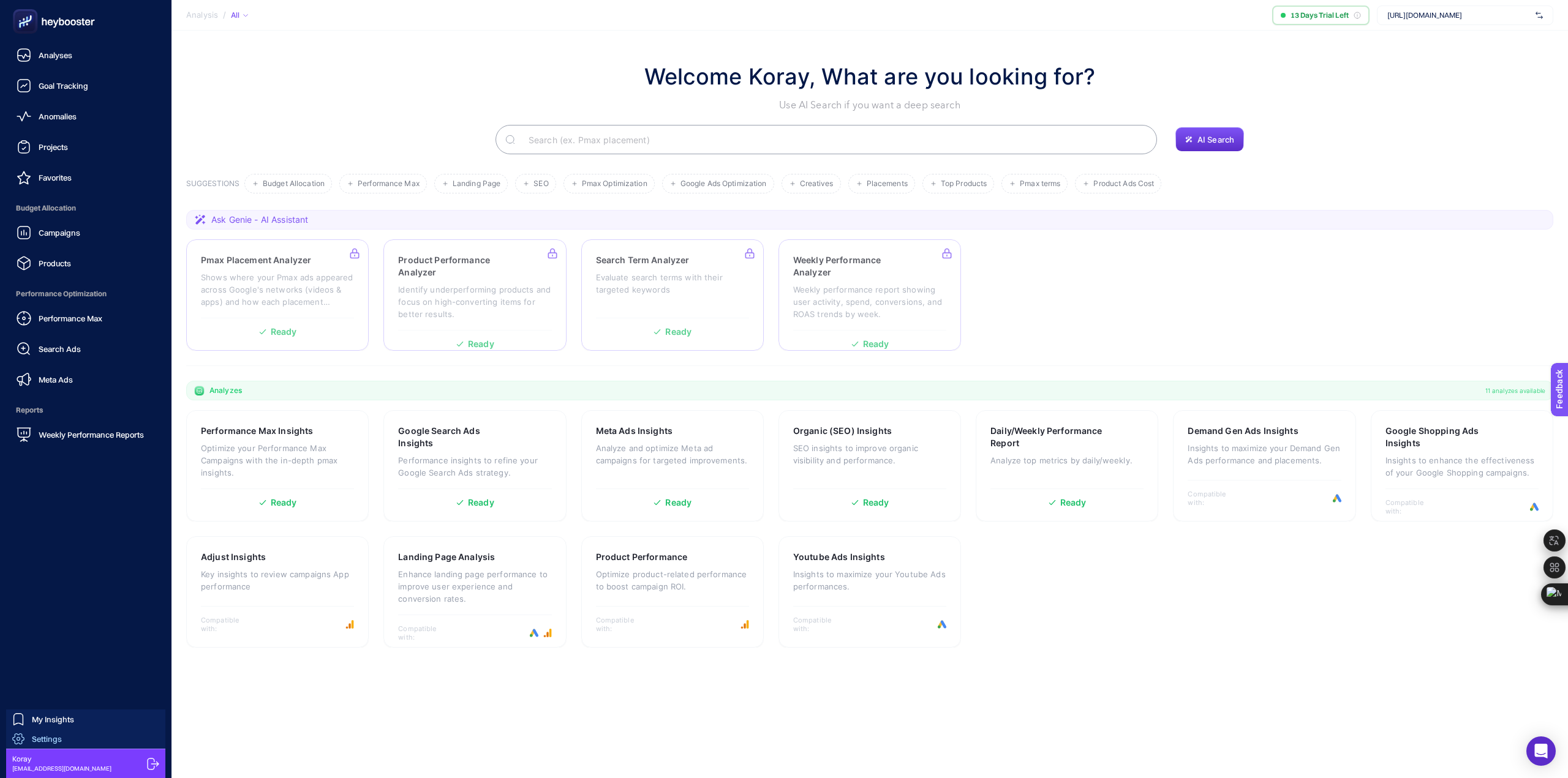
click at [53, 737] on span "Settings" at bounding box center [47, 739] width 30 height 10
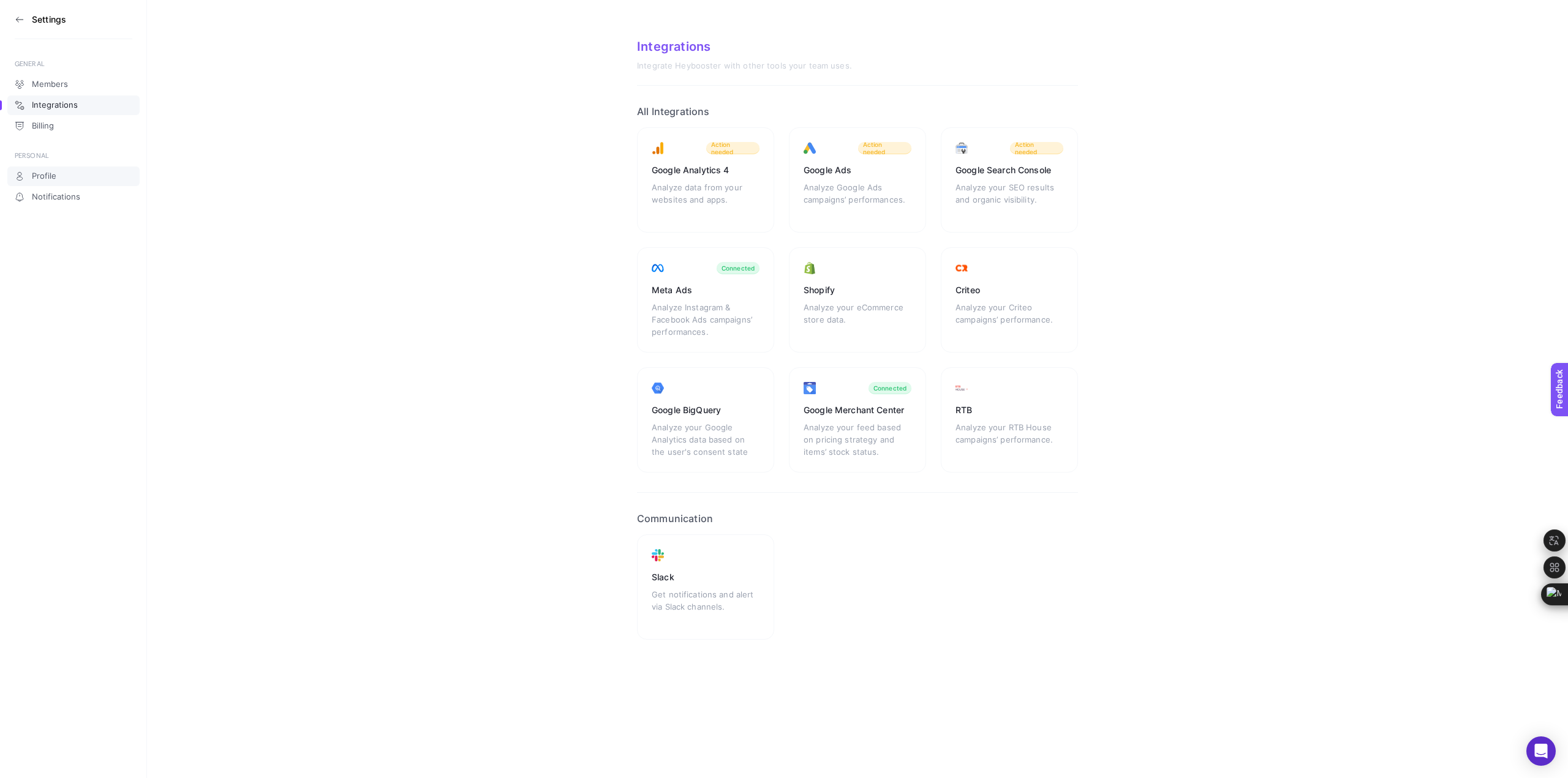
click at [47, 177] on span "Profile" at bounding box center [44, 176] width 25 height 10
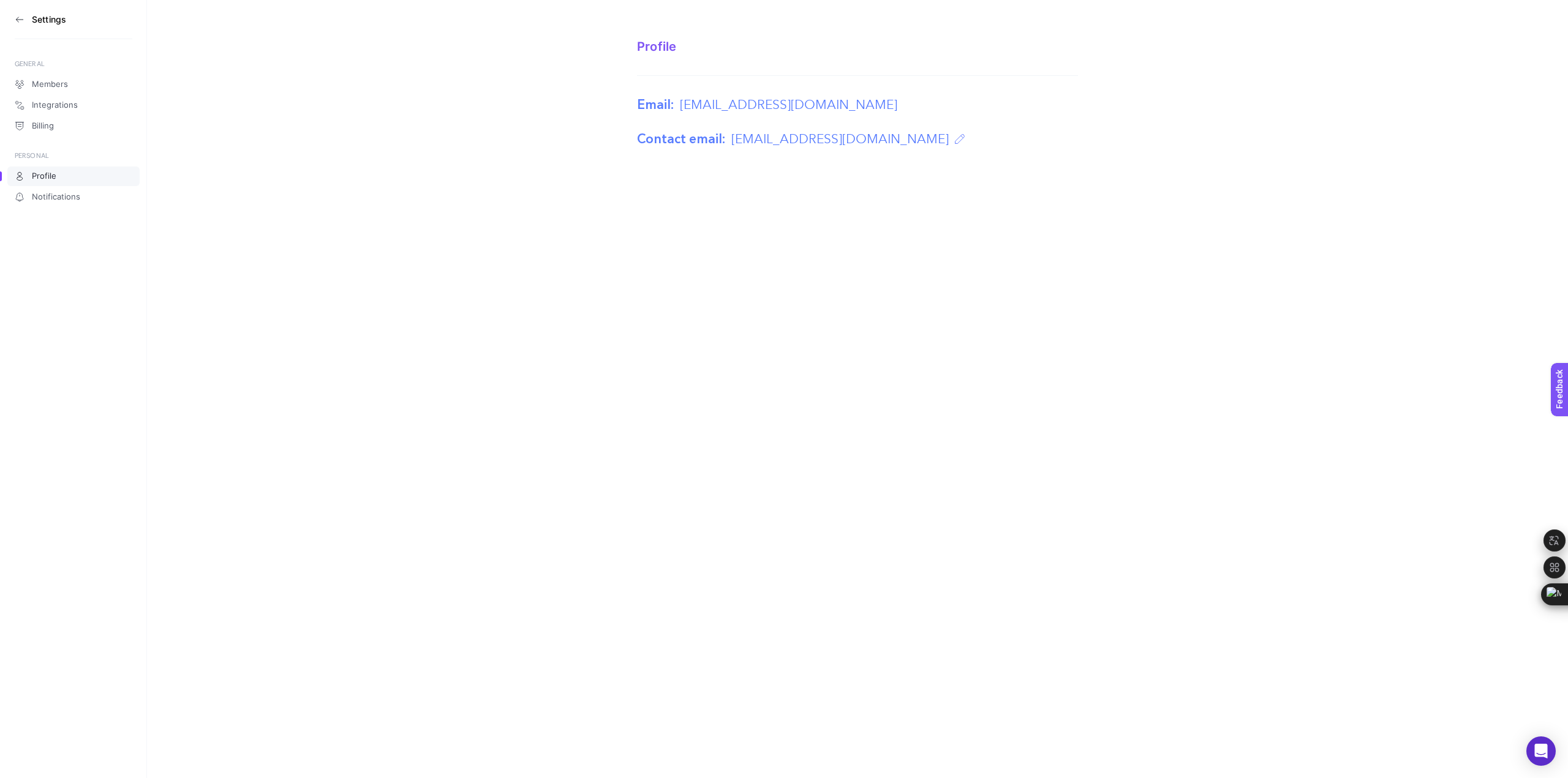
click at [955, 138] on img at bounding box center [960, 138] width 10 height 10
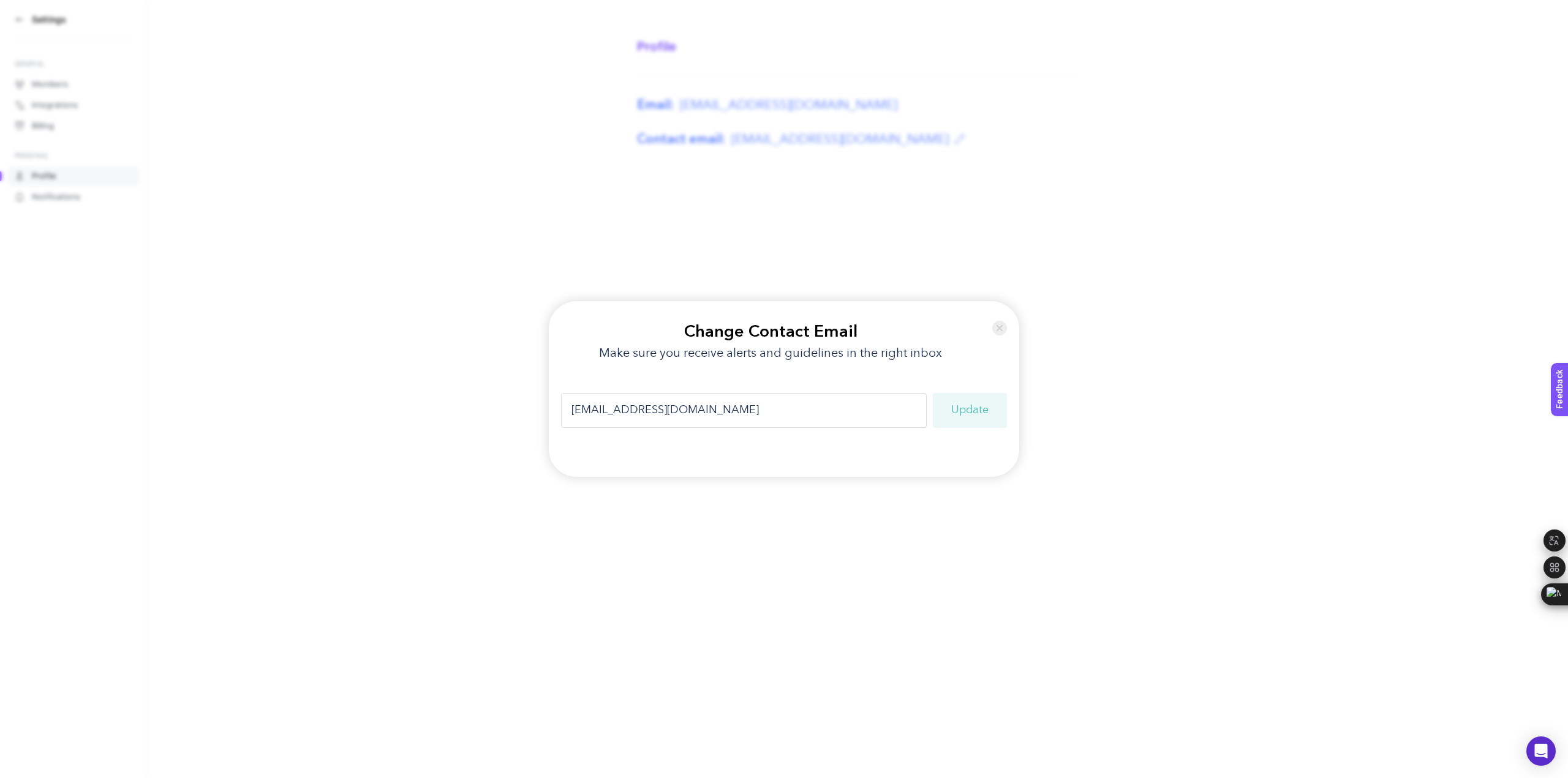
click at [1000, 323] on img at bounding box center [999, 328] width 15 height 29
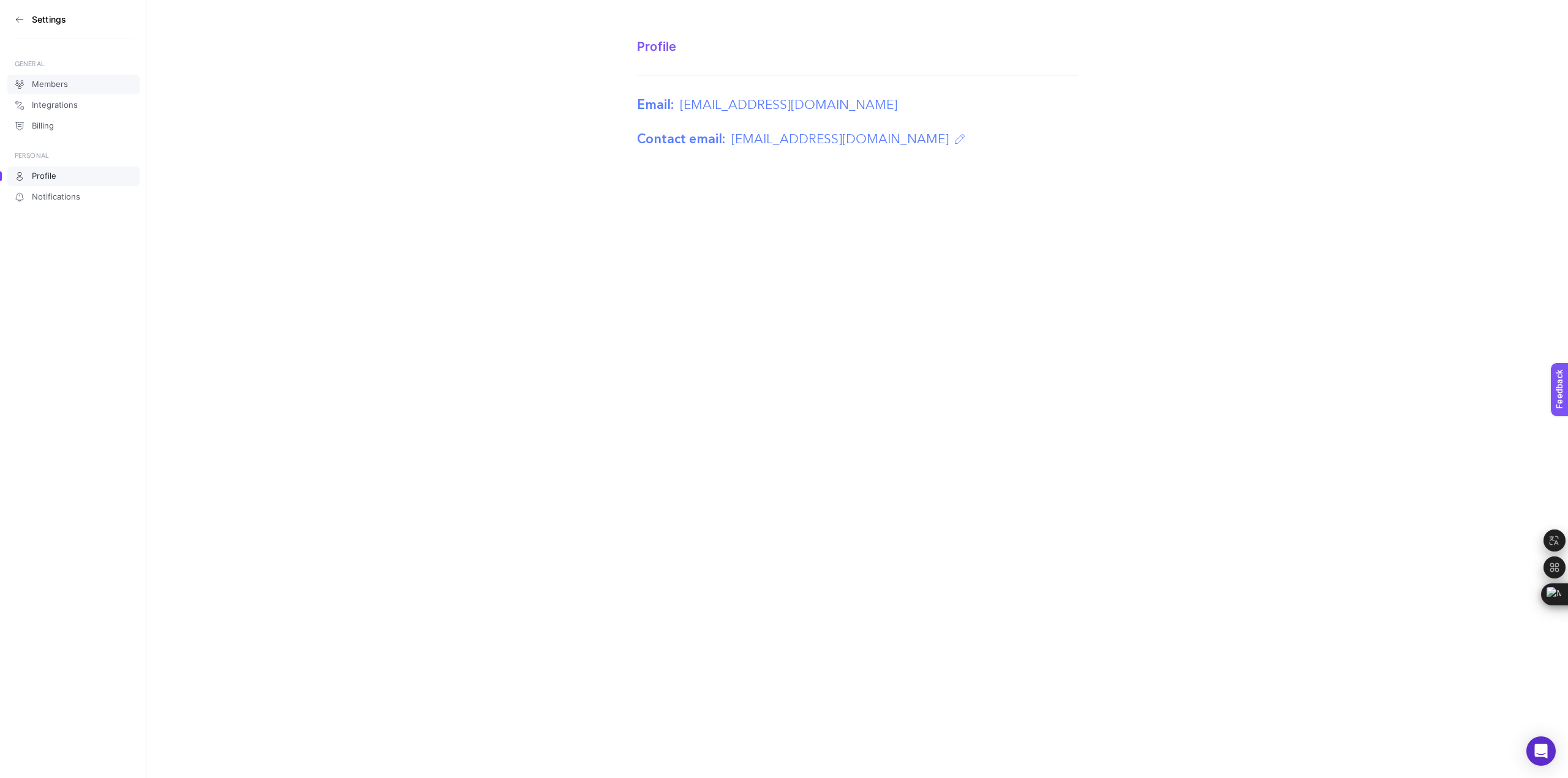
click at [58, 91] on link "Members" at bounding box center [74, 84] width 132 height 20
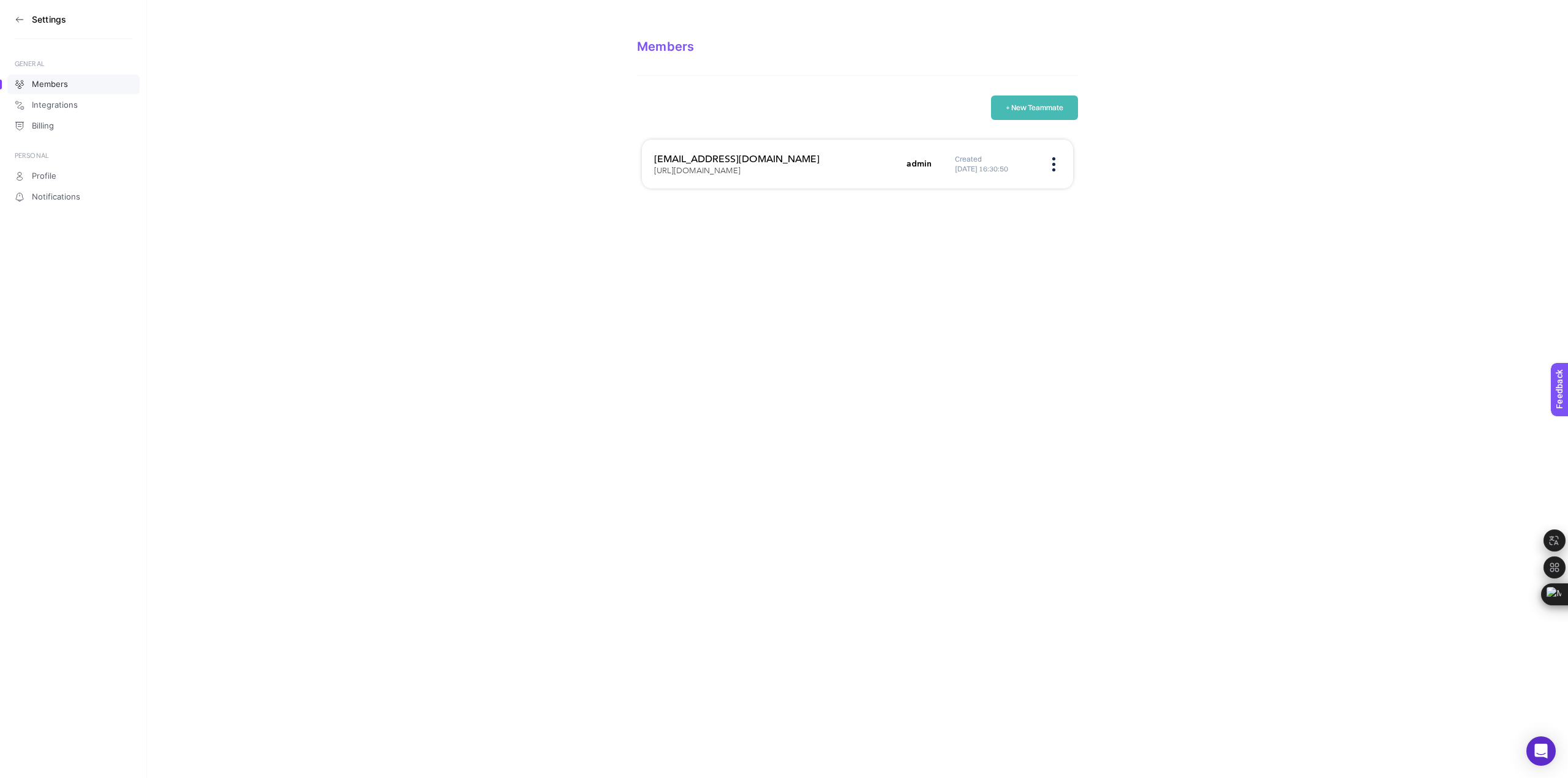
click at [1060, 169] on div "Created 17.09.2025 16:30:50" at bounding box center [1008, 164] width 106 height 20
click at [1055, 168] on div "Created 17.09.2025 16:30:50" at bounding box center [1008, 164] width 106 height 20
click at [1051, 165] on figure at bounding box center [1054, 165] width 14 height 3
click at [985, 207] on span "Remove" at bounding box center [984, 203] width 98 height 27
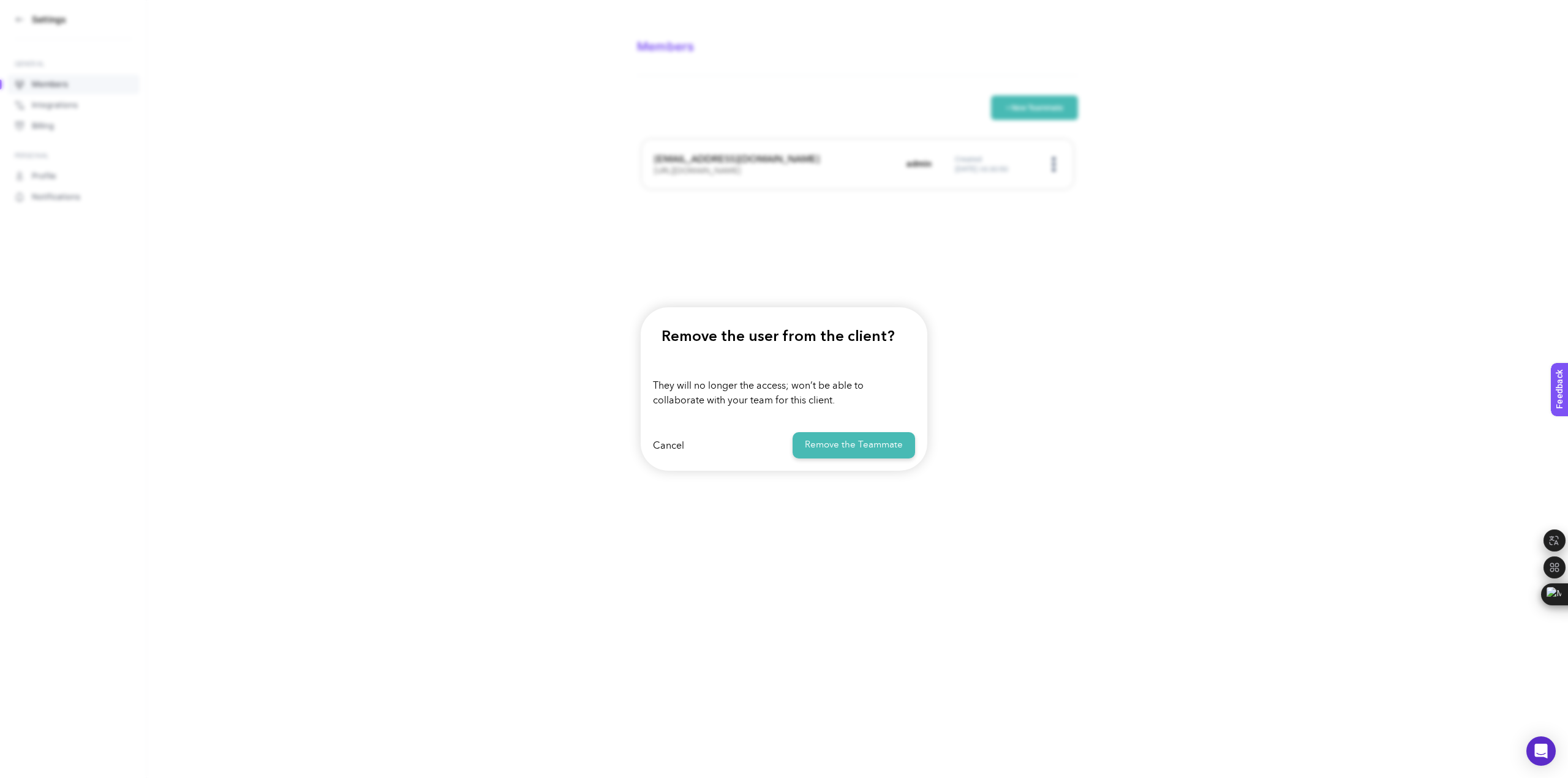
click at [836, 444] on button "Remove the Teammate" at bounding box center [854, 445] width 123 height 26
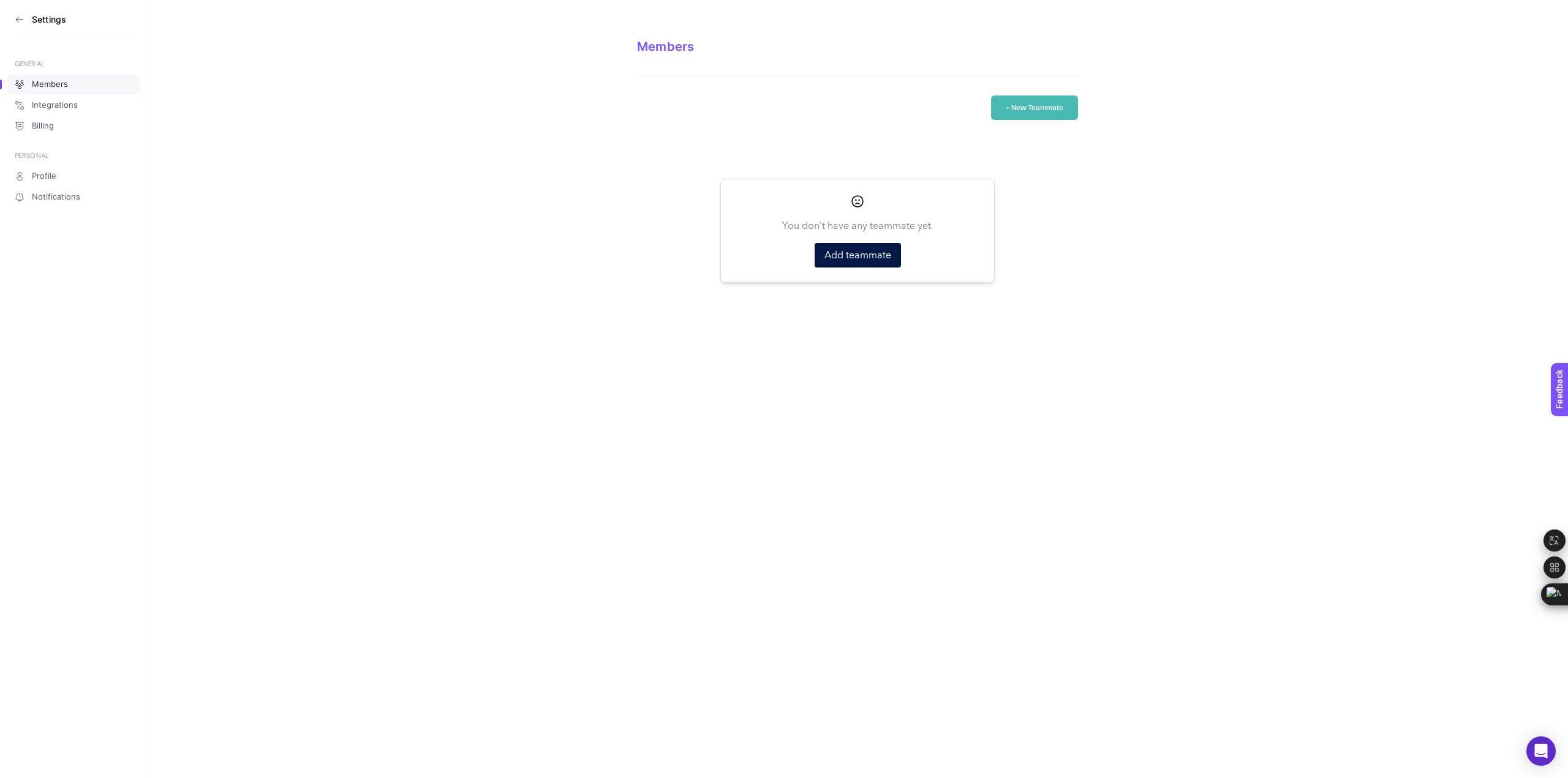
click at [18, 21] on icon at bounding box center [20, 20] width 10 height 10
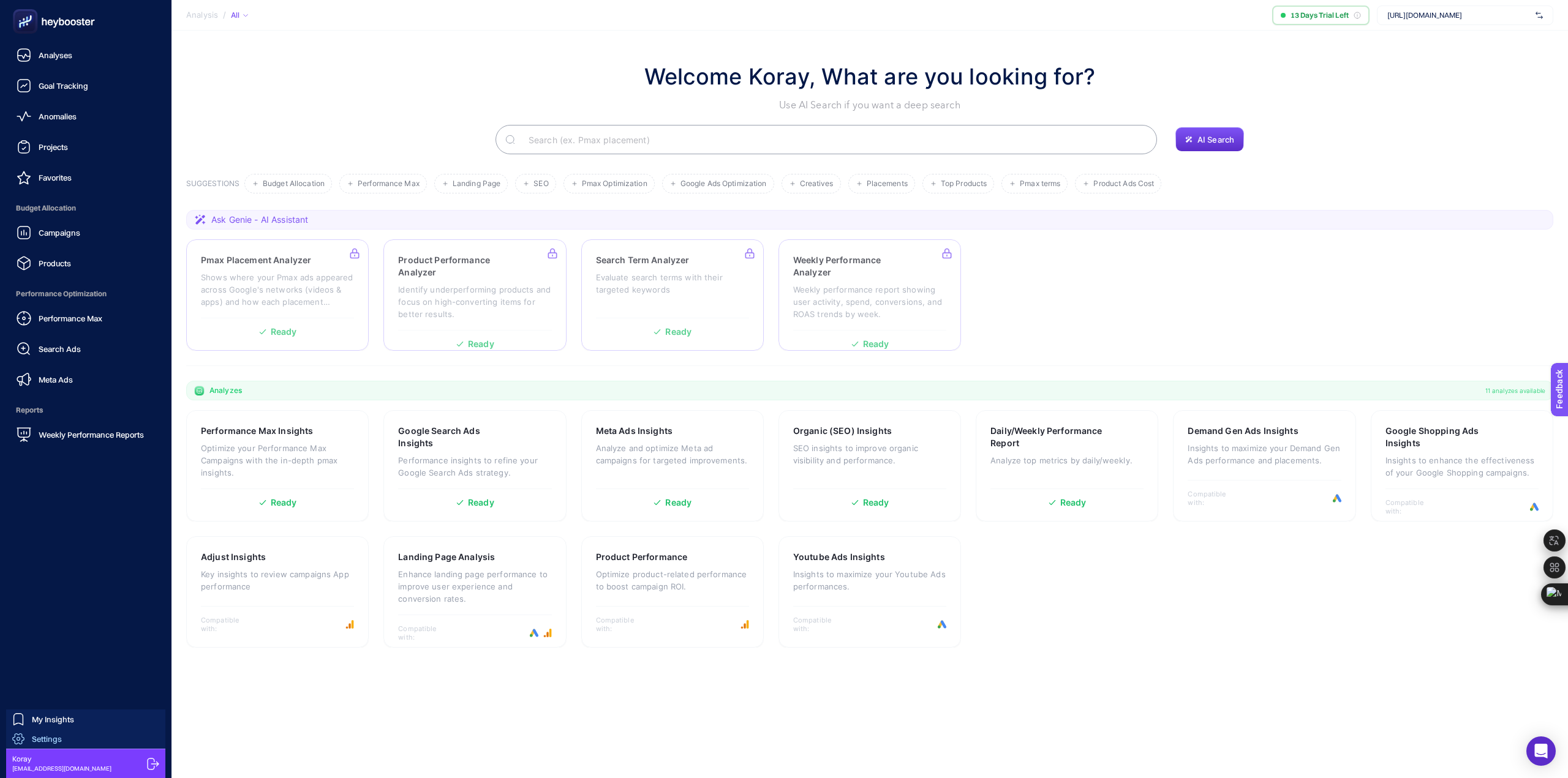
click at [44, 740] on span "Settings" at bounding box center [47, 739] width 30 height 10
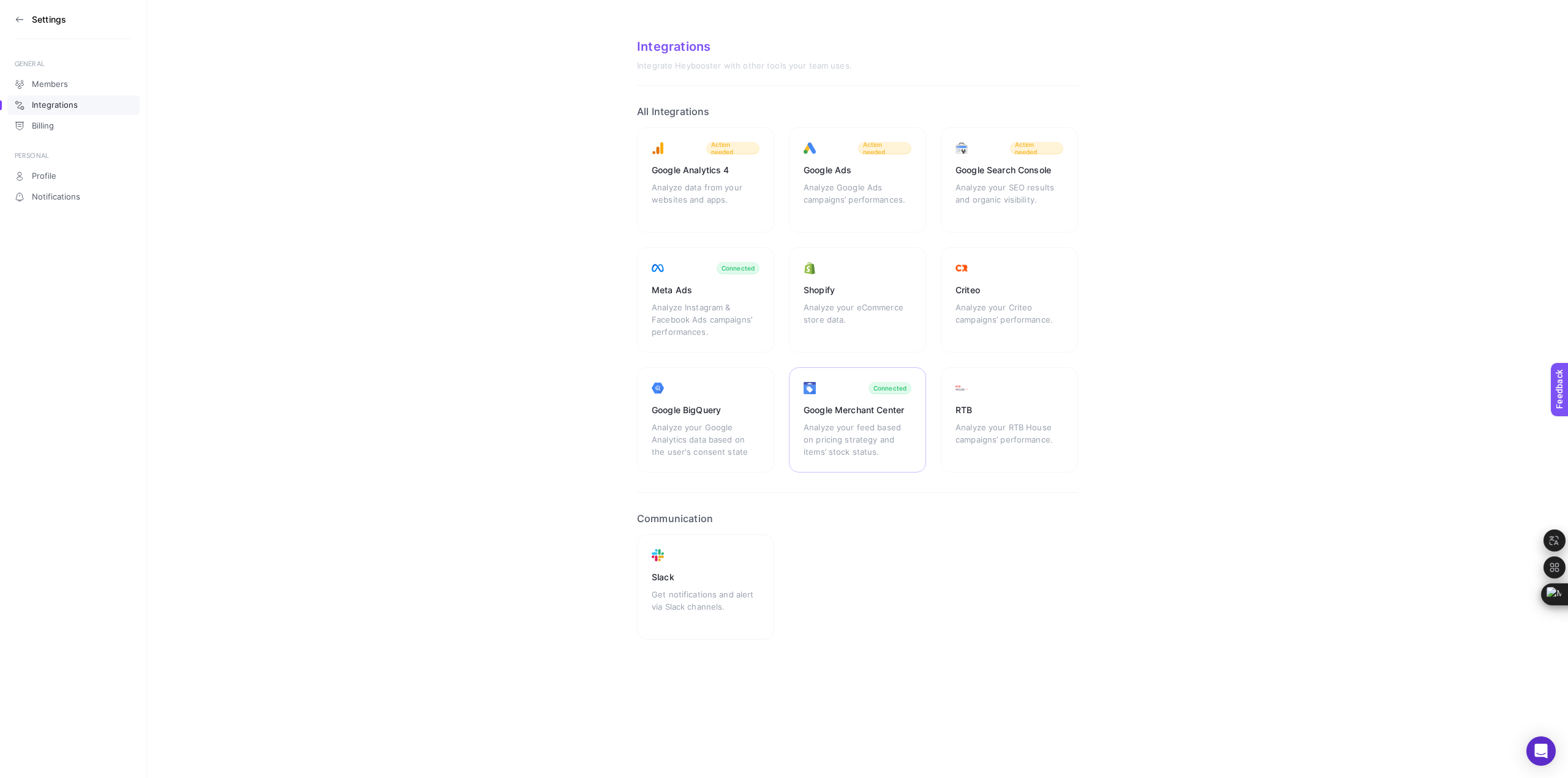
click at [845, 410] on div "Google Merchant Center" at bounding box center [857, 410] width 108 height 12
click at [745, 310] on div "Analyze Instagram & Facebook Ads campaigns’ performances." at bounding box center [705, 319] width 108 height 37
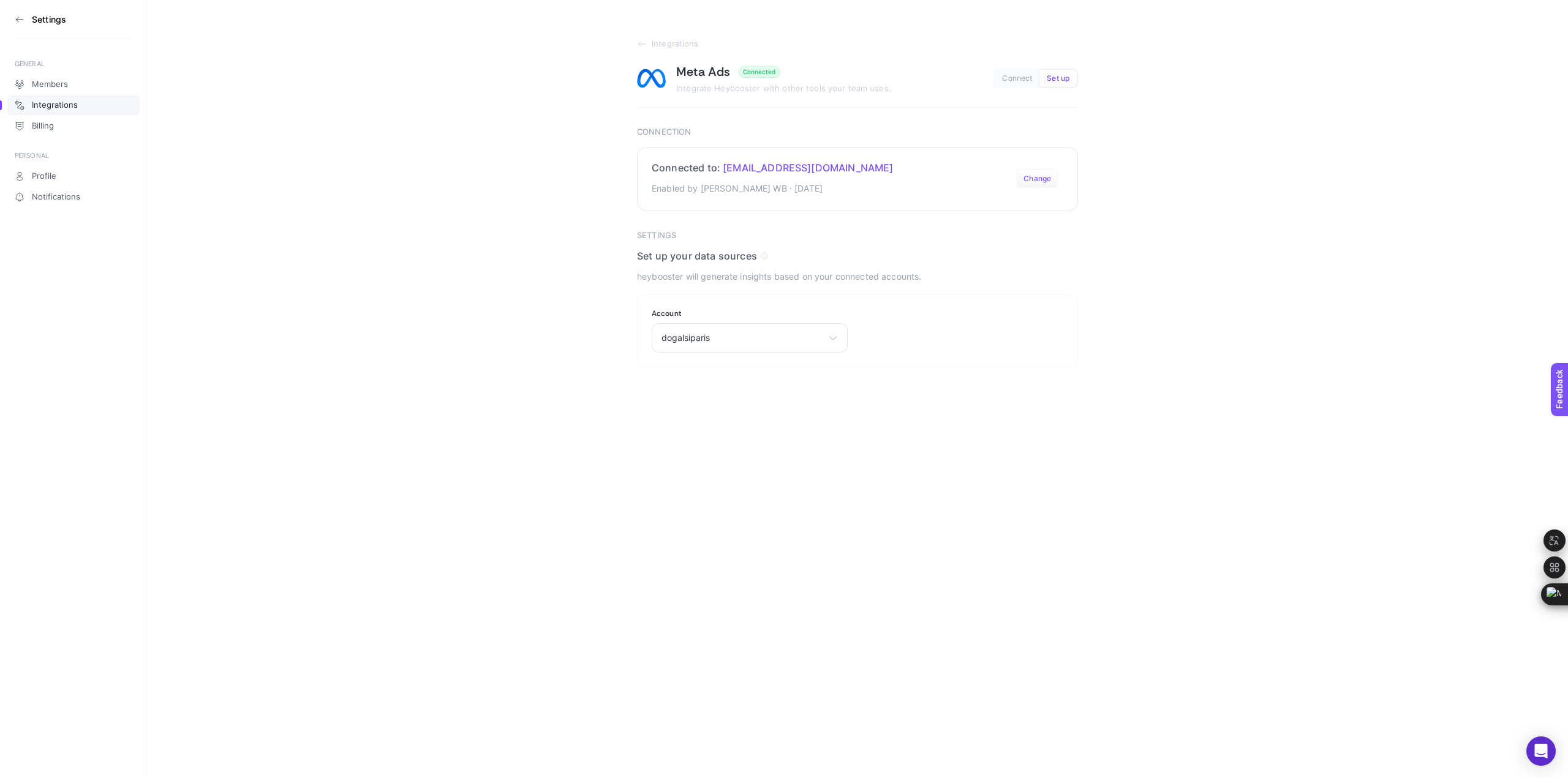
click at [1032, 183] on button "Change" at bounding box center [1037, 179] width 42 height 20
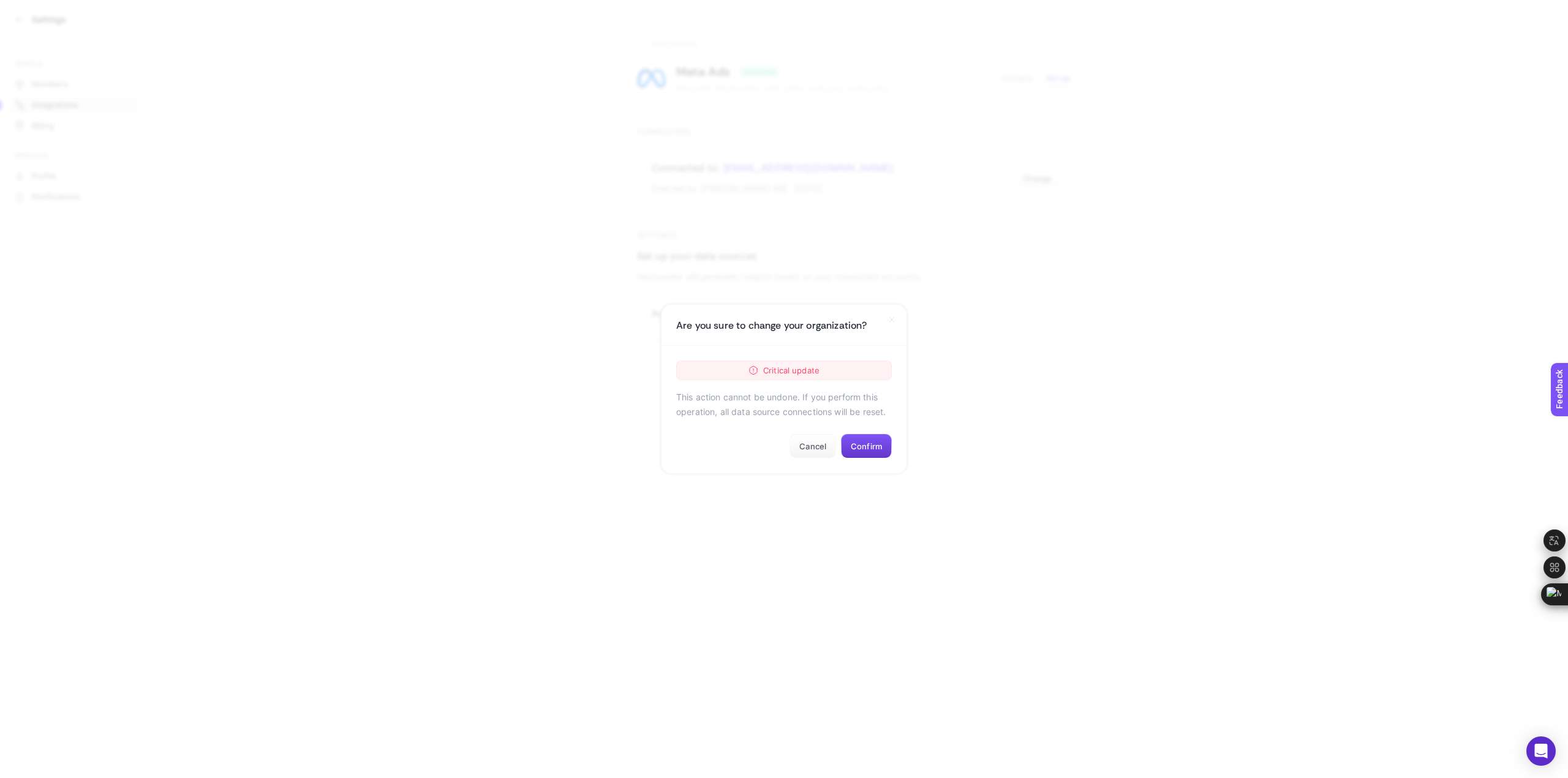
click at [869, 440] on button "Confirm" at bounding box center [866, 446] width 51 height 25
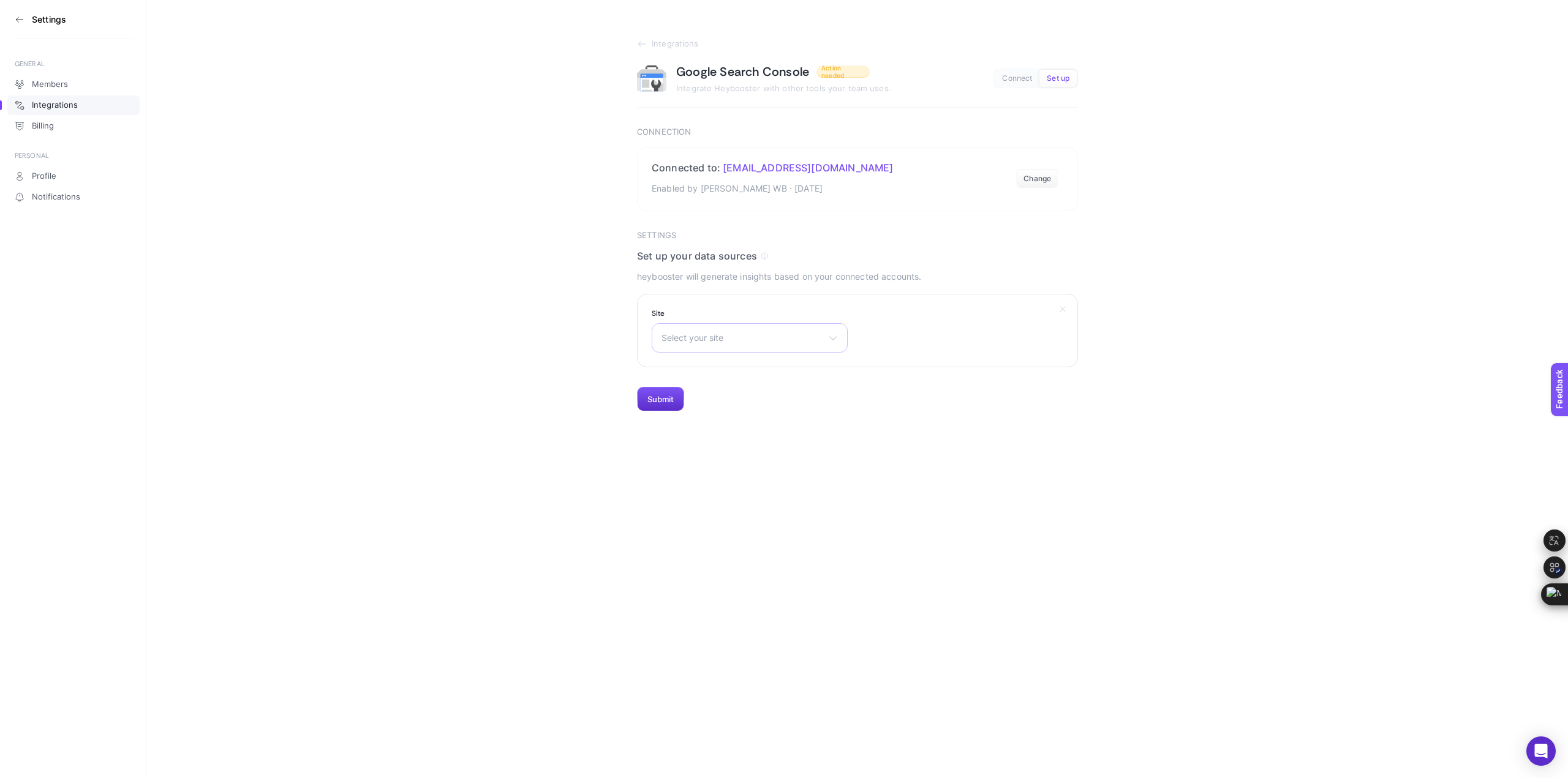
click at [739, 340] on span "Select your site" at bounding box center [742, 338] width 162 height 10
click at [555, 268] on section "Integrations Google Search Console Action needed Integrate Heybooster with othe…" at bounding box center [857, 205] width 1421 height 411
click at [638, 46] on icon at bounding box center [641, 44] width 10 height 10
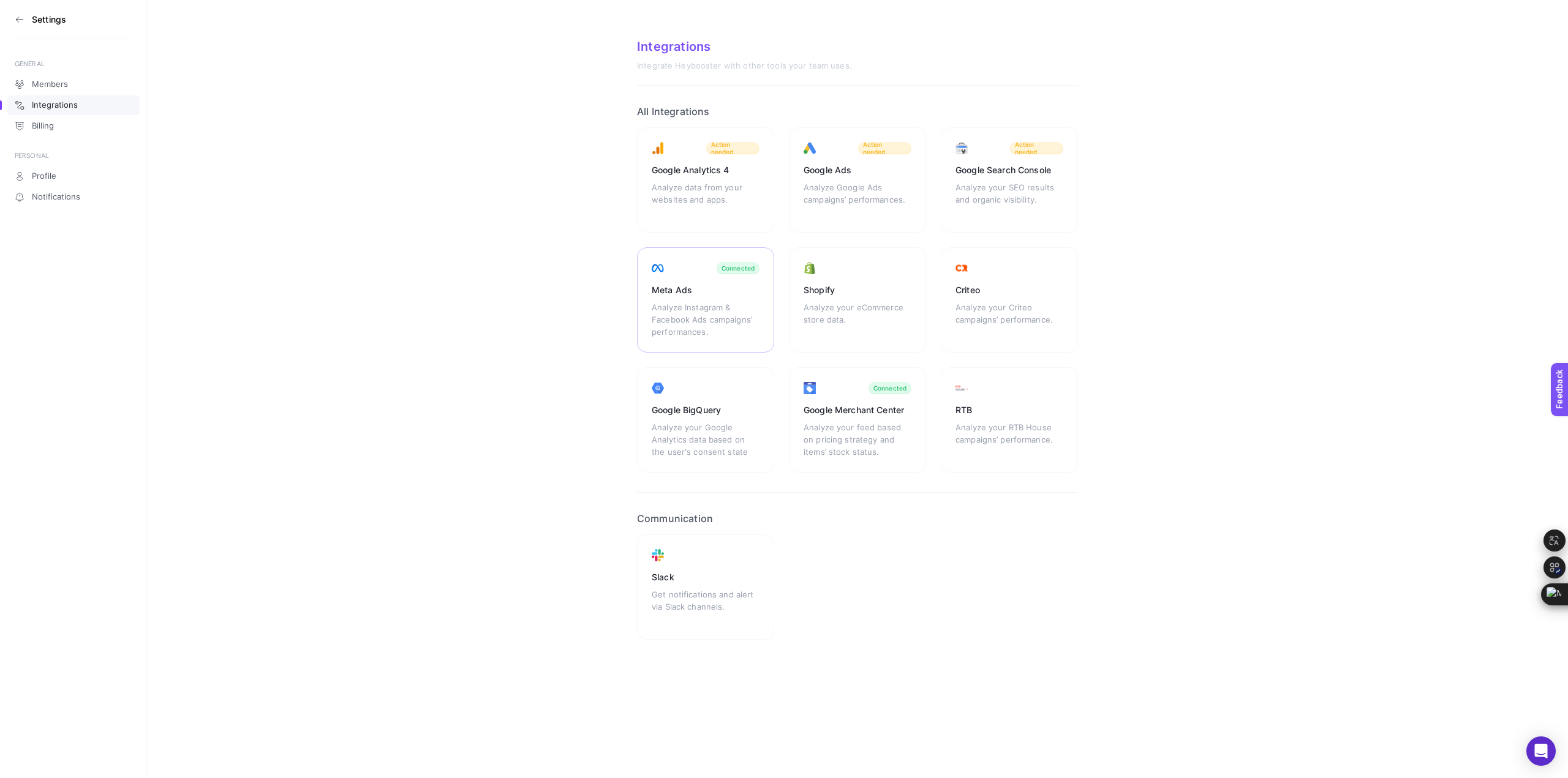
click at [687, 307] on div "Analyze Instagram & Facebook Ads campaigns’ performances." at bounding box center [705, 319] width 108 height 37
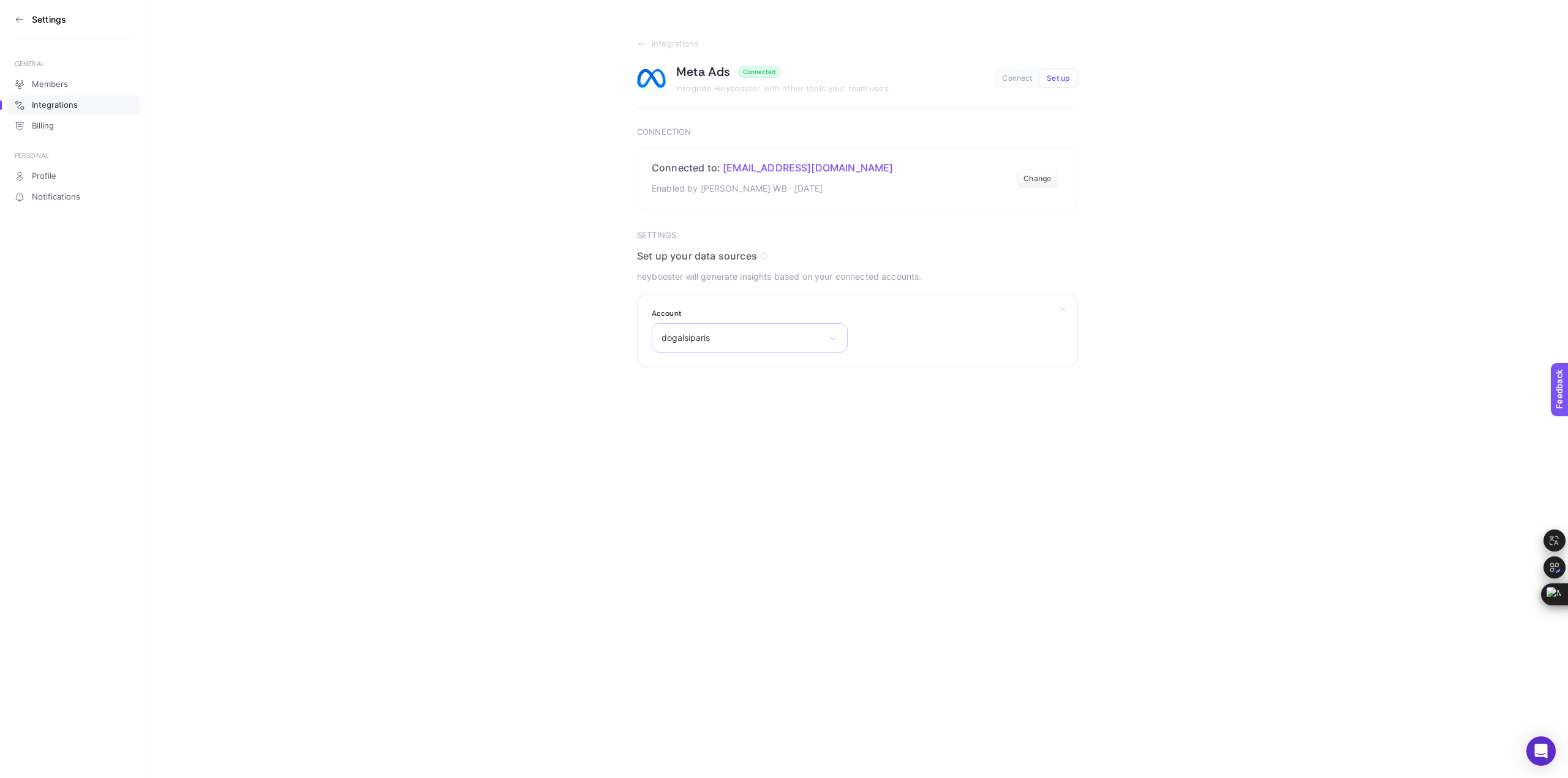
click at [797, 348] on div "dogalsiparis Koray Yildiz Welcome Baby Trendyol CPAS Welcome Baby dogalsiparis …" at bounding box center [750, 338] width 196 height 29
click at [1038, 172] on button "Change" at bounding box center [1037, 179] width 42 height 20
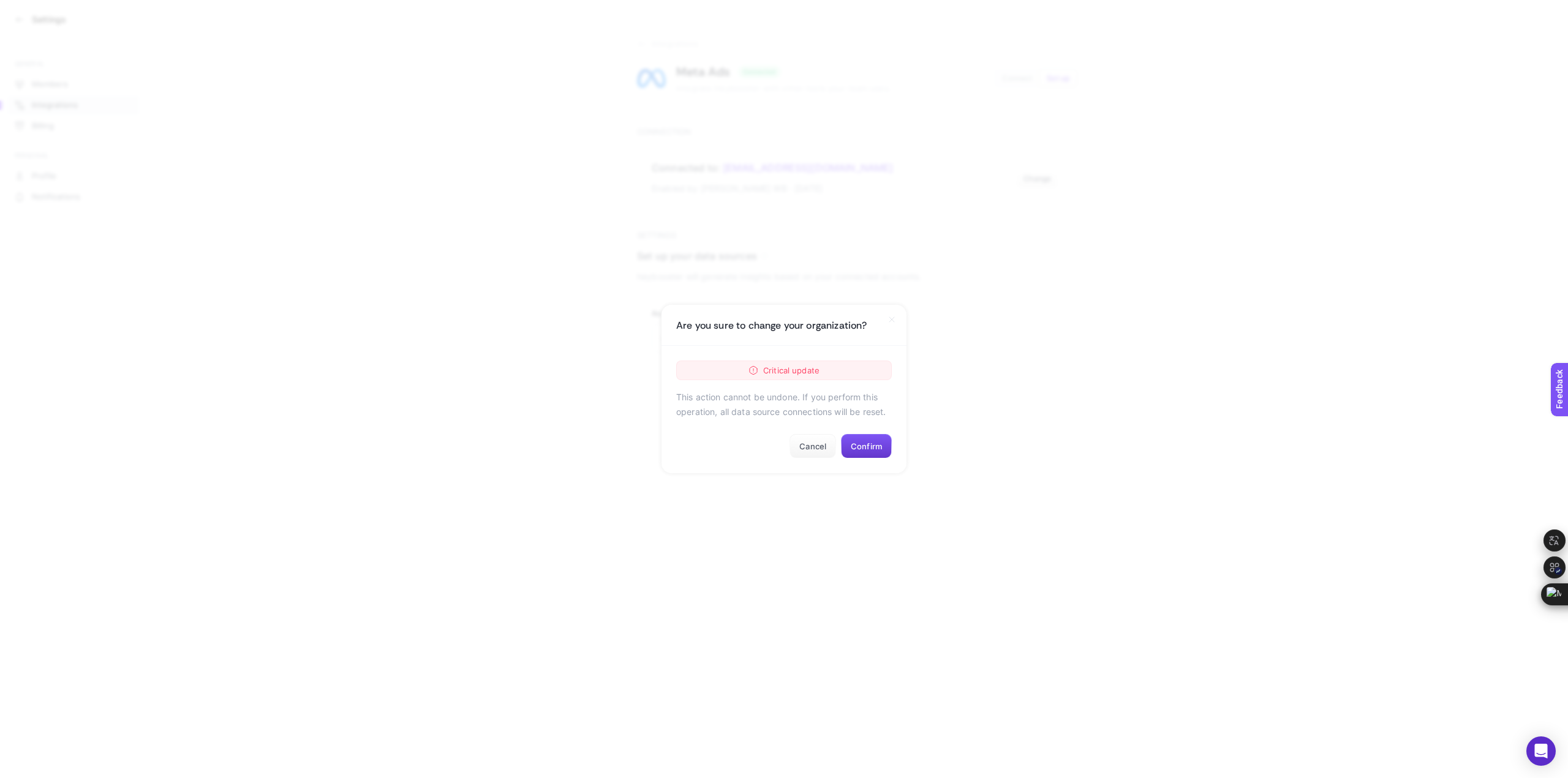
click at [873, 446] on button "Confirm" at bounding box center [866, 446] width 51 height 25
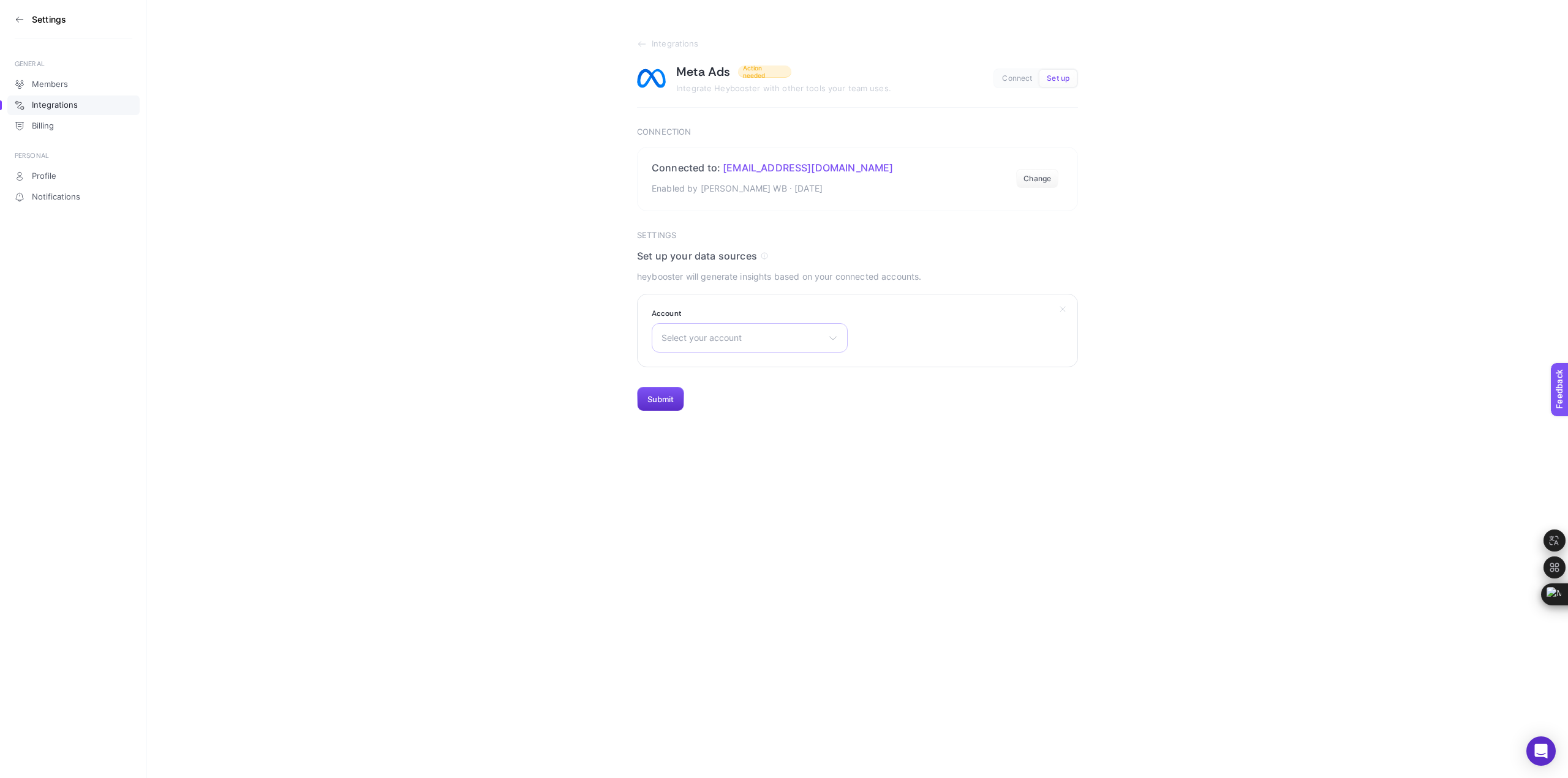
click at [787, 341] on span "Select your account" at bounding box center [742, 338] width 162 height 10
click at [269, 319] on section "Integrations Meta Ads Action needed Integrate Heybooster with other tools your …" at bounding box center [857, 205] width 1421 height 411
click at [644, 47] on icon at bounding box center [641, 44] width 10 height 10
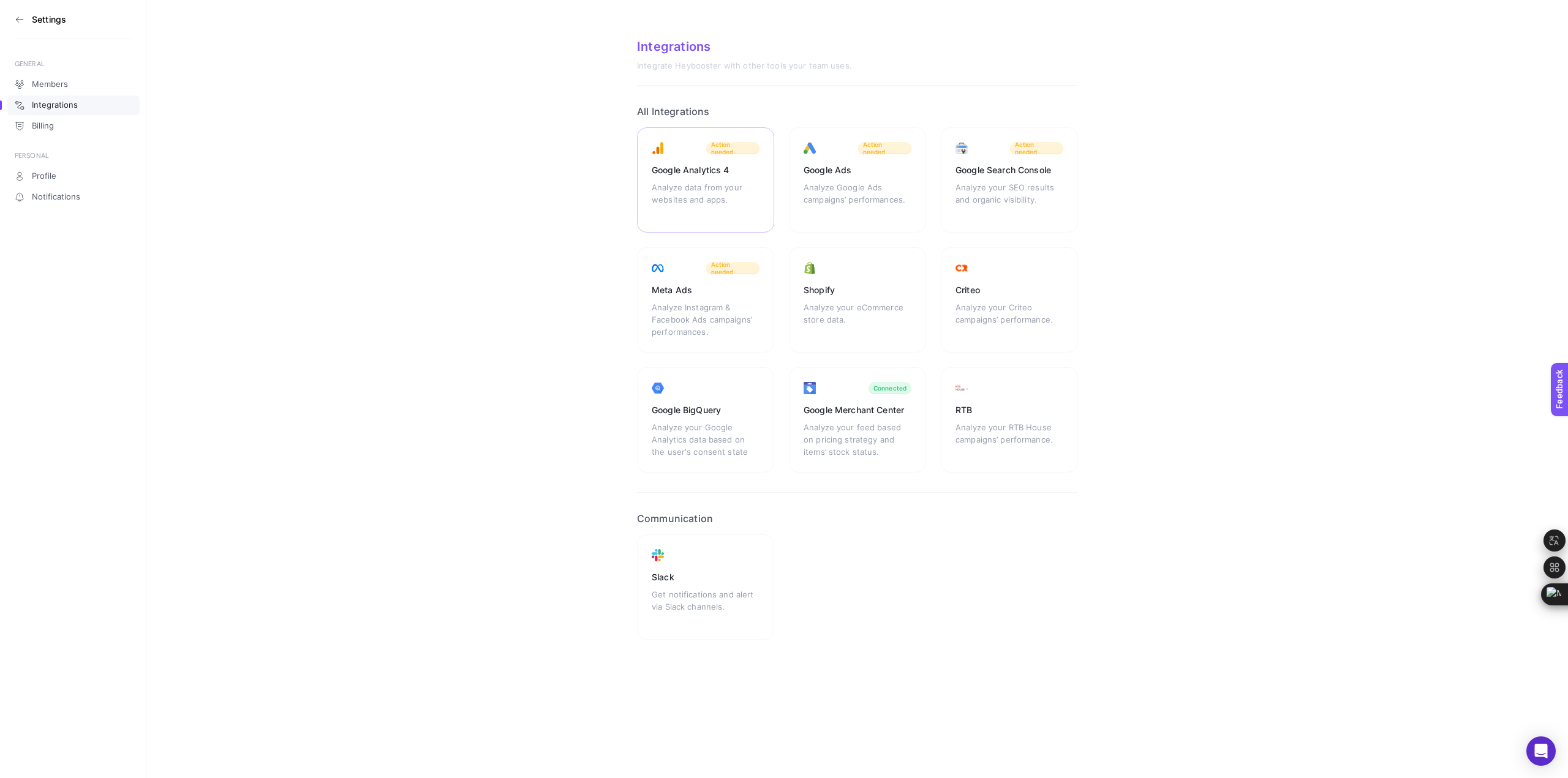
click at [690, 177] on div "Google Analytics 4 Analyze data from your websites and apps. Action needed" at bounding box center [705, 180] width 137 height 105
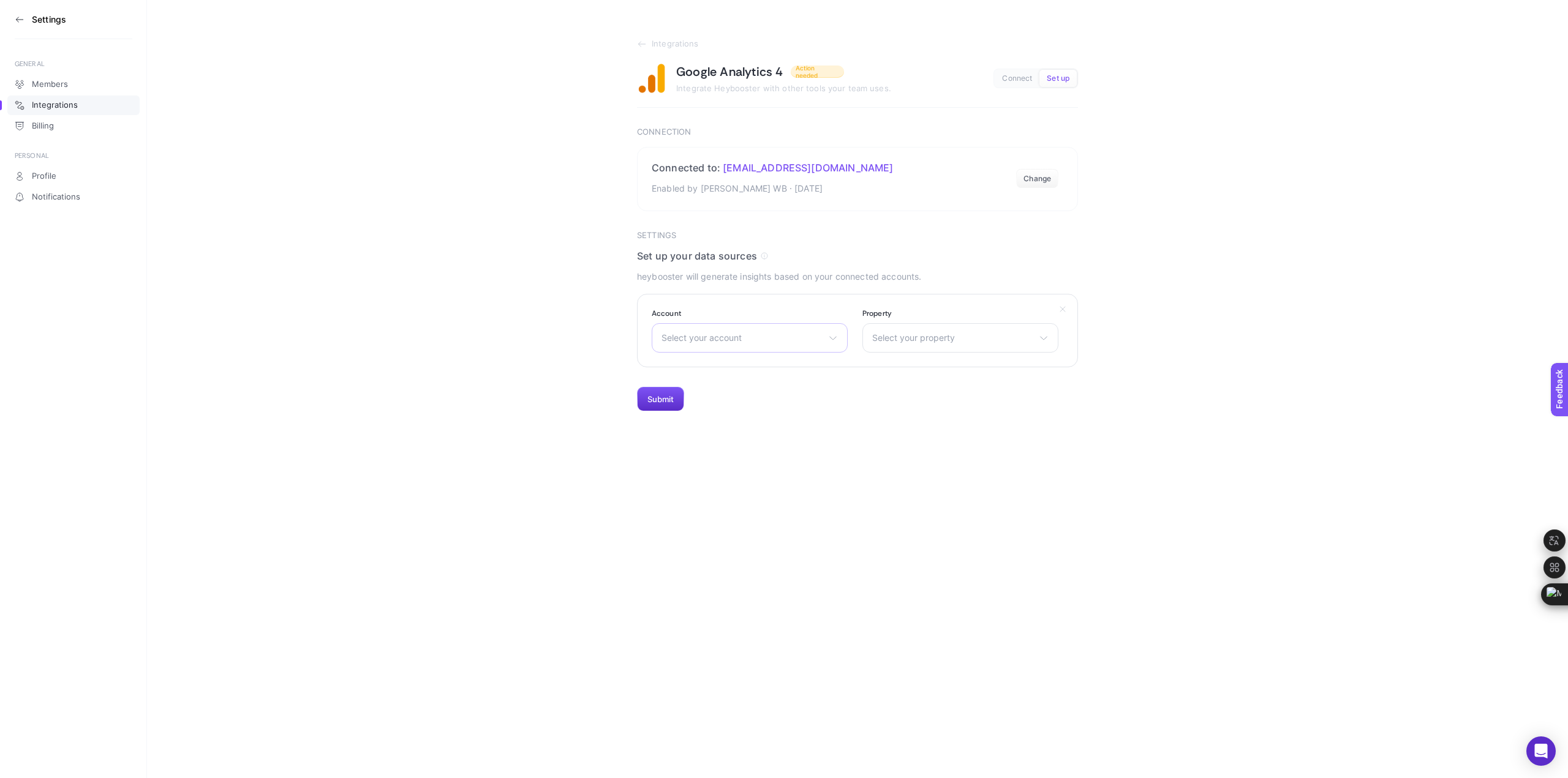
click at [825, 352] on div "Select your account There are no matching options available." at bounding box center [750, 338] width 196 height 29
click at [826, 338] on div "Select your account There are no matching options available." at bounding box center [750, 338] width 196 height 29
click at [1014, 338] on span "Select your property" at bounding box center [953, 338] width 162 height 10
click at [820, 338] on span "Select your account" at bounding box center [742, 338] width 162 height 10
click at [542, 97] on section "Integrations Google Analytics 4 Action needed Integrate Heybooster with other t…" at bounding box center [857, 205] width 1421 height 411
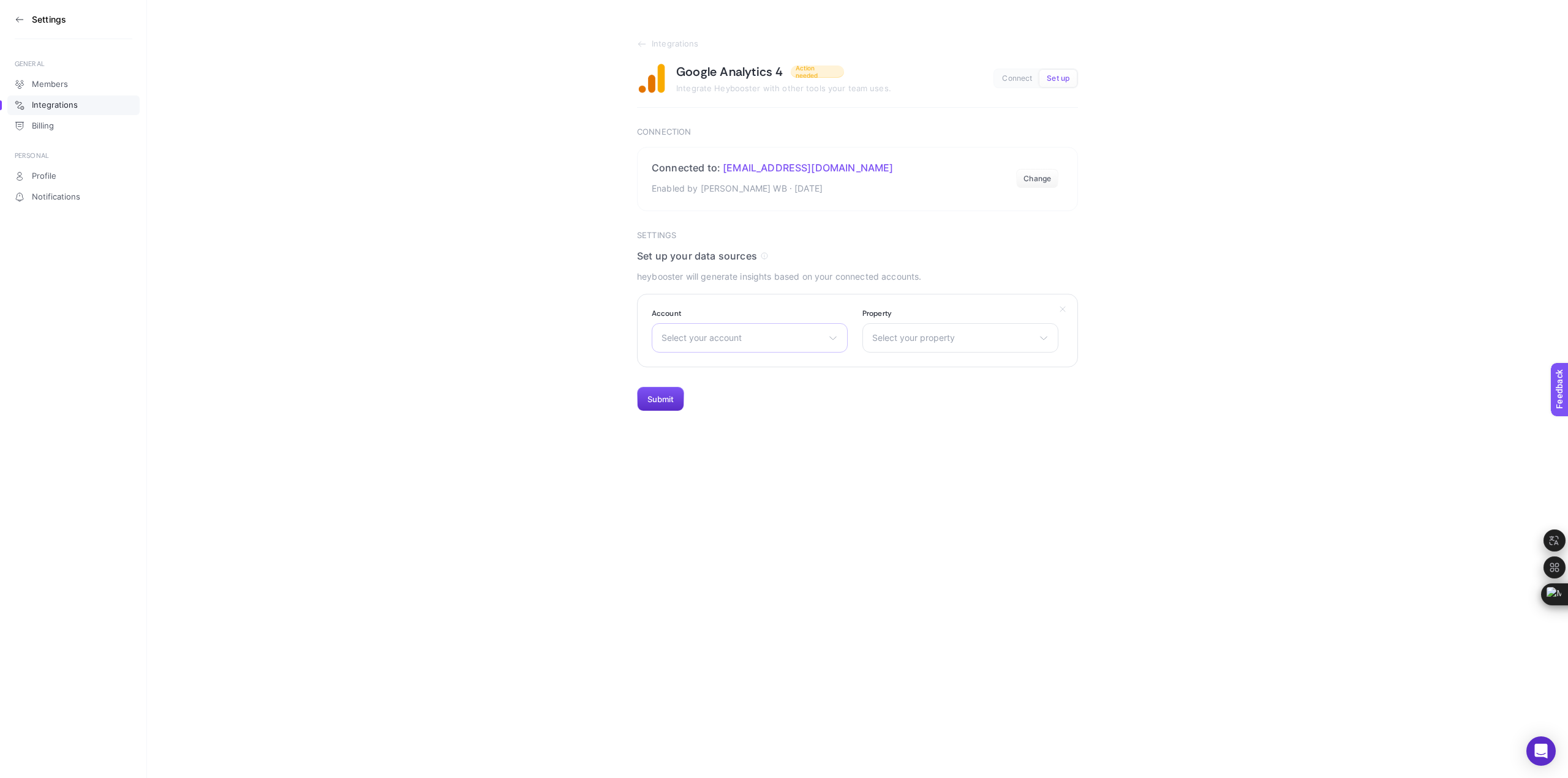
click at [827, 334] on div "Select your account There are no matching options available." at bounding box center [750, 338] width 196 height 29
click at [640, 44] on icon at bounding box center [641, 44] width 10 height 10
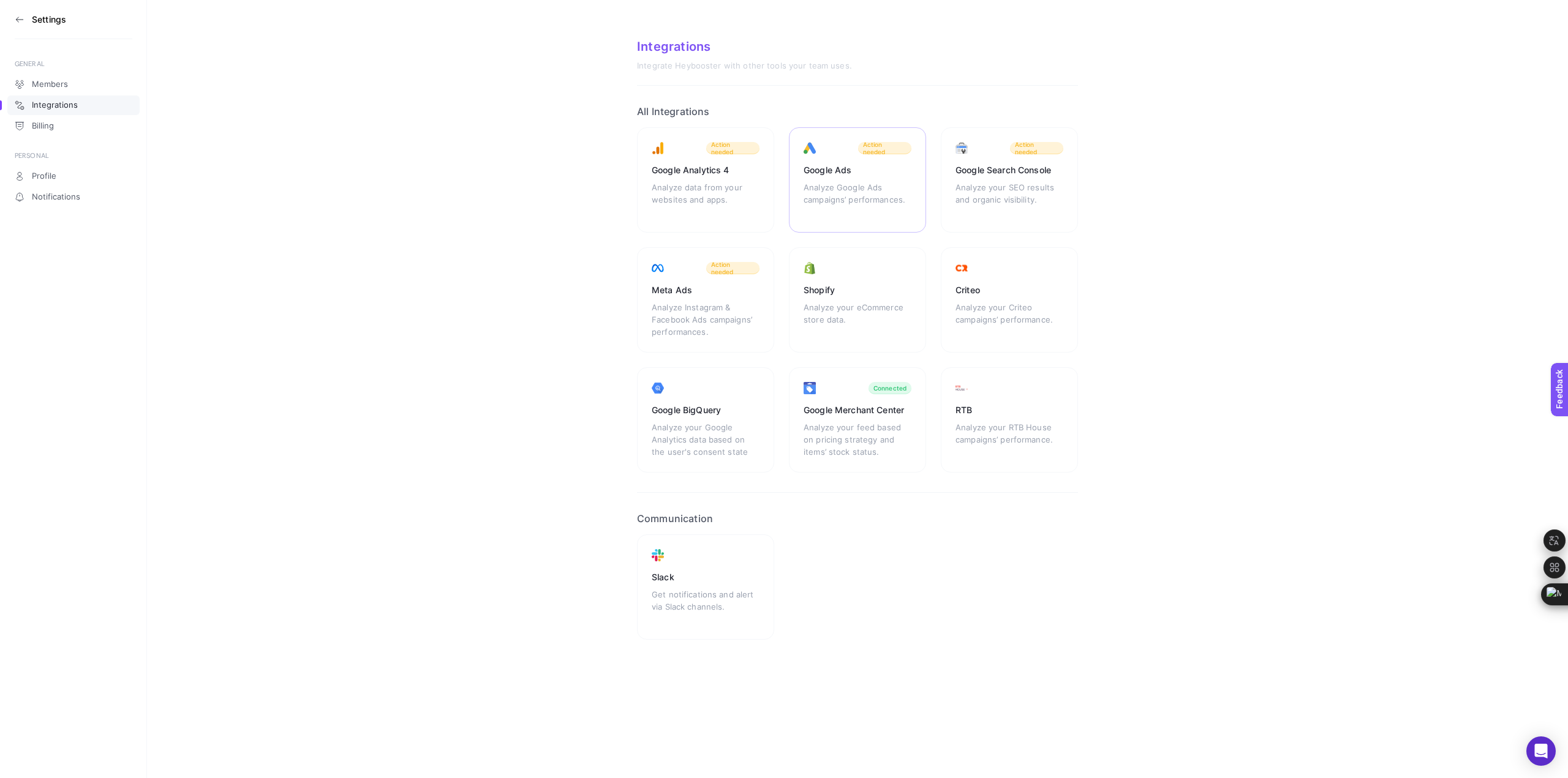
click at [868, 153] on div "Action needed" at bounding box center [884, 148] width 53 height 12
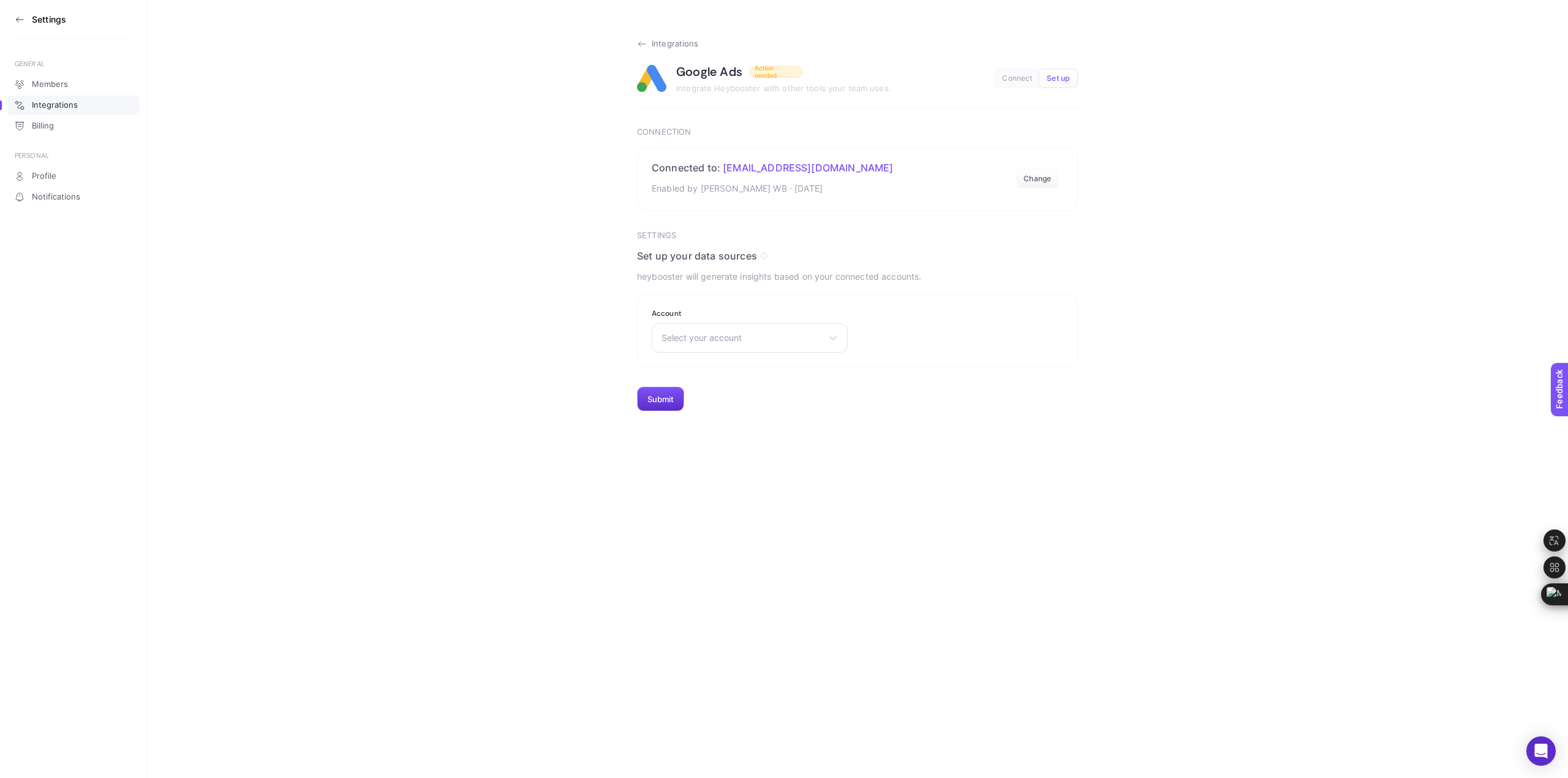
click at [641, 48] on icon at bounding box center [641, 44] width 10 height 10
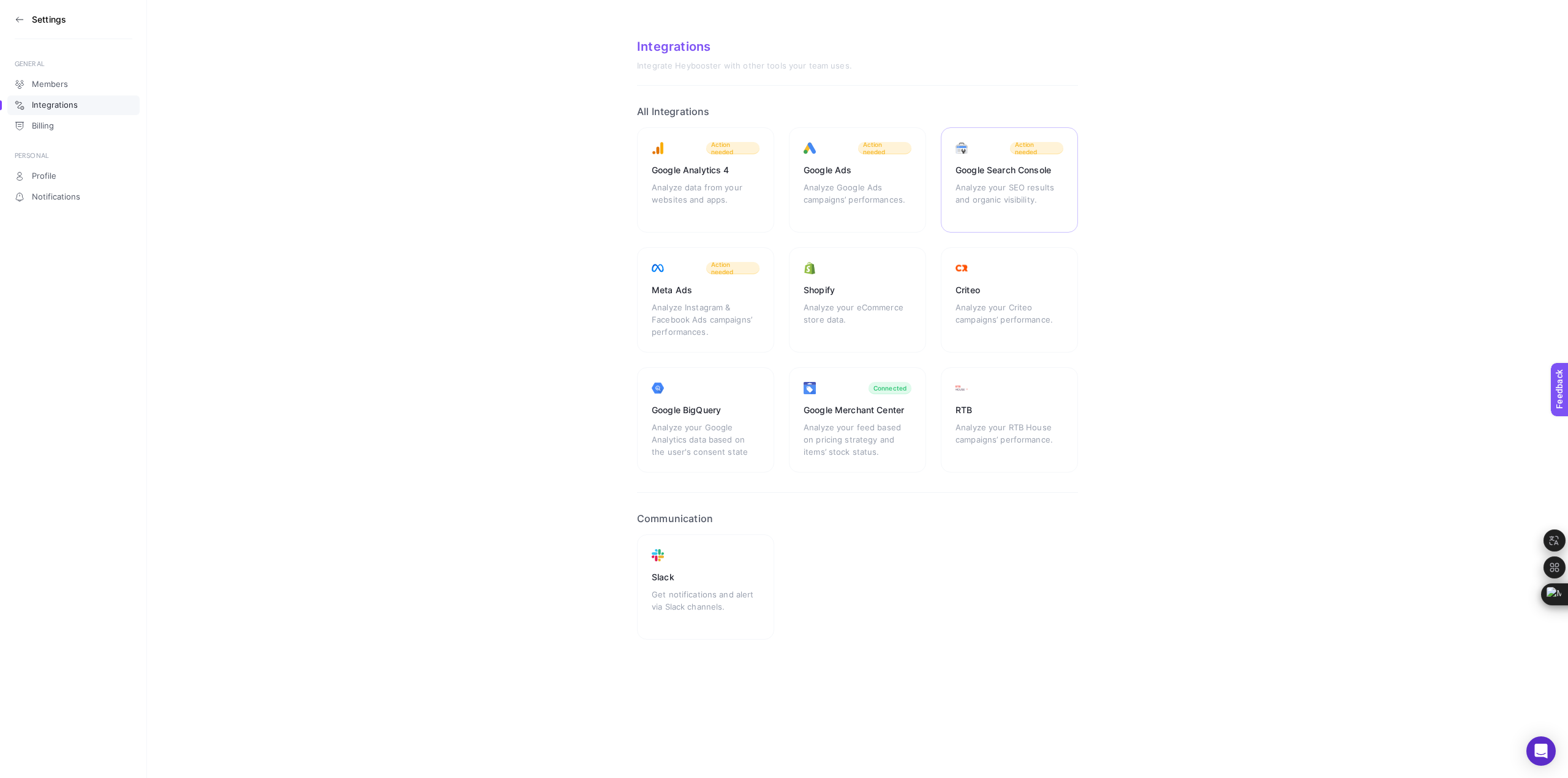
click at [1035, 162] on div "Google Search Console Analyze your SEO results and organic visibility. Action n…" at bounding box center [1009, 180] width 137 height 105
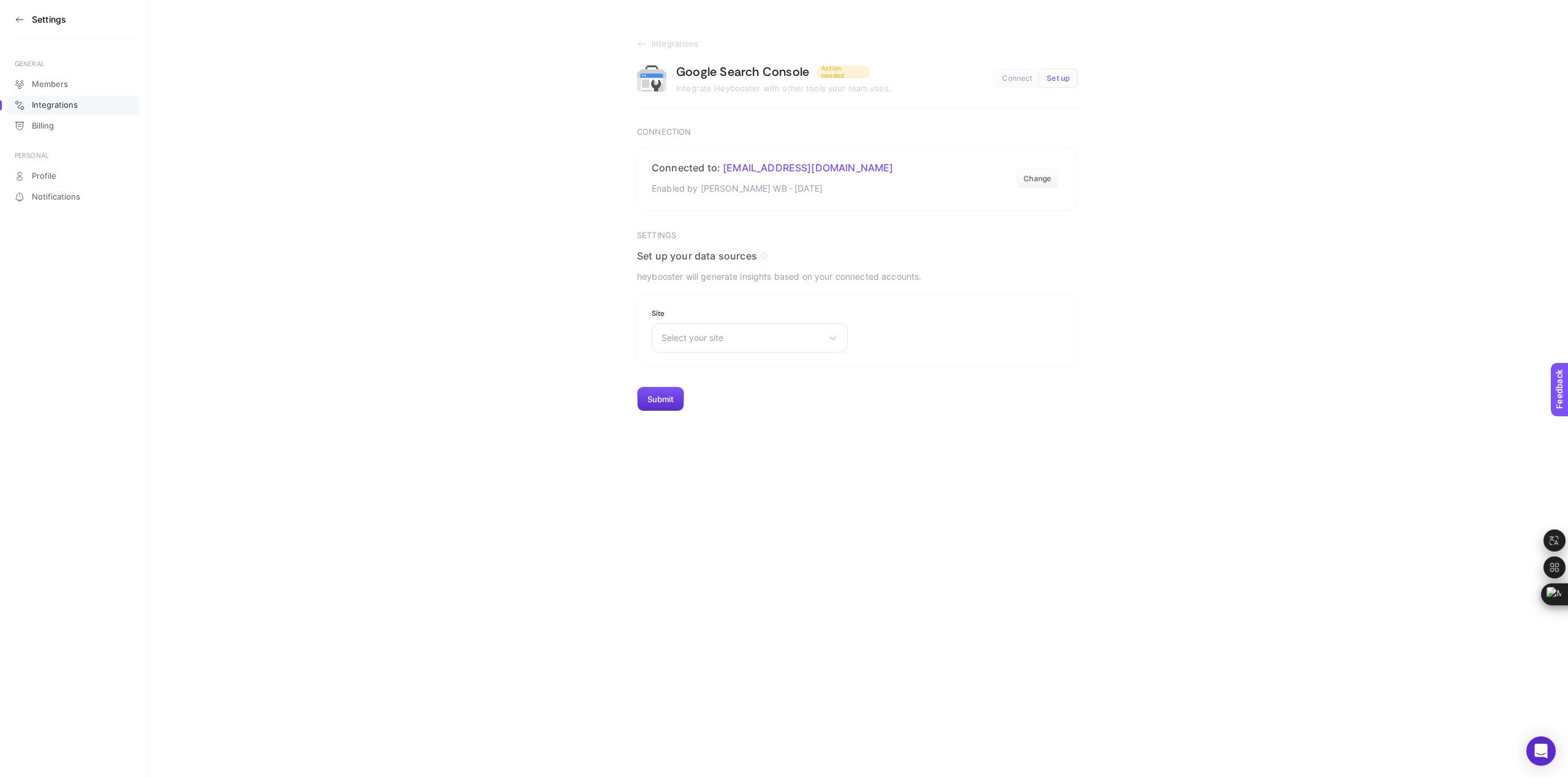
click at [635, 44] on section "Integrations Google Search Console Action needed Integrate Heybooster with othe…" at bounding box center [857, 205] width 1421 height 411
click at [641, 43] on icon at bounding box center [641, 44] width 10 height 10
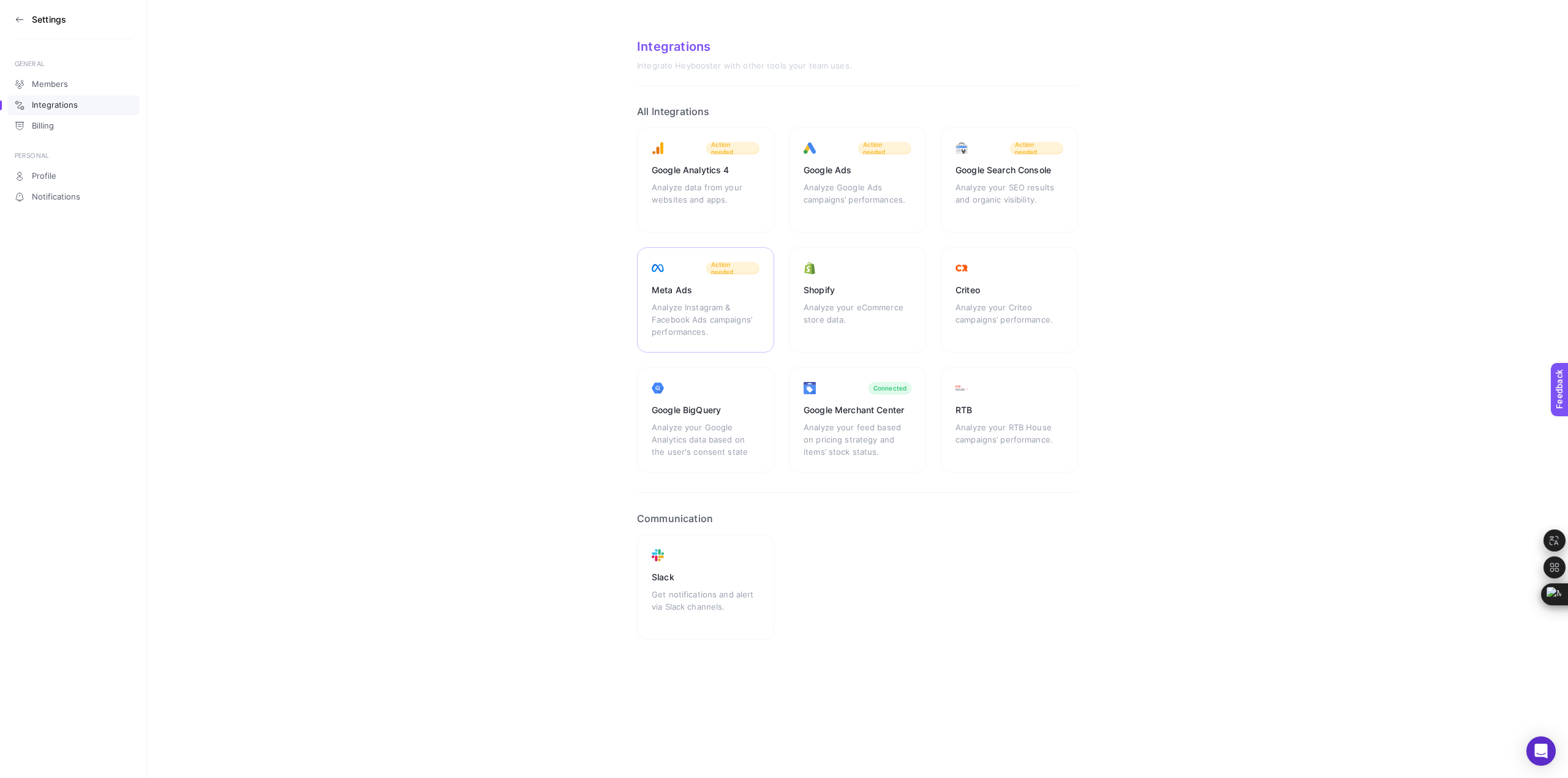
click at [698, 268] on div "Meta Ads Analyze Instagram & Facebook Ads campaigns’ performances. Action needed" at bounding box center [705, 300] width 137 height 105
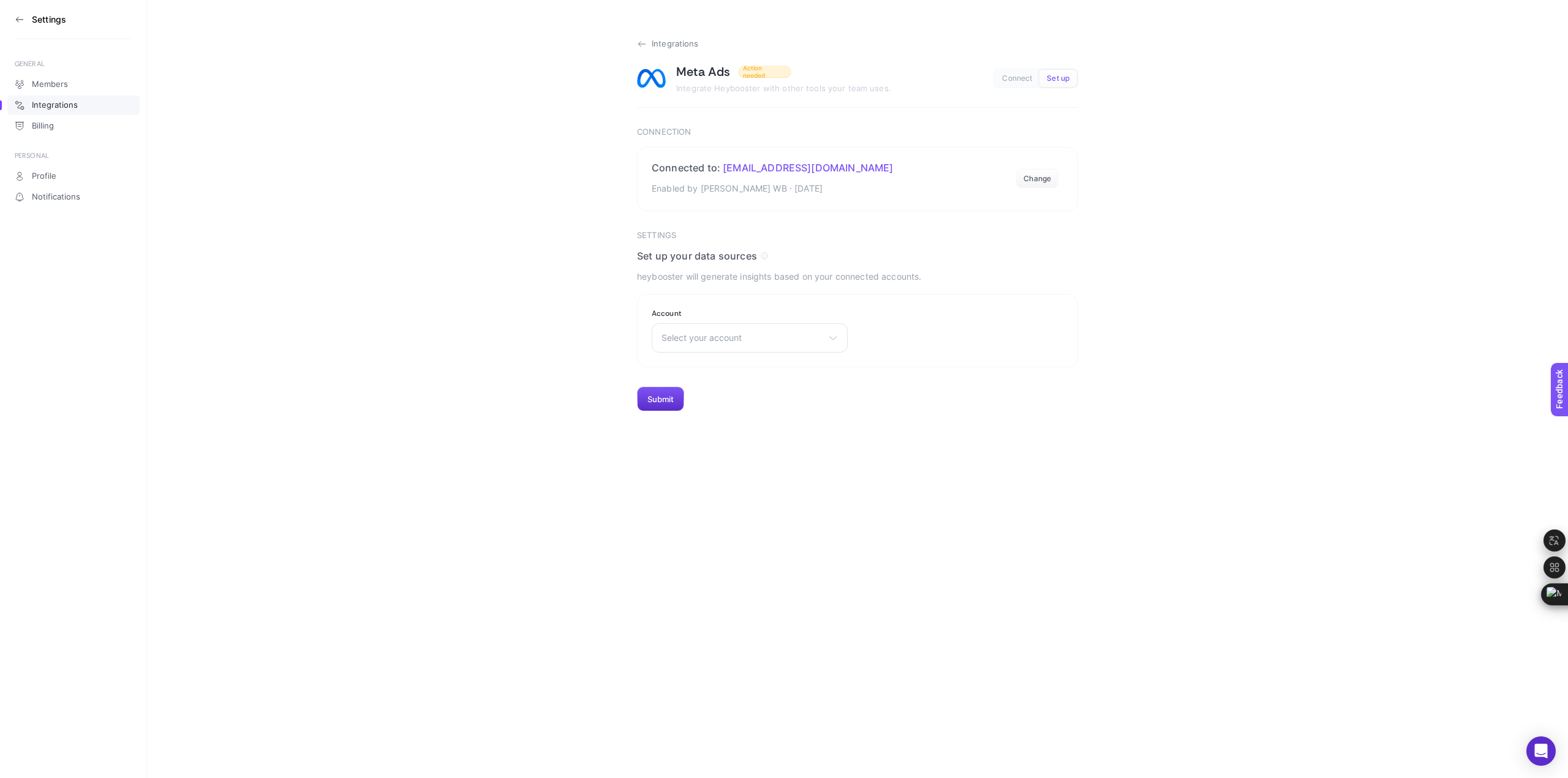
click at [641, 44] on icon at bounding box center [641, 44] width 10 height 10
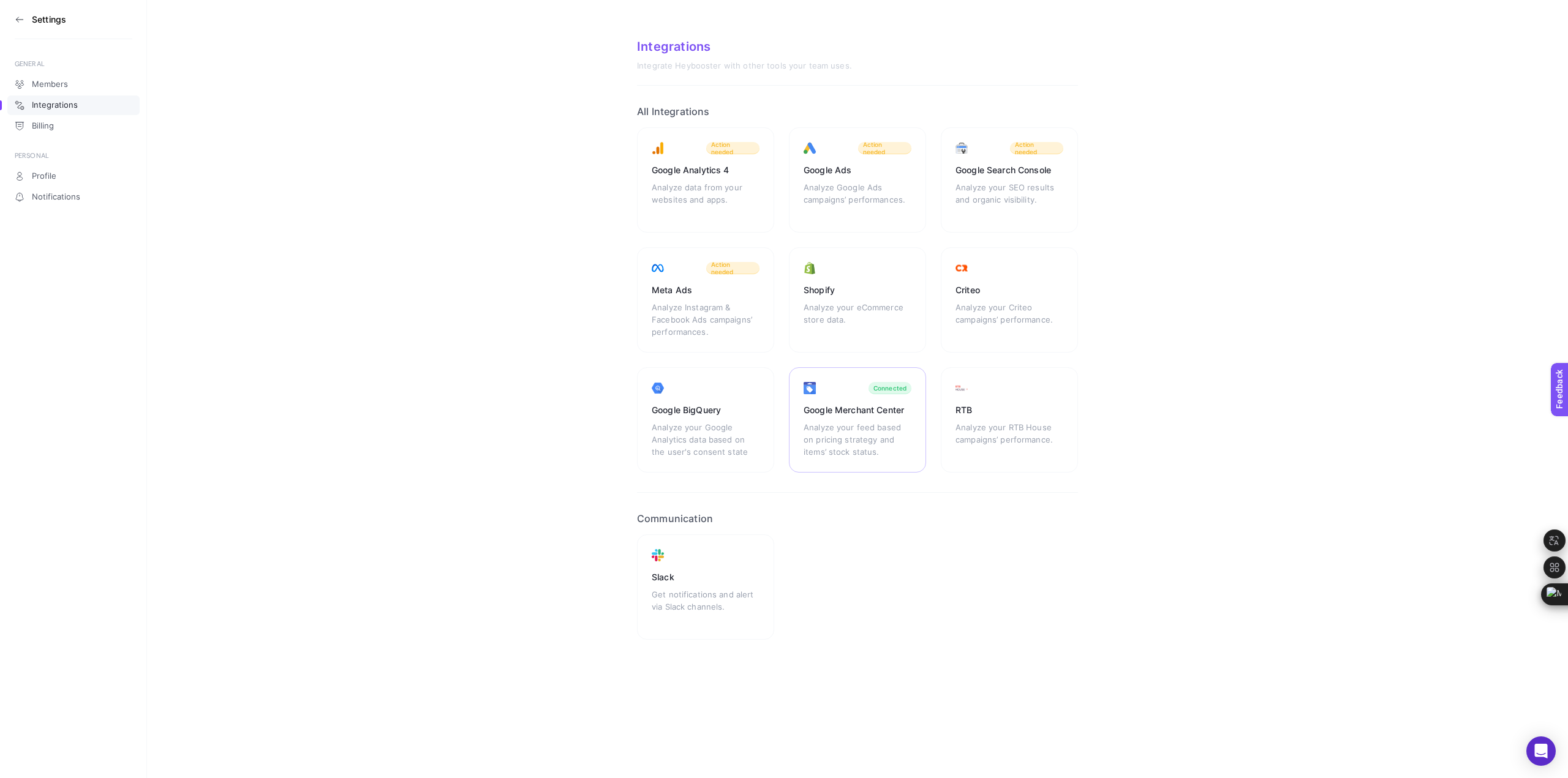
click at [882, 398] on div "Google Merchant Center Analyze your feed based on pricing strategy and items’ s…" at bounding box center [857, 420] width 137 height 105
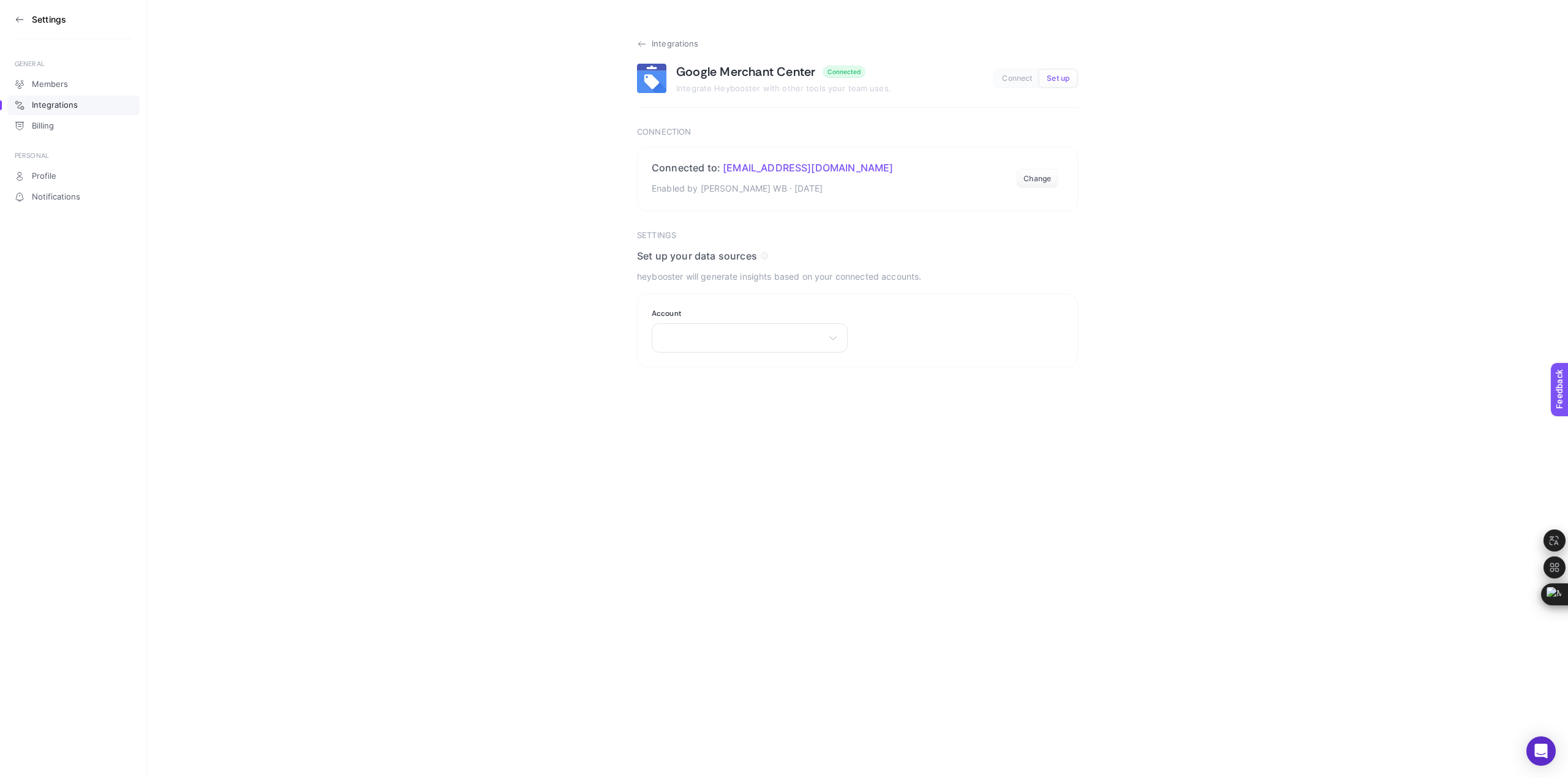
click at [642, 44] on icon at bounding box center [641, 44] width 10 height 10
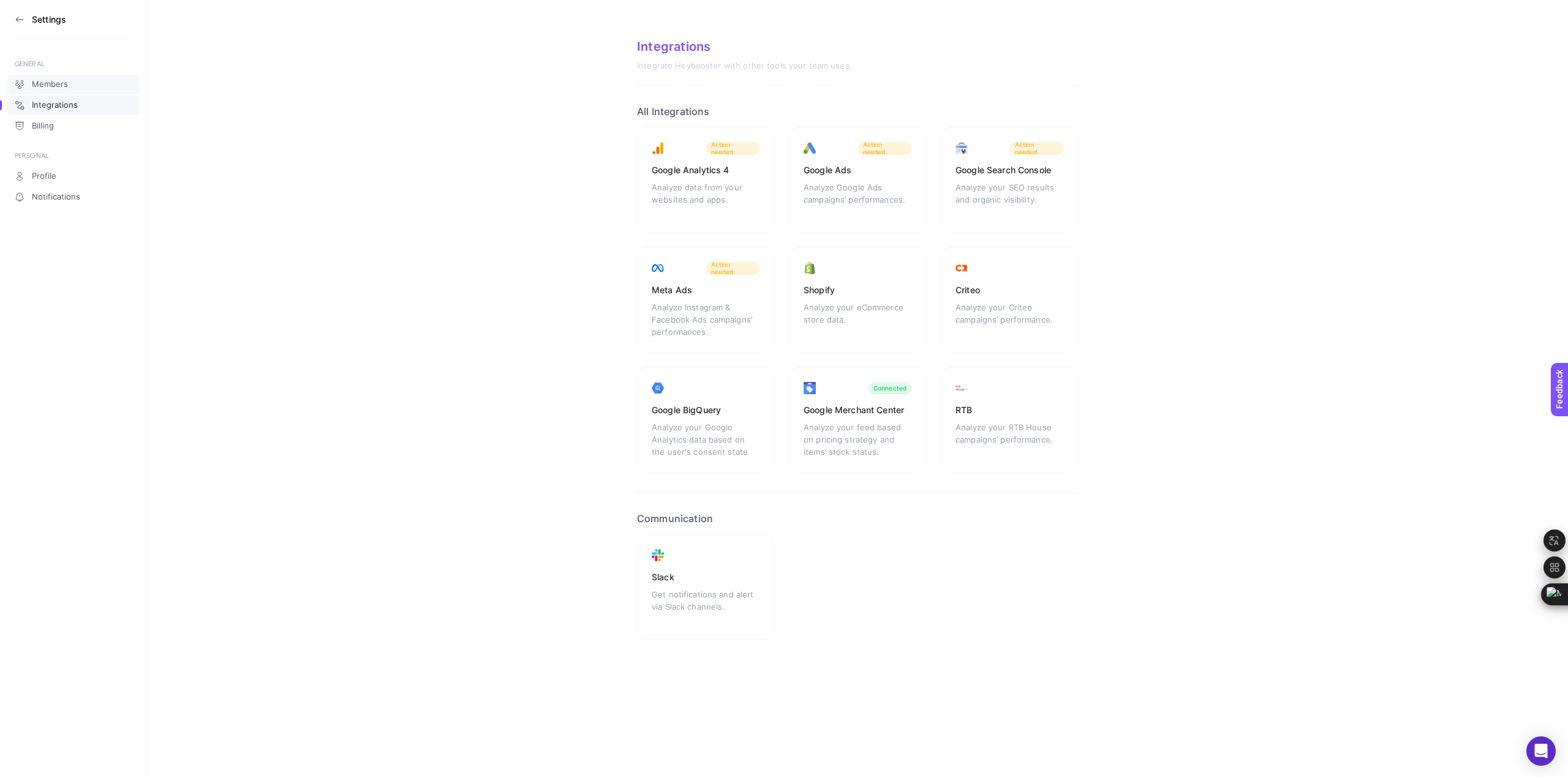
click at [72, 84] on link "Members" at bounding box center [74, 84] width 132 height 20
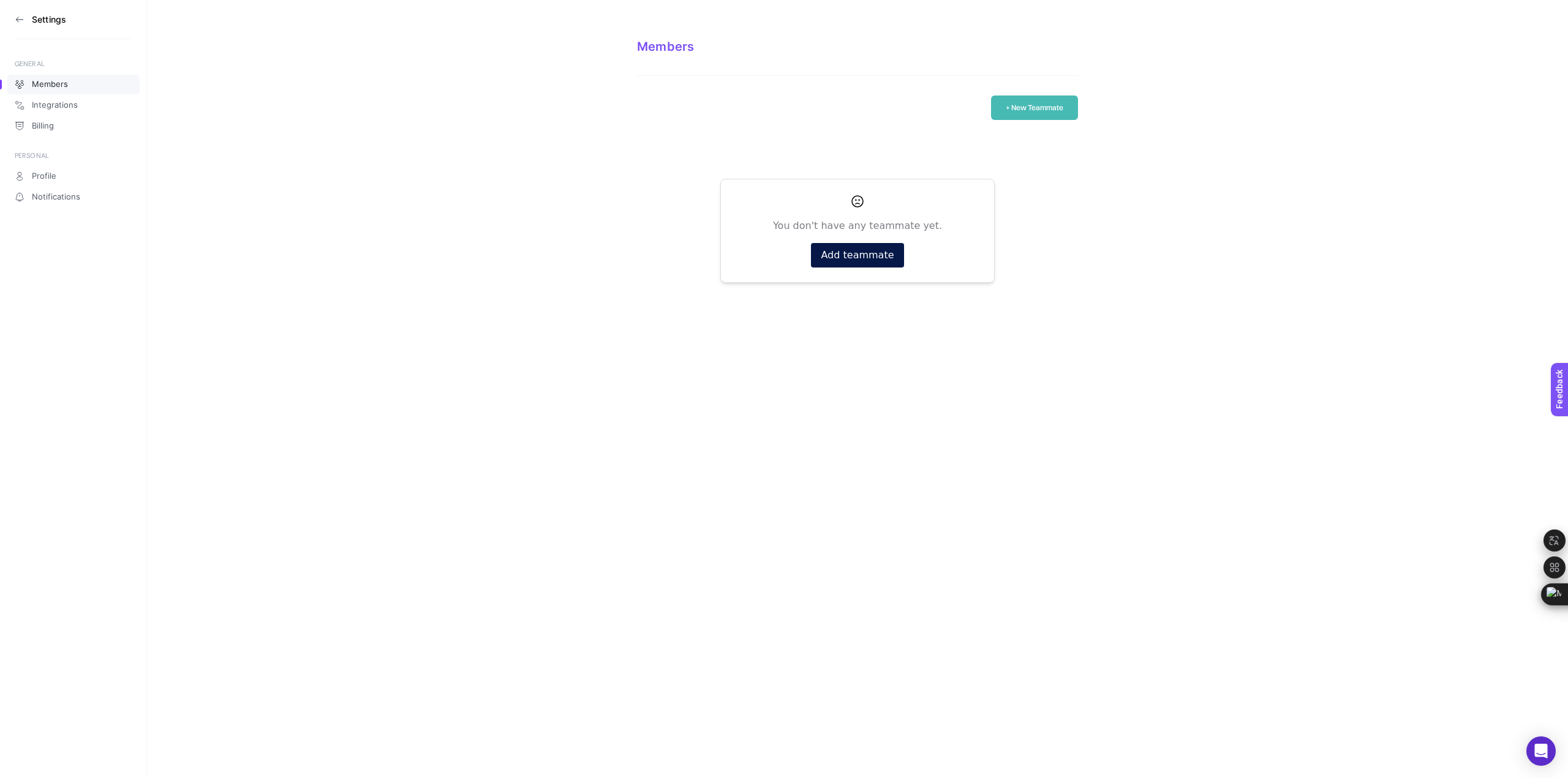
click at [118, 754] on aside "Settings GENERAL Members Integrations Billing PERSONAL Profile Notifications" at bounding box center [73, 389] width 147 height 778
click at [61, 187] on link "Notifications" at bounding box center [74, 197] width 132 height 20
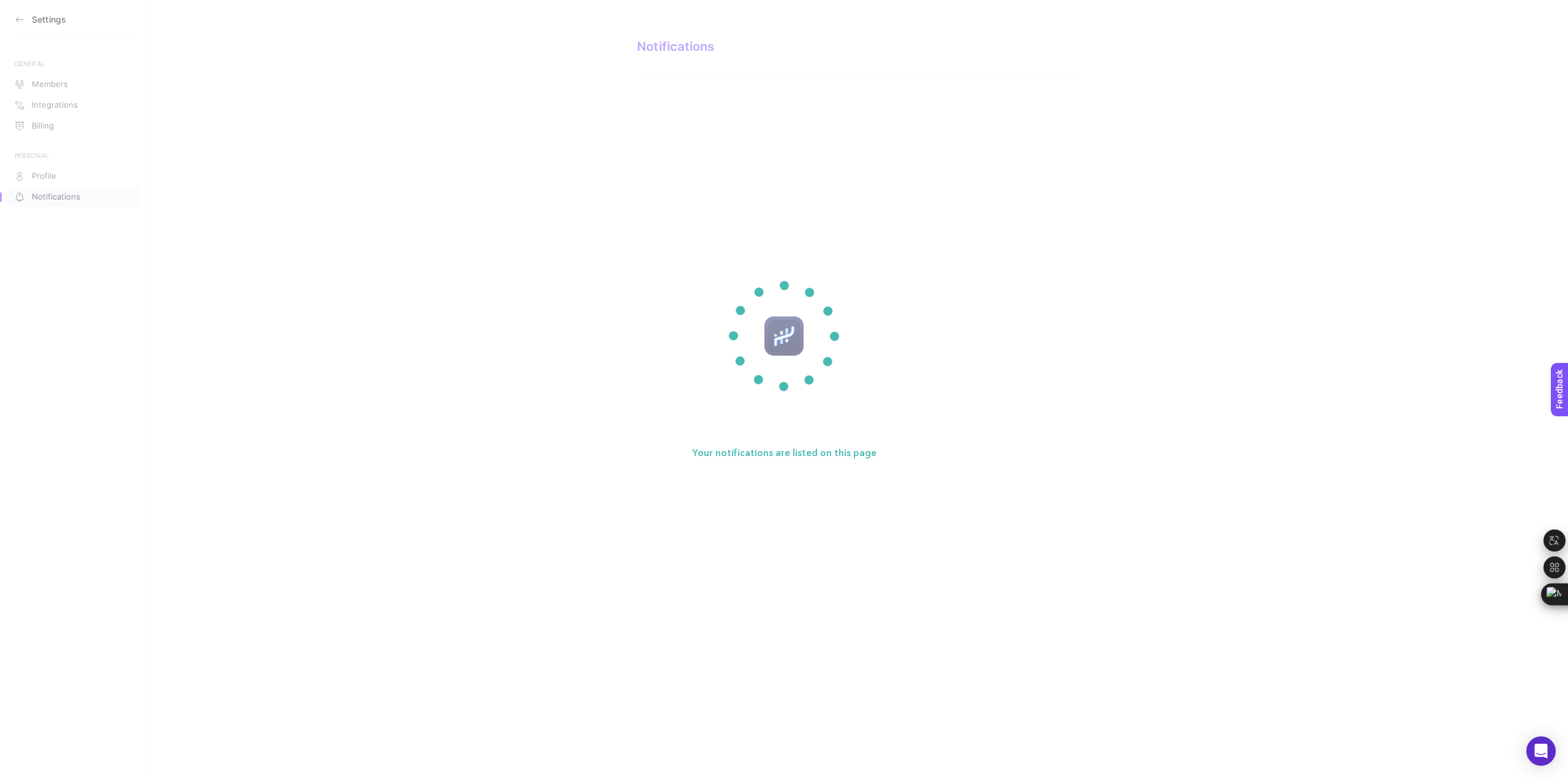
click at [35, 174] on section "Your notifications are listed on this page" at bounding box center [784, 389] width 1568 height 778
click at [36, 173] on section "Your notifications are listed on this page" at bounding box center [784, 389] width 1568 height 778
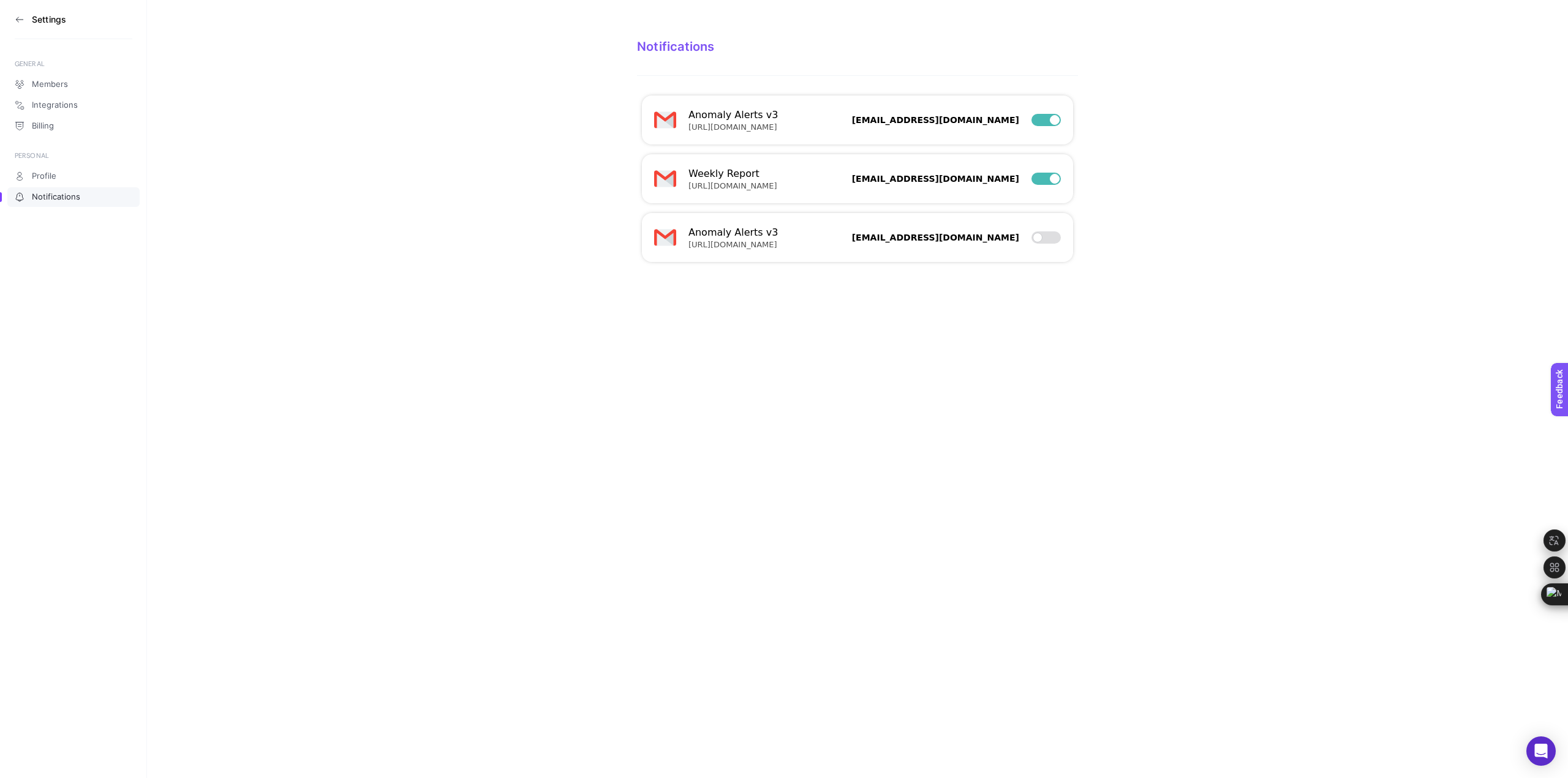
click at [20, 17] on icon at bounding box center [20, 20] width 10 height 10
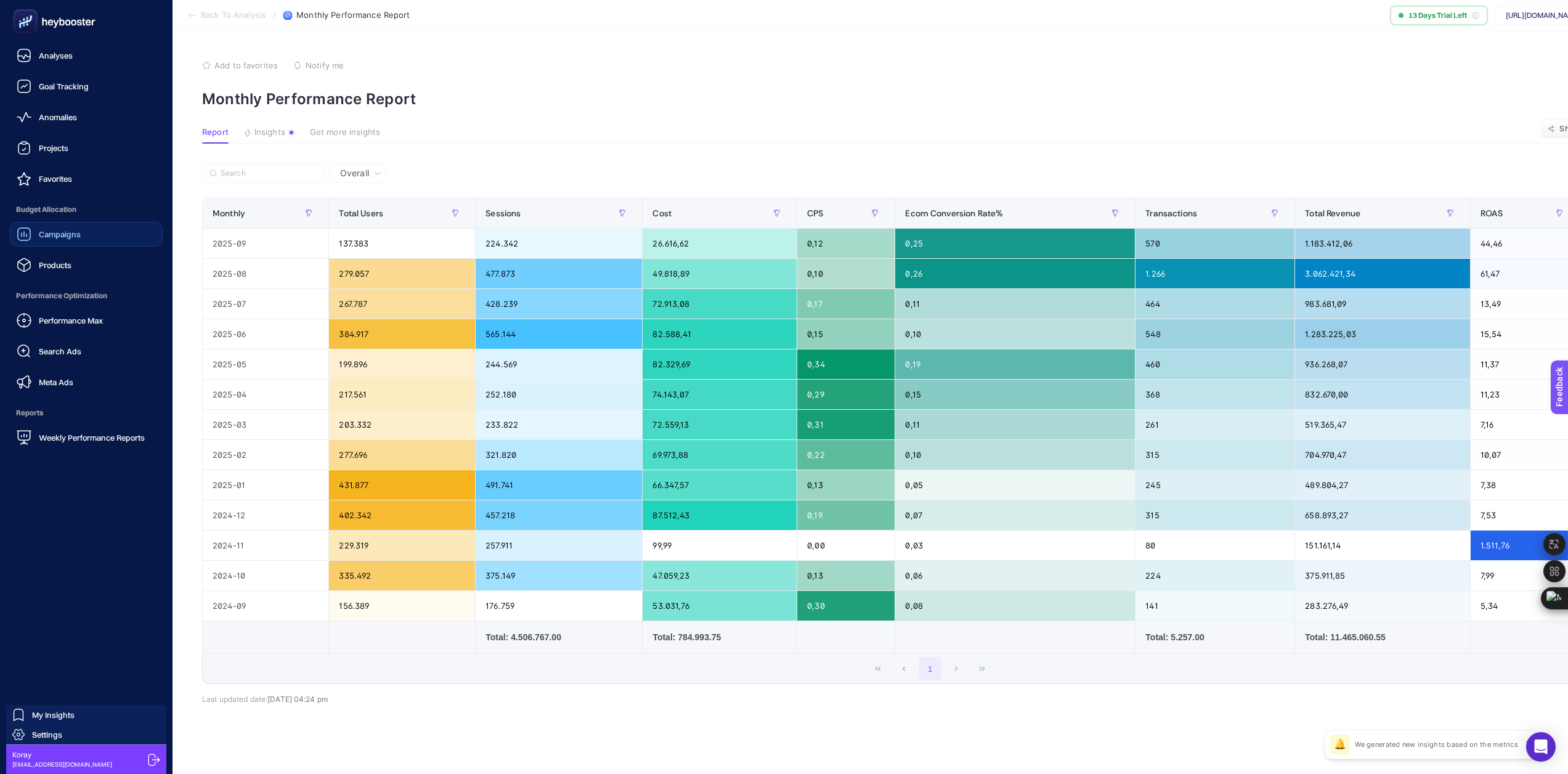
click at [71, 237] on span "Campaigns" at bounding box center [59, 234] width 42 height 10
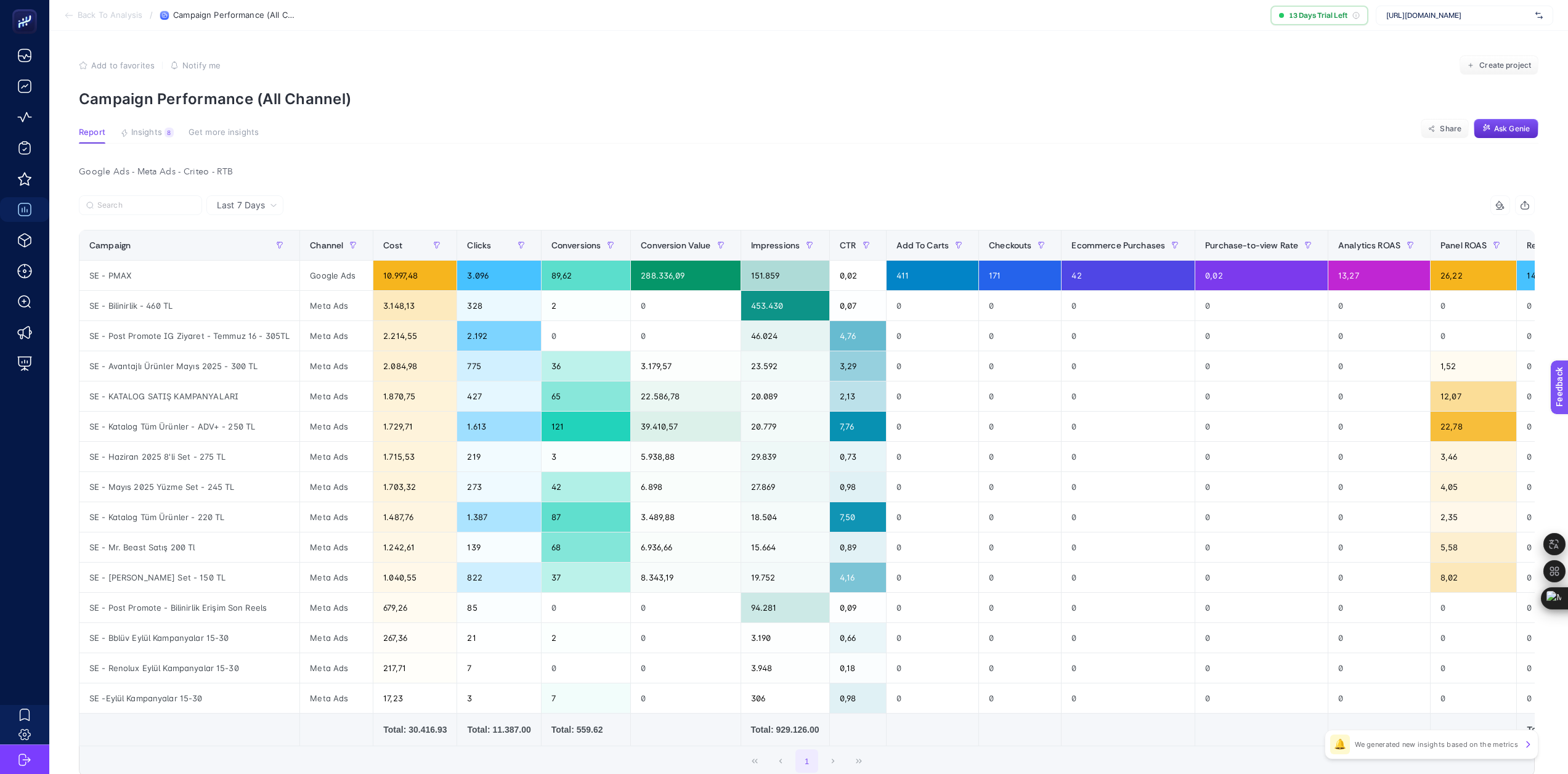
click at [1458, 740] on p "We generated new insights based on the metrics" at bounding box center [1436, 744] width 163 height 10
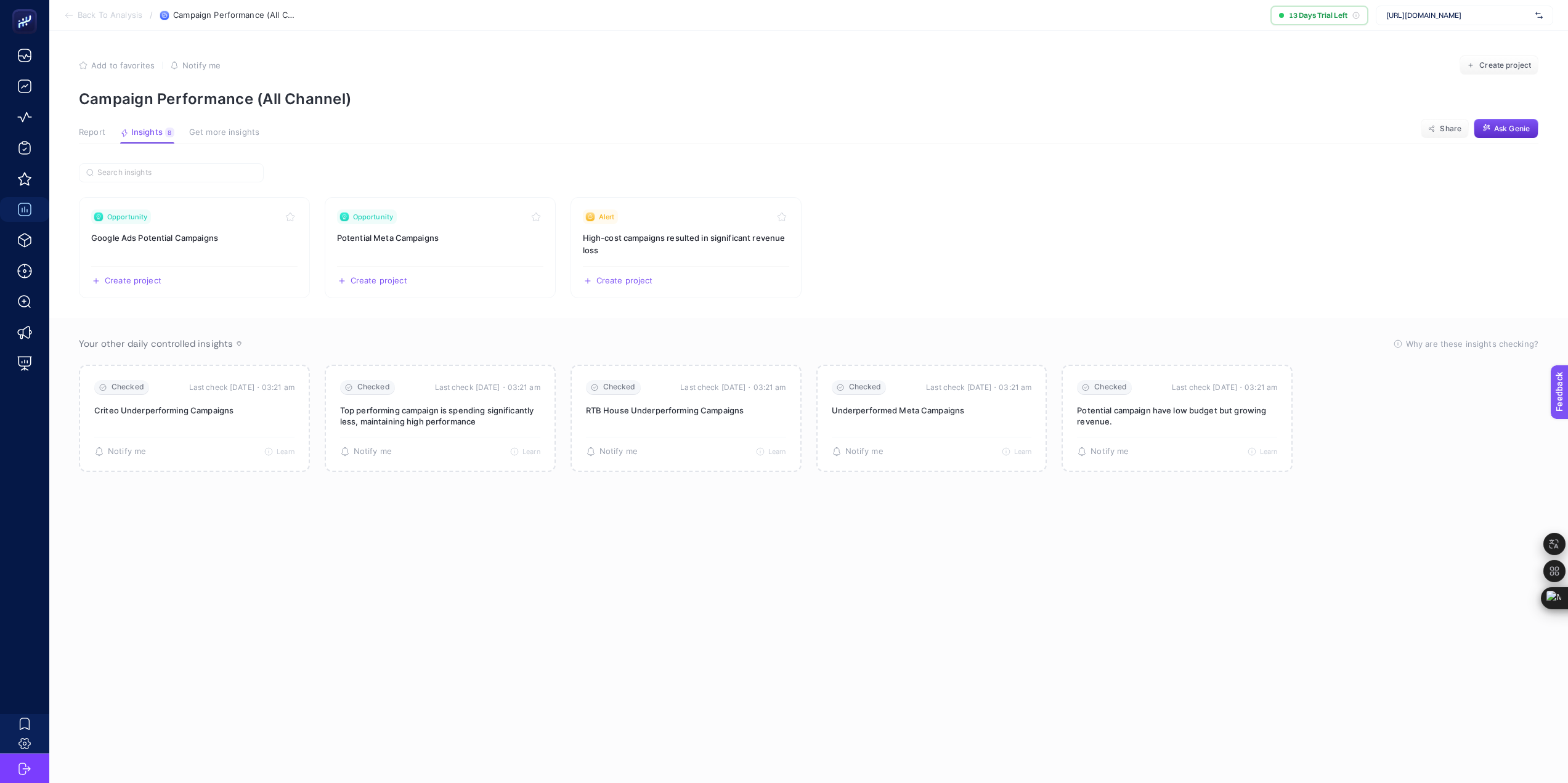
click at [1516, 18] on span "[URL][DOMAIN_NAME]" at bounding box center [1458, 15] width 144 height 10
click at [1489, 64] on span "+ Add New Client" at bounding box center [1464, 63] width 58 height 9
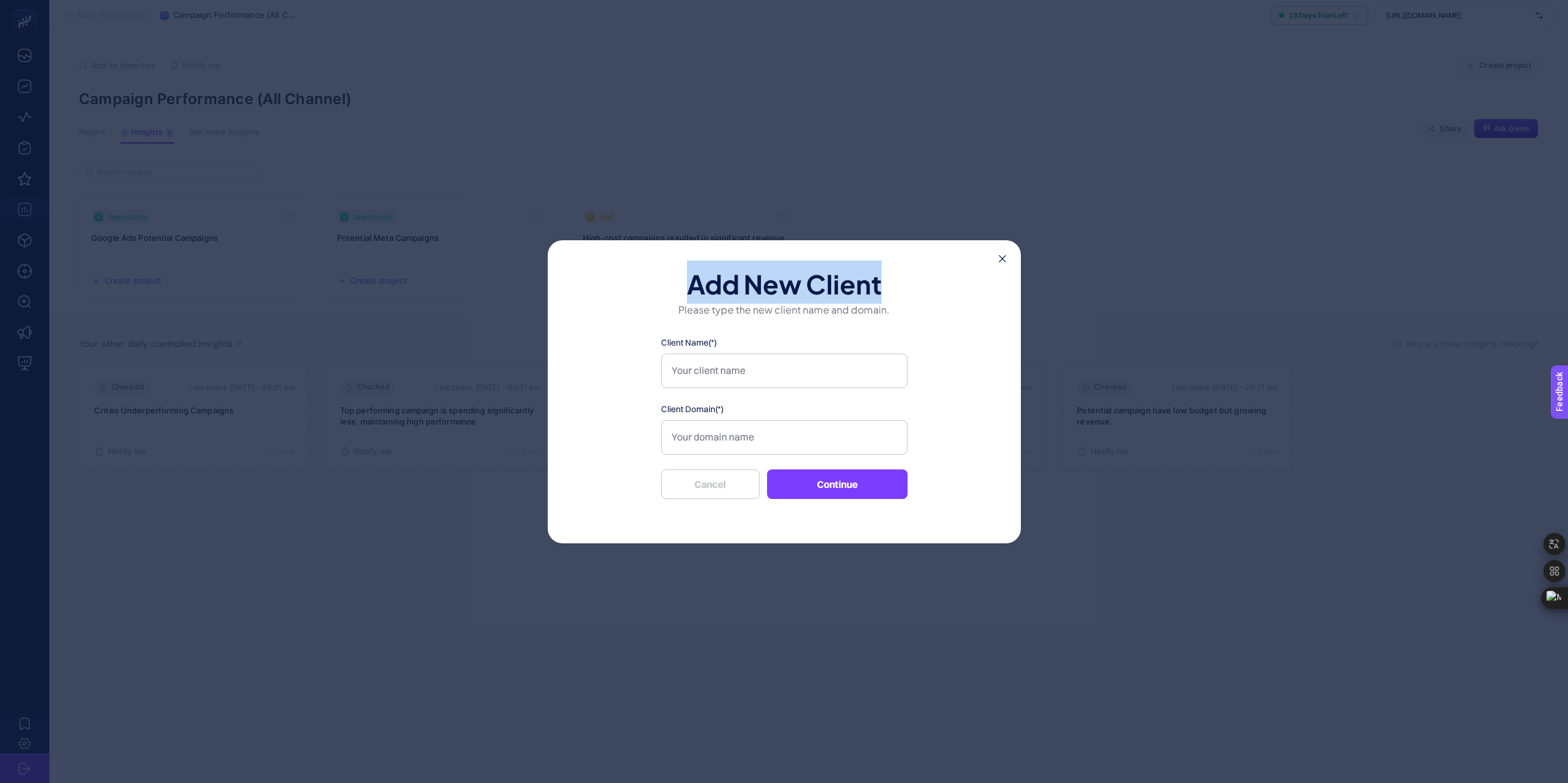
drag, startPoint x: 997, startPoint y: 256, endPoint x: 1003, endPoint y: 258, distance: 6.3
click at [1001, 257] on div "Add New Client Please type the new client name and domain. Client Name(*) Clien…" at bounding box center [784, 392] width 473 height 303
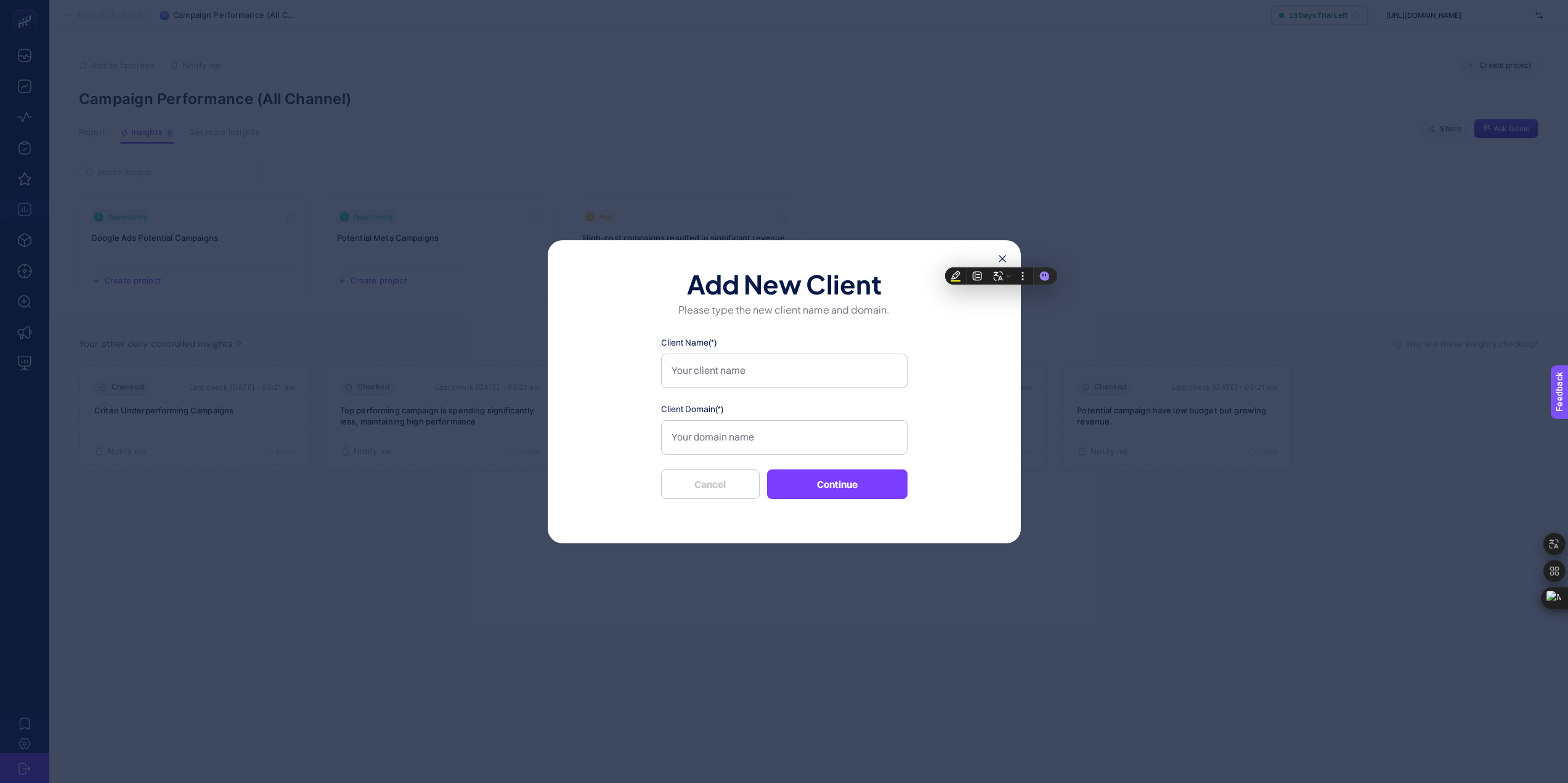
click at [1004, 259] on icon at bounding box center [1002, 259] width 8 height 8
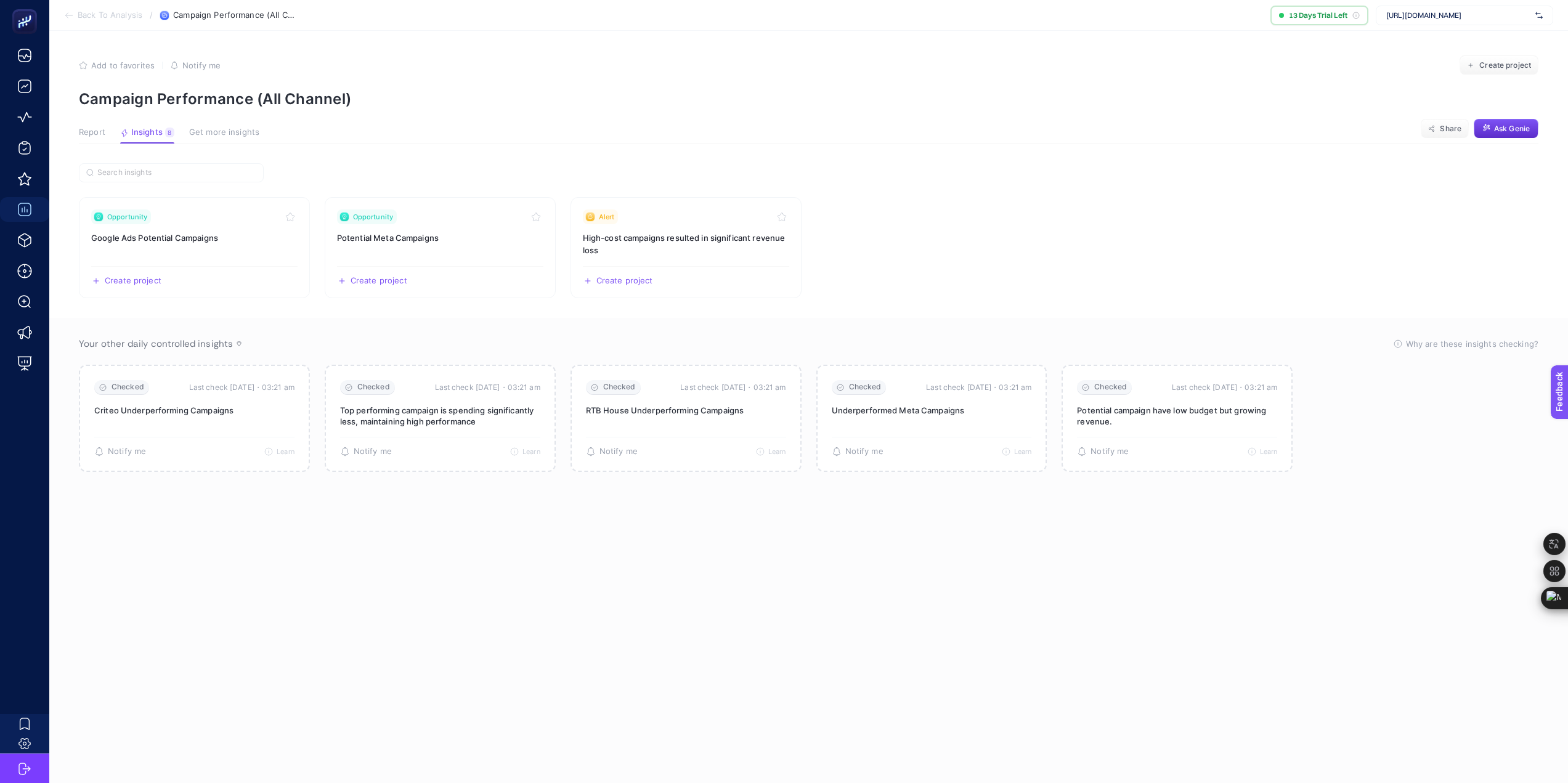
click at [119, 15] on span "Back To Analysis" at bounding box center [110, 15] width 65 height 10
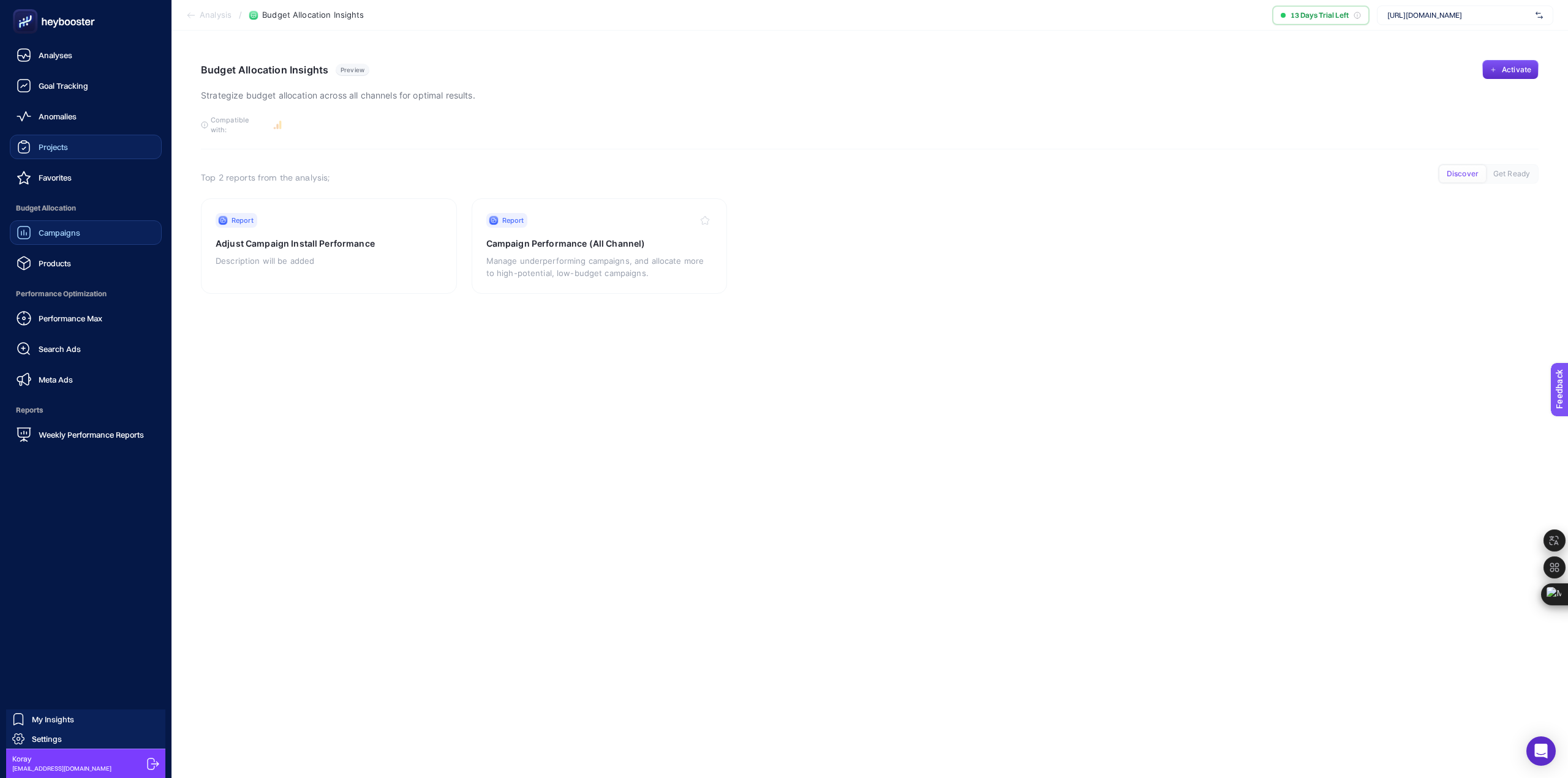
click at [68, 147] on span "Projects" at bounding box center [53, 147] width 29 height 10
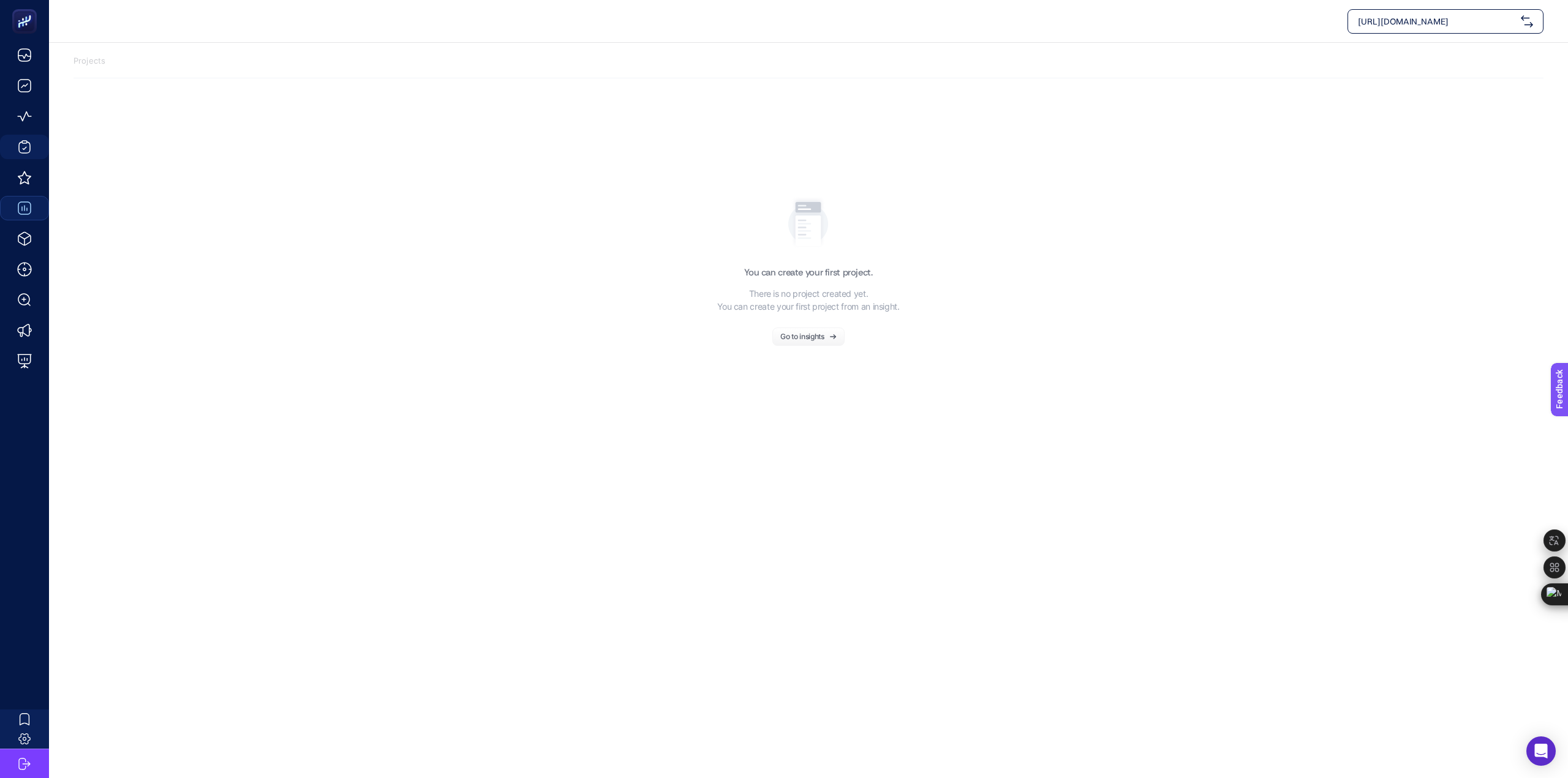
click at [1469, 22] on span "[URL][DOMAIN_NAME]" at bounding box center [1437, 21] width 158 height 12
click at [1530, 20] on img at bounding box center [1527, 21] width 12 height 12
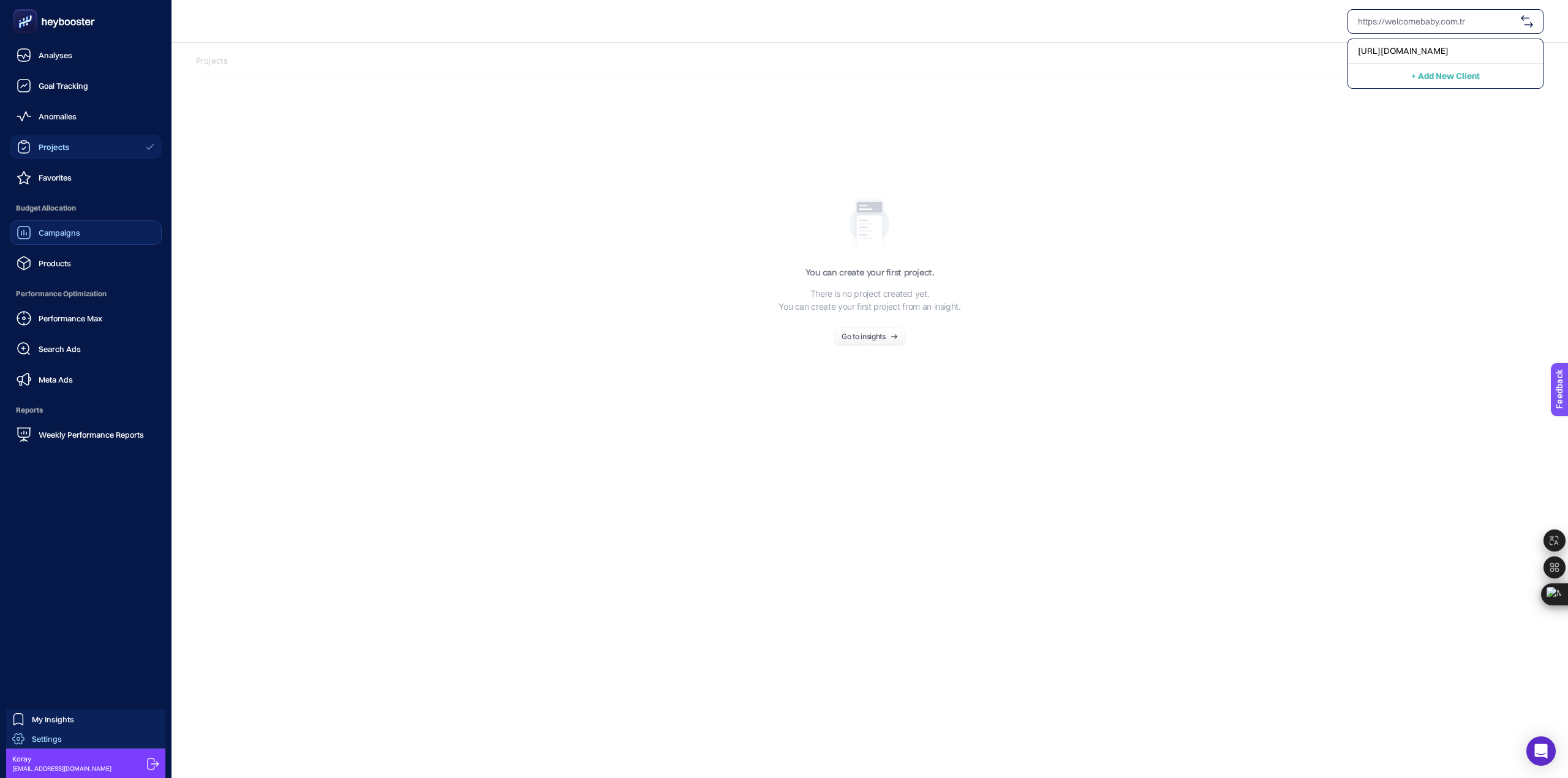
click at [38, 739] on span "Settings" at bounding box center [47, 739] width 30 height 10
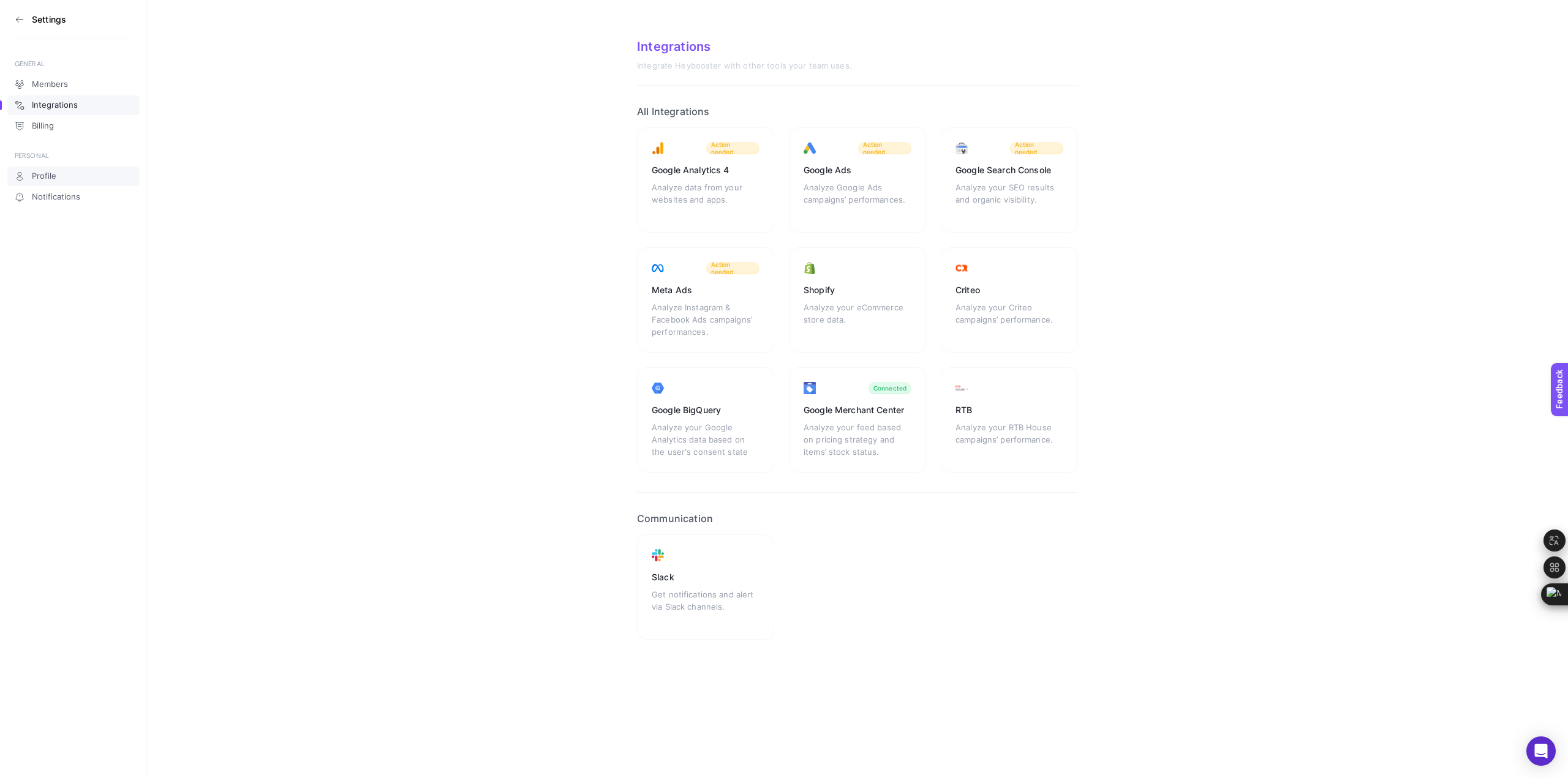
click at [53, 171] on span "Profile" at bounding box center [44, 176] width 25 height 10
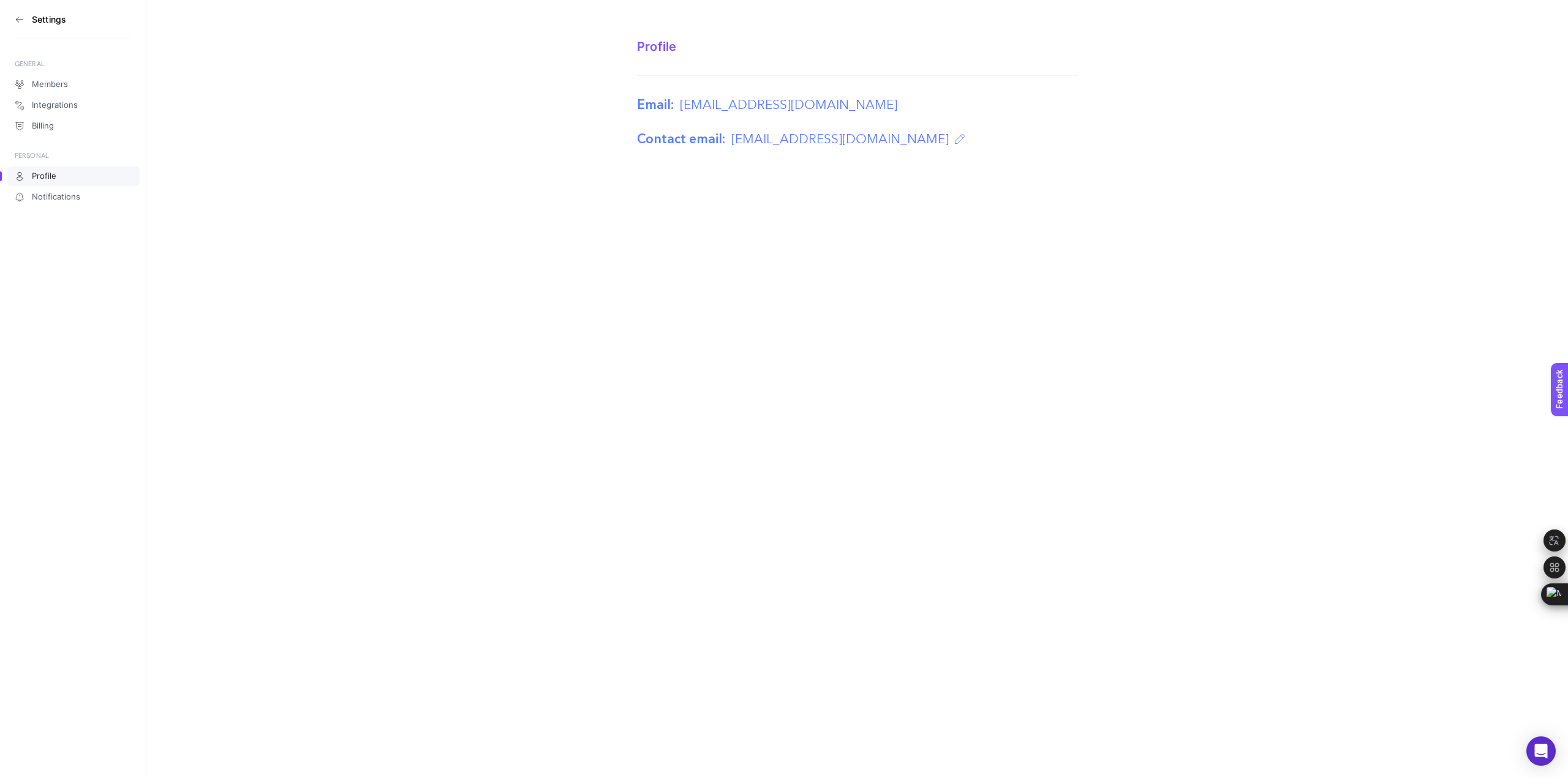
click at [818, 101] on span "[EMAIL_ADDRESS][DOMAIN_NAME]" at bounding box center [788, 105] width 217 height 20
drag, startPoint x: 649, startPoint y: 109, endPoint x: 829, endPoint y: 130, distance: 181.2
click at [650, 110] on label "Email:" at bounding box center [655, 105] width 37 height 20
click at [699, 117] on div "Email: [EMAIL_ADDRESS][DOMAIN_NAME] Contact email: [EMAIL_ADDRESS][DOMAIN_NAME]" at bounding box center [857, 122] width 441 height 53
click at [700, 114] on div "Email: [EMAIL_ADDRESS][DOMAIN_NAME] Contact email: [EMAIL_ADDRESS][DOMAIN_NAME]" at bounding box center [857, 122] width 441 height 53
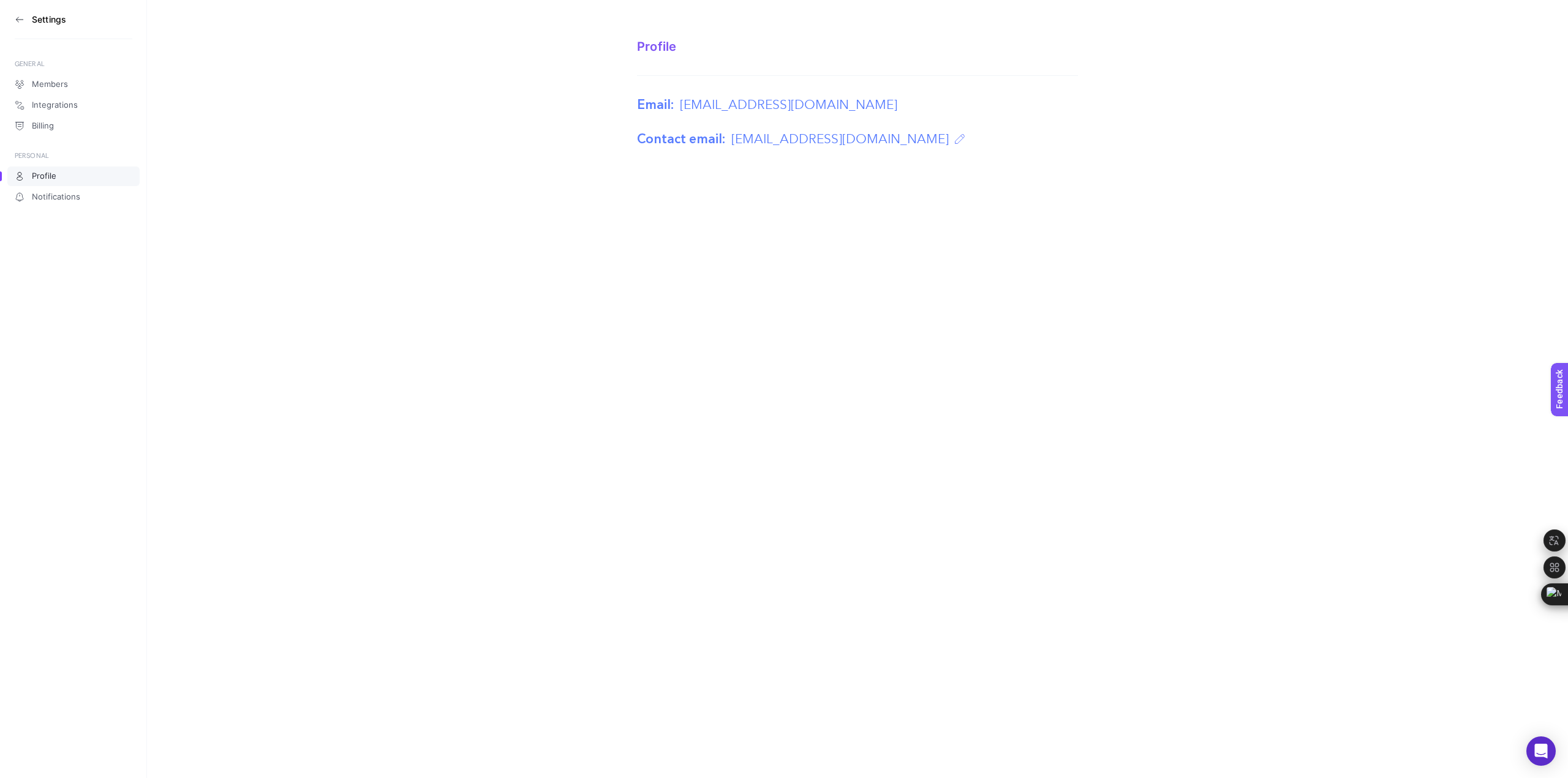
click at [731, 104] on span "[EMAIL_ADDRESS][DOMAIN_NAME]" at bounding box center [788, 105] width 217 height 20
click at [738, 101] on span "[EMAIL_ADDRESS][DOMAIN_NAME]" at bounding box center [788, 105] width 217 height 20
click at [35, 125] on span "Billing" at bounding box center [42, 126] width 22 height 10
click at [706, 130] on button "Cancel Subscription" at bounding box center [684, 130] width 96 height 11
click at [787, 253] on div "Settings GENERAL Members Integrations Billing PERSONAL Profile Notifications Bi…" at bounding box center [784, 389] width 1568 height 778
